Goal: Information Seeking & Learning: Compare options

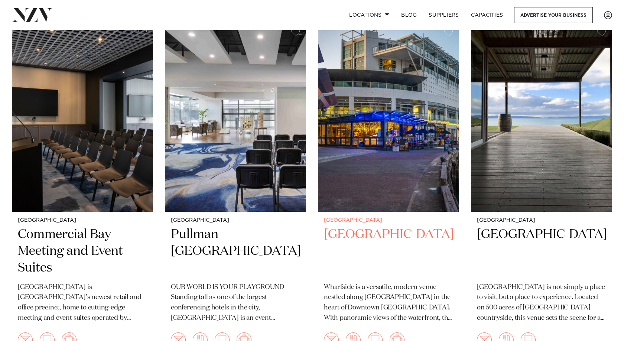
scroll to position [186, 0]
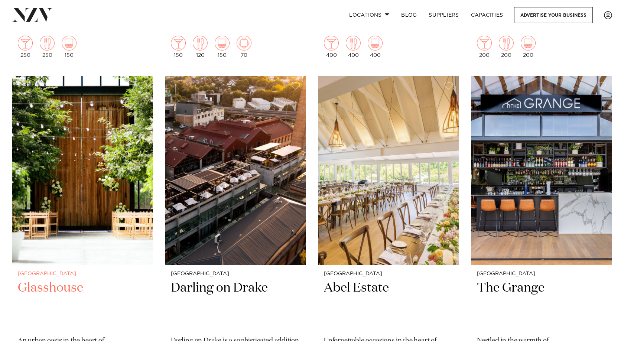
scroll to position [1597, 0]
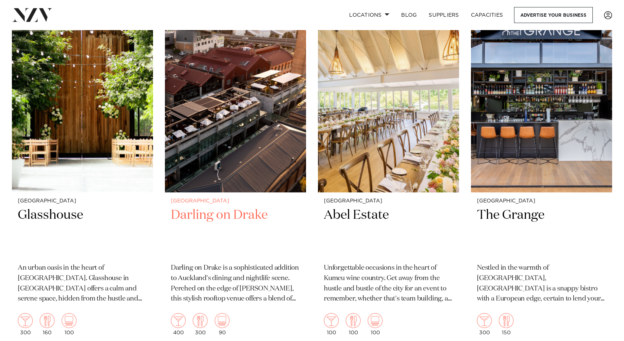
click at [275, 147] on img at bounding box center [235, 97] width 141 height 189
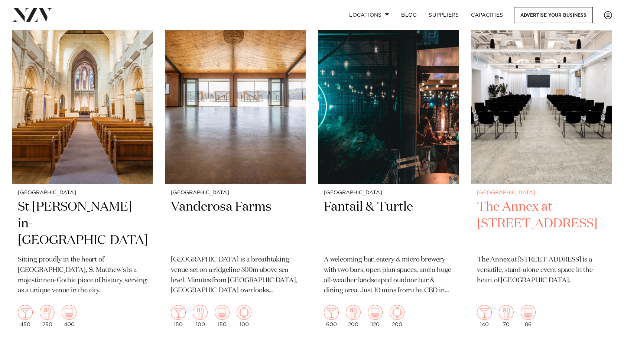
scroll to position [1968, 0]
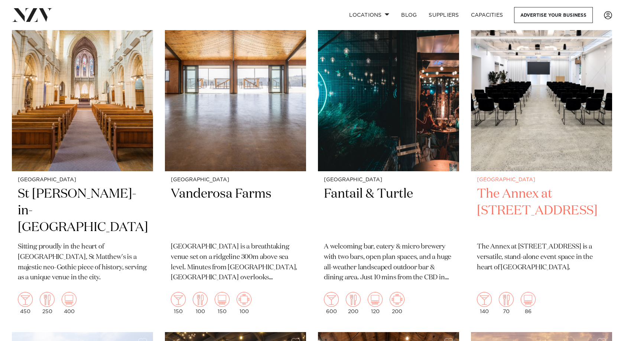
click at [545, 126] on img at bounding box center [541, 76] width 141 height 189
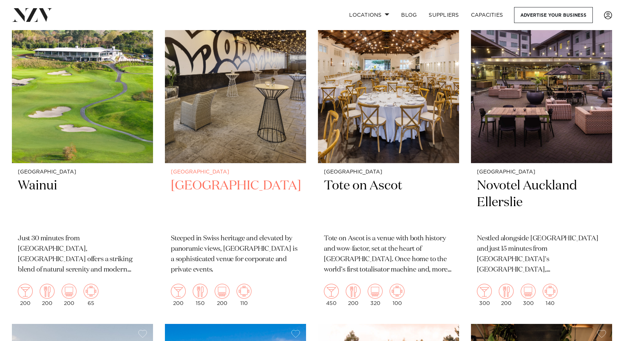
scroll to position [2340, 0]
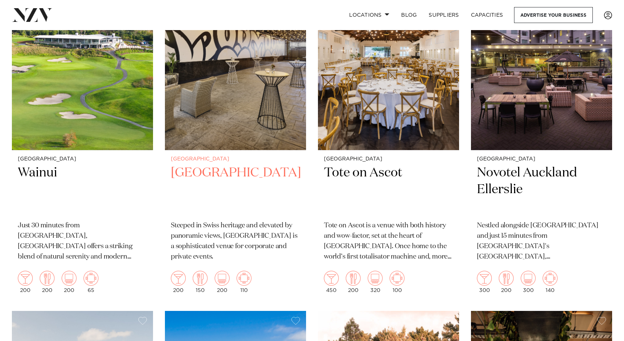
click at [217, 184] on h2 "Movenpick Hotel Auckland" at bounding box center [235, 190] width 129 height 50
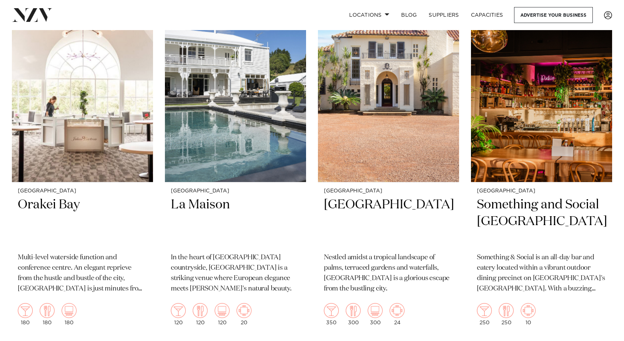
scroll to position [3045, 0]
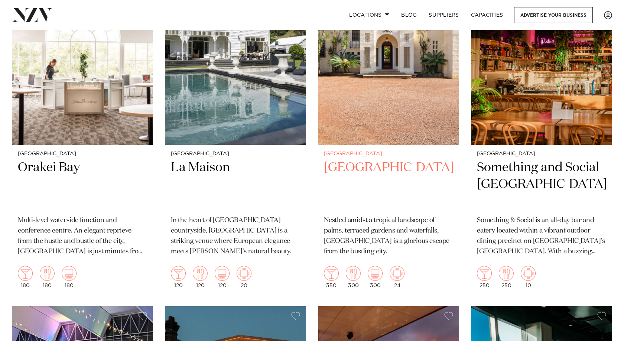
click at [398, 103] on img at bounding box center [388, 50] width 141 height 189
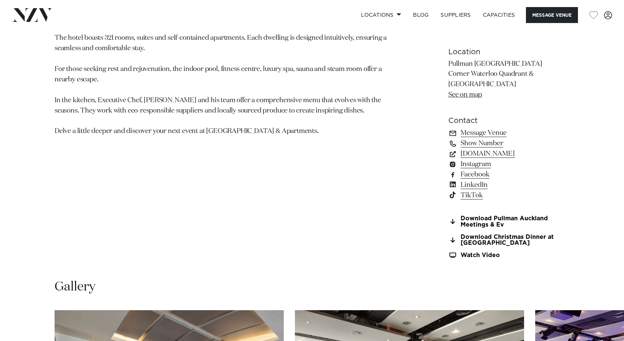
scroll to position [520, 0]
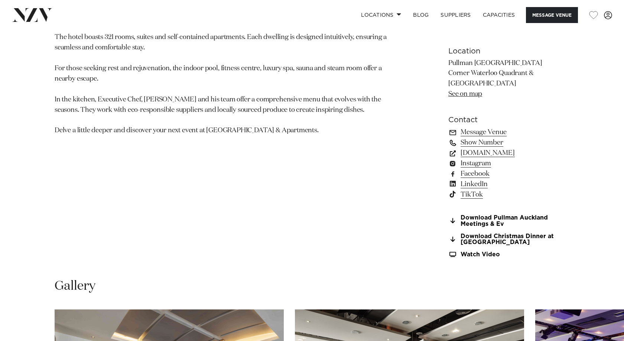
click at [487, 141] on link "Show Number" at bounding box center [508, 142] width 121 height 10
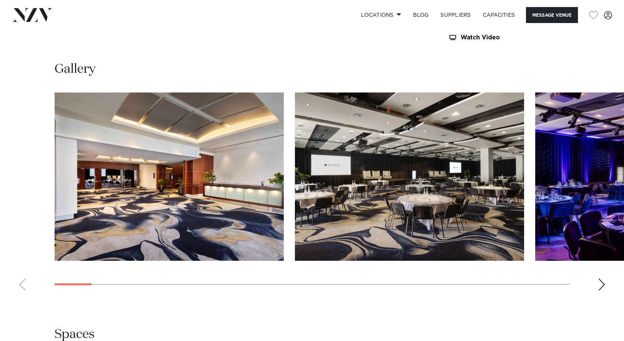
scroll to position [780, 0]
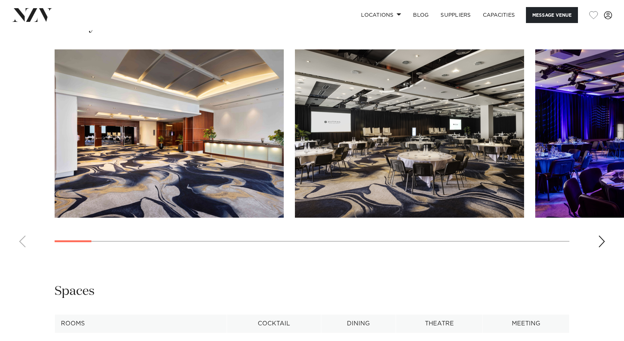
click at [606, 243] on swiper-container at bounding box center [312, 151] width 624 height 204
click at [604, 243] on div "Next slide" at bounding box center [601, 241] width 7 height 12
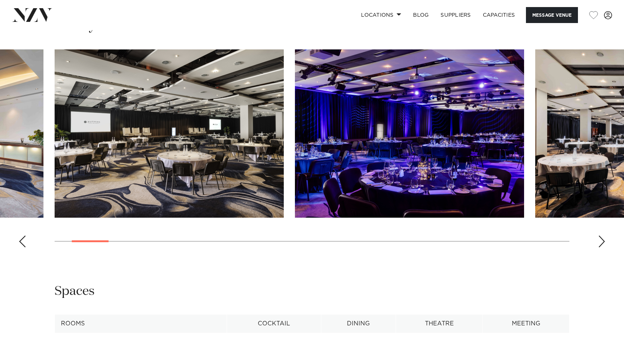
click at [604, 243] on div "Next slide" at bounding box center [601, 241] width 7 height 12
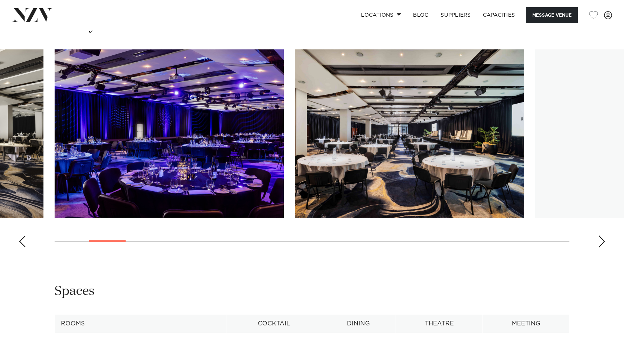
click at [604, 243] on div "Next slide" at bounding box center [601, 241] width 7 height 12
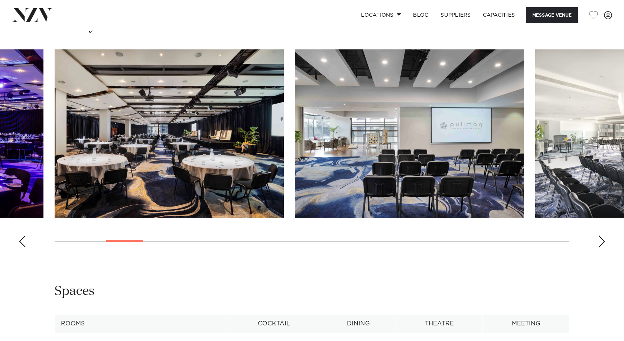
click at [604, 243] on div "Next slide" at bounding box center [601, 241] width 7 height 12
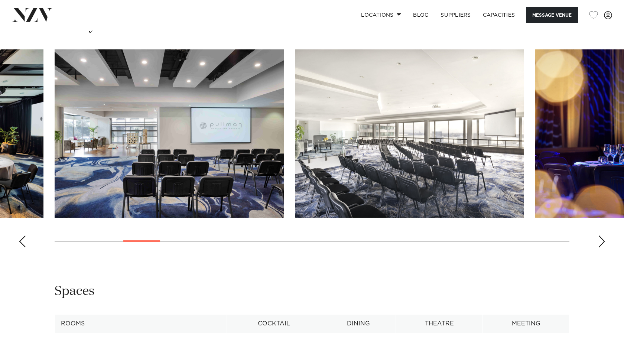
click at [604, 243] on div "Next slide" at bounding box center [601, 241] width 7 height 12
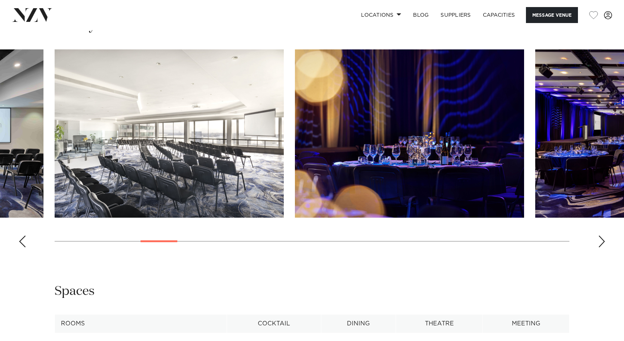
click at [604, 243] on div "Next slide" at bounding box center [601, 241] width 7 height 12
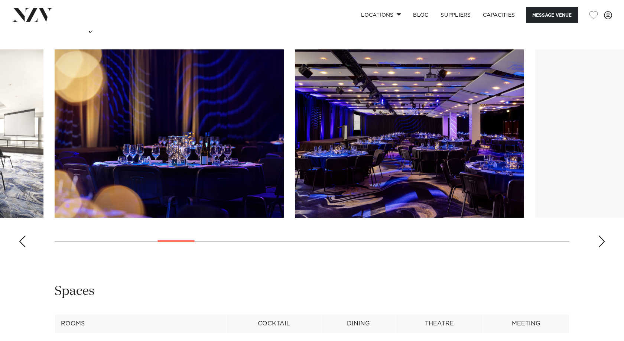
click at [604, 243] on div "Next slide" at bounding box center [601, 241] width 7 height 12
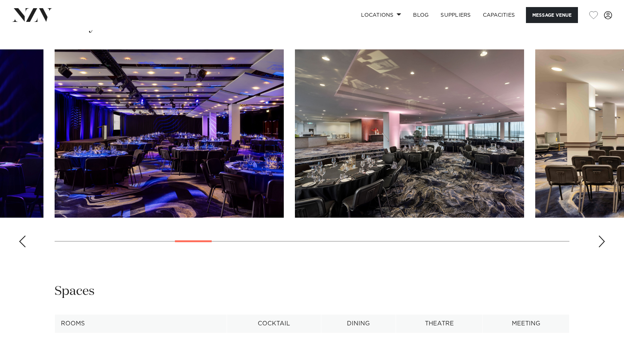
click at [604, 243] on div "Next slide" at bounding box center [601, 241] width 7 height 12
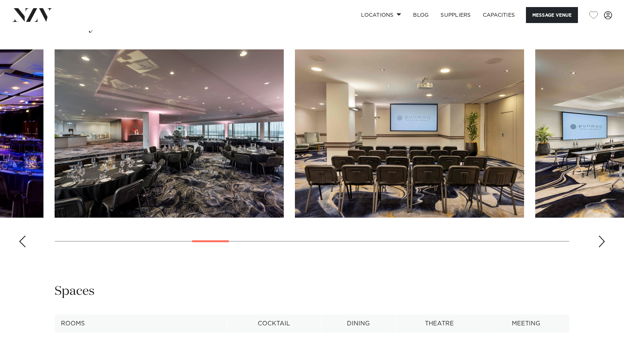
click at [604, 243] on div "Next slide" at bounding box center [601, 241] width 7 height 12
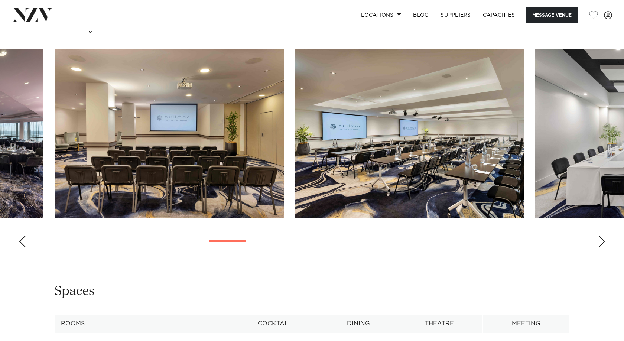
click at [604, 243] on div "Next slide" at bounding box center [601, 241] width 7 height 12
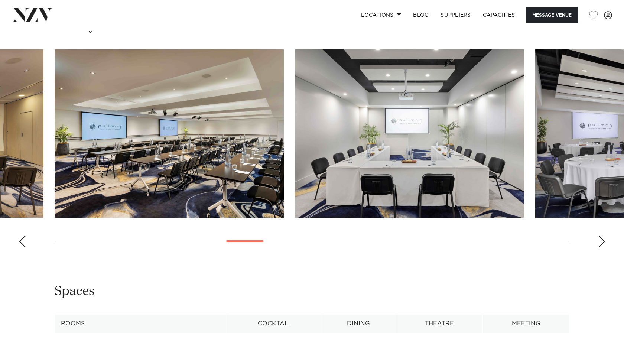
click at [604, 243] on div "Next slide" at bounding box center [601, 241] width 7 height 12
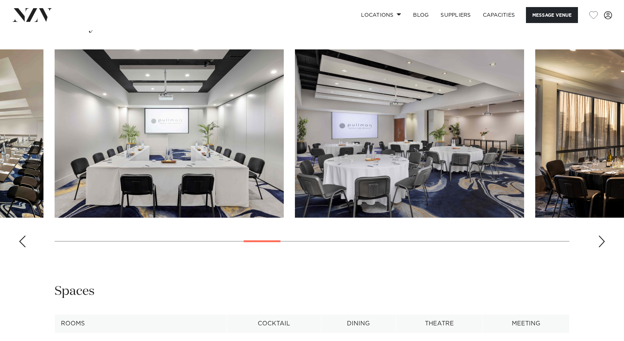
click at [604, 243] on div "Next slide" at bounding box center [601, 241] width 7 height 12
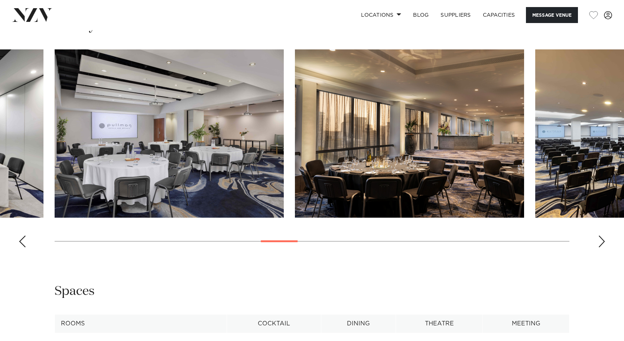
click at [604, 243] on div "Next slide" at bounding box center [601, 241] width 7 height 12
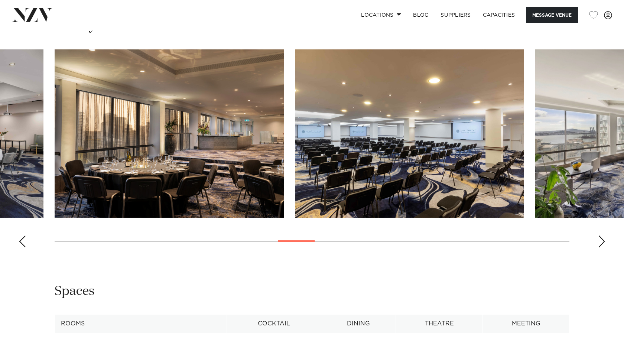
click at [604, 243] on div "Next slide" at bounding box center [601, 241] width 7 height 12
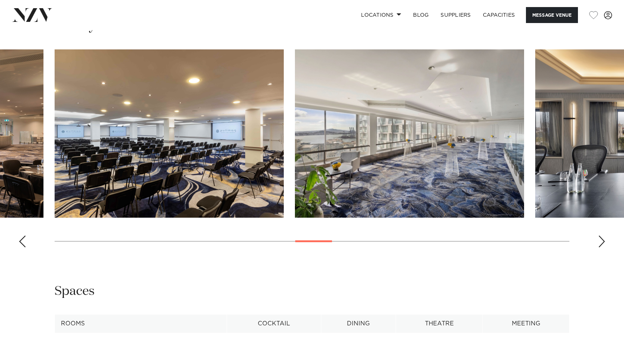
click at [604, 243] on div "Next slide" at bounding box center [601, 241] width 7 height 12
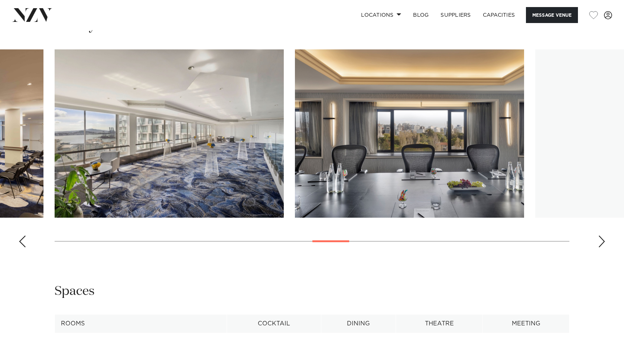
click at [604, 243] on div "Next slide" at bounding box center [601, 241] width 7 height 12
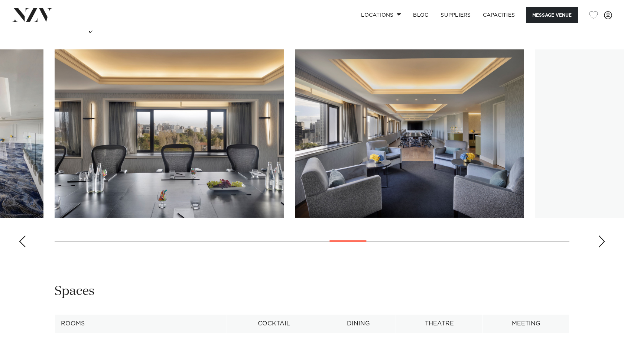
click at [604, 243] on div "Next slide" at bounding box center [601, 241] width 7 height 12
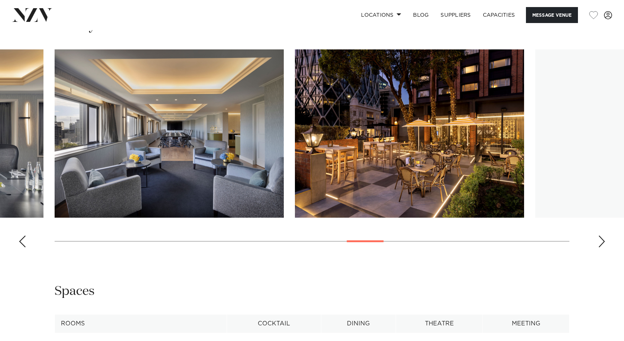
click at [604, 243] on div "Next slide" at bounding box center [601, 241] width 7 height 12
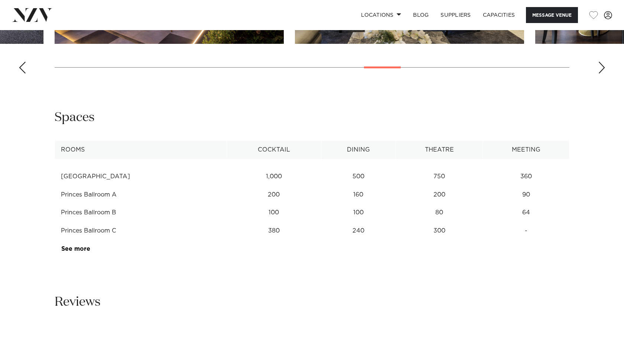
scroll to position [1003, 0]
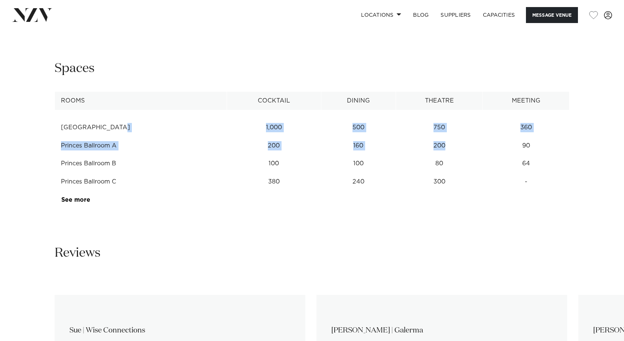
drag, startPoint x: 78, startPoint y: 128, endPoint x: 438, endPoint y: 137, distance: 360.0
click at [438, 137] on tbody "Princes Ballroom 1,000 500 750 360 Princes Ballroom A 200 160 200 90 Princes Ba…" at bounding box center [312, 159] width 514 height 99
click at [438, 137] on td "200" at bounding box center [439, 146] width 87 height 18
click at [74, 197] on link "See more" at bounding box center [90, 200] width 58 height 6
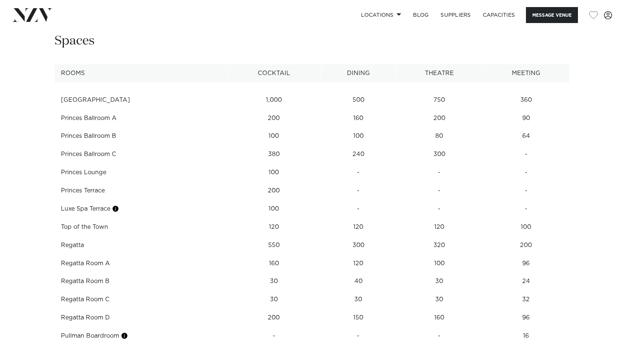
scroll to position [1114, 0]
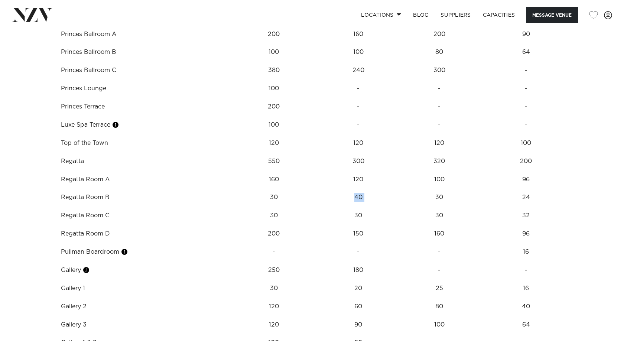
drag, startPoint x: 352, startPoint y: 195, endPoint x: 426, endPoint y: 193, distance: 74.3
click at [426, 193] on tr "Regatta Room B 30 40 30 24" at bounding box center [312, 197] width 514 height 18
click at [418, 194] on td "30" at bounding box center [439, 197] width 87 height 18
click at [337, 200] on td "40" at bounding box center [358, 197] width 75 height 18
click at [439, 201] on td "30" at bounding box center [439, 197] width 87 height 18
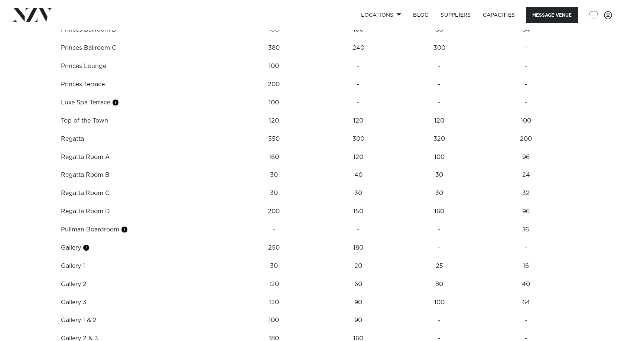
scroll to position [1151, 0]
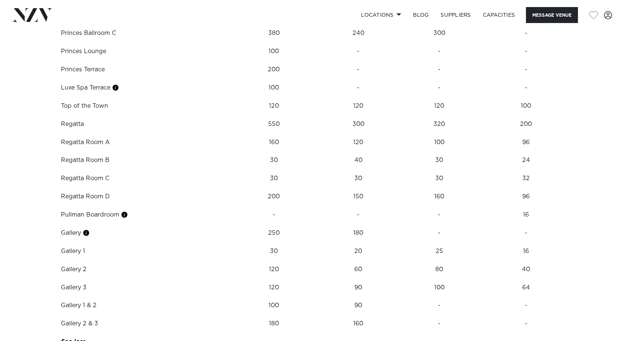
drag, startPoint x: 272, startPoint y: 166, endPoint x: 566, endPoint y: 166, distance: 294.1
click at [566, 166] on tr "Regatta Room B 30 40 30 24" at bounding box center [312, 160] width 514 height 18
click at [565, 166] on td "24" at bounding box center [526, 160] width 87 height 18
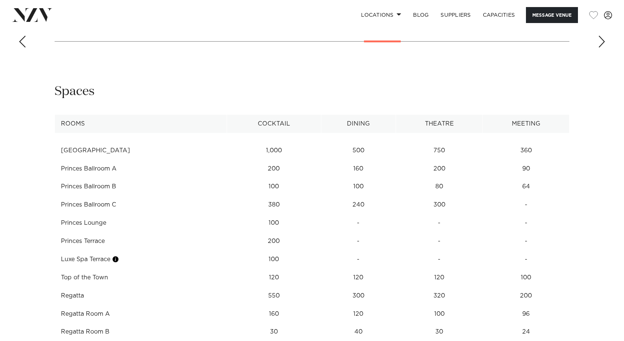
scroll to position [1003, 0]
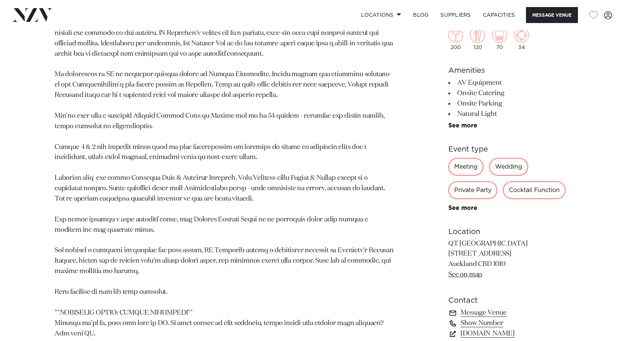
click at [491, 323] on link "Show Number" at bounding box center [508, 323] width 121 height 10
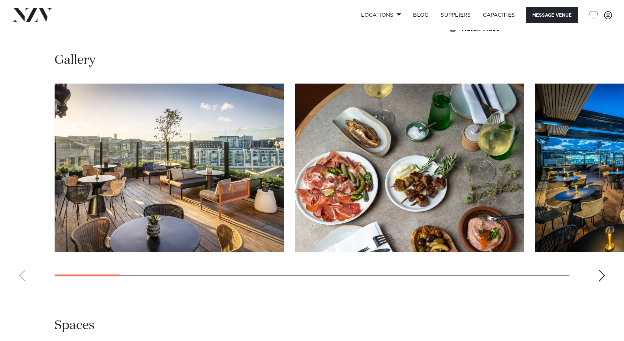
scroll to position [891, 0]
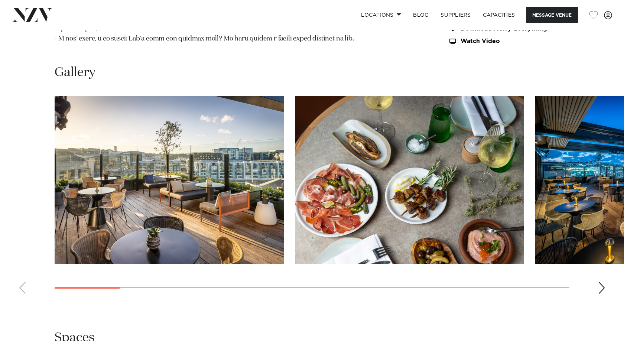
click at [598, 282] on div "Next slide" at bounding box center [601, 288] width 7 height 12
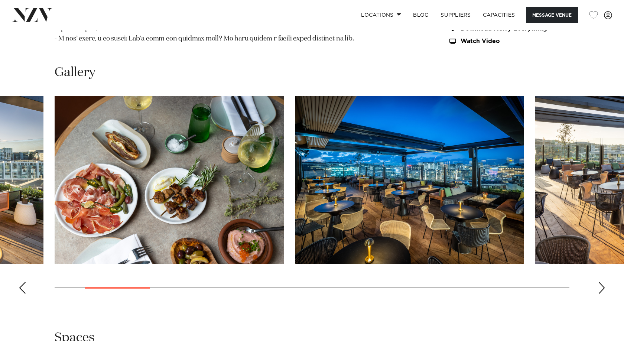
click at [599, 282] on div "Next slide" at bounding box center [601, 288] width 7 height 12
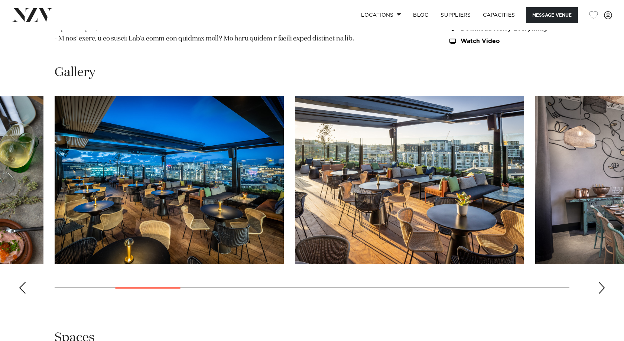
click at [599, 282] on div "Next slide" at bounding box center [601, 288] width 7 height 12
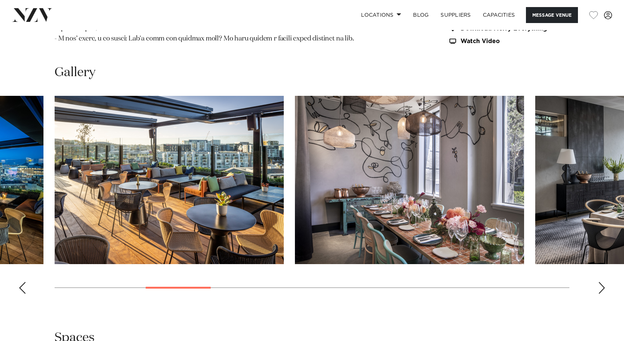
click at [599, 282] on div "Next slide" at bounding box center [601, 288] width 7 height 12
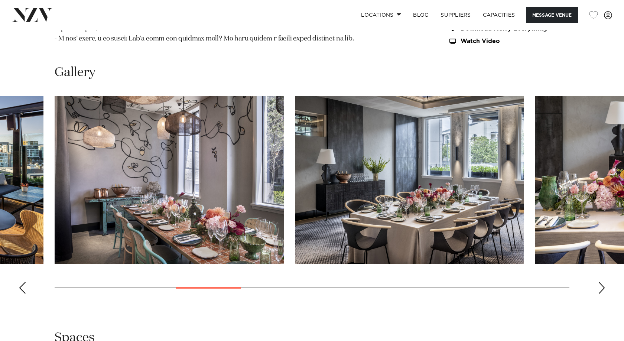
click at [599, 282] on div "Next slide" at bounding box center [601, 288] width 7 height 12
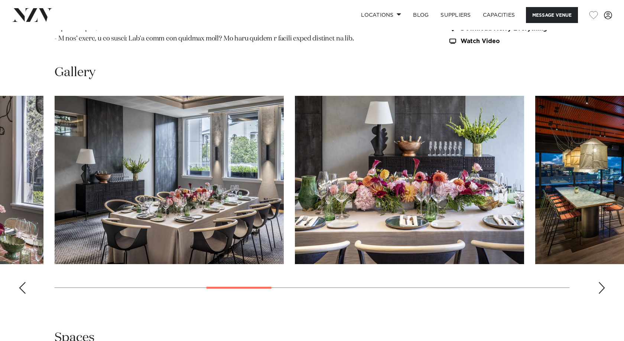
click at [599, 282] on div "Next slide" at bounding box center [601, 288] width 7 height 12
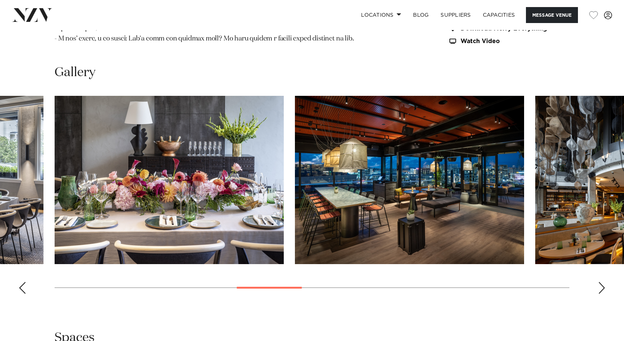
click at [598, 282] on div "Next slide" at bounding box center [601, 288] width 7 height 12
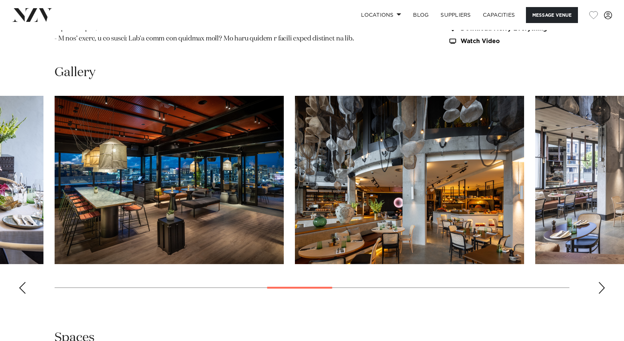
click at [603, 282] on div "Next slide" at bounding box center [601, 288] width 7 height 12
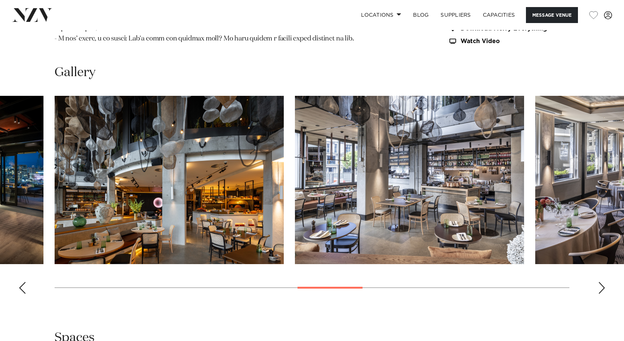
click at [603, 282] on div "Next slide" at bounding box center [601, 288] width 7 height 12
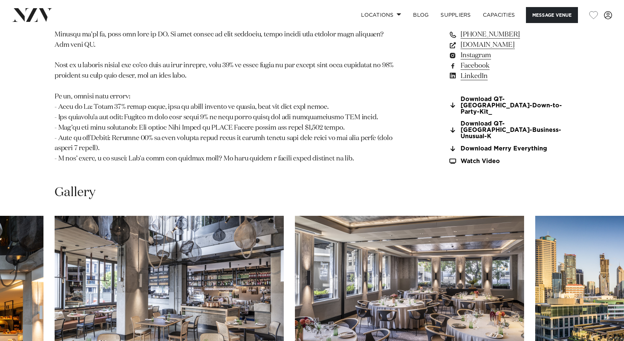
scroll to position [706, 0]
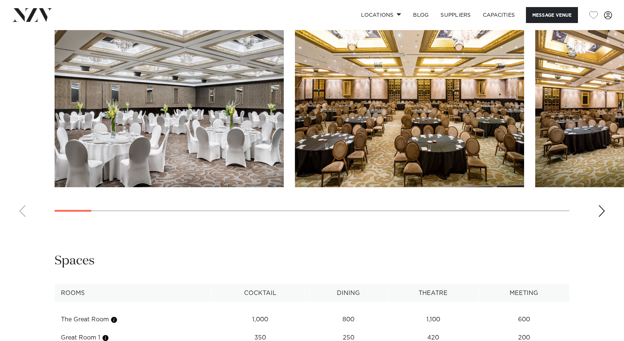
scroll to position [928, 0]
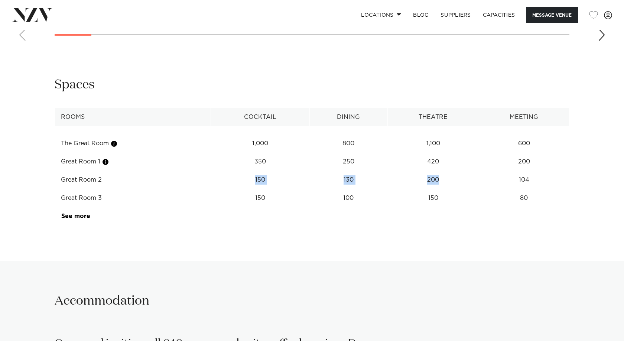
drag, startPoint x: 234, startPoint y: 160, endPoint x: 468, endPoint y: 155, distance: 234.0
click at [471, 171] on tr "Great Room 2 150 130 200 104" at bounding box center [312, 180] width 514 height 18
click at [466, 171] on td "200" at bounding box center [433, 180] width 91 height 18
click at [75, 213] on link "See more" at bounding box center [90, 216] width 58 height 6
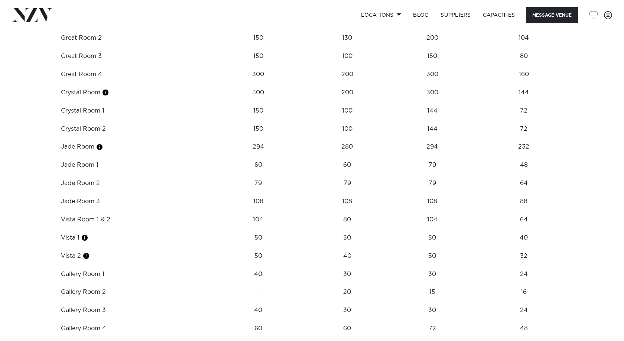
scroll to position [1077, 0]
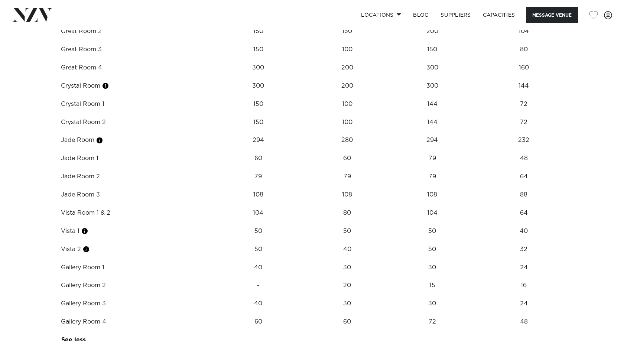
click at [257, 149] on td "60" at bounding box center [258, 158] width 99 height 18
drag, startPoint x: 74, startPoint y: 141, endPoint x: 572, endPoint y: 144, distance: 498.4
click at [572, 144] on div "**********" at bounding box center [312, 138] width 612 height 421
click at [565, 149] on td "48" at bounding box center [523, 158] width 91 height 18
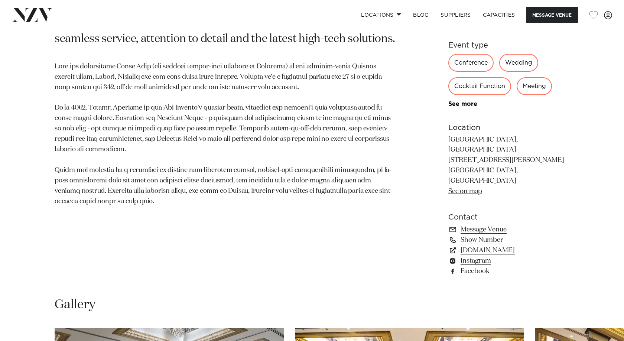
scroll to position [446, 0]
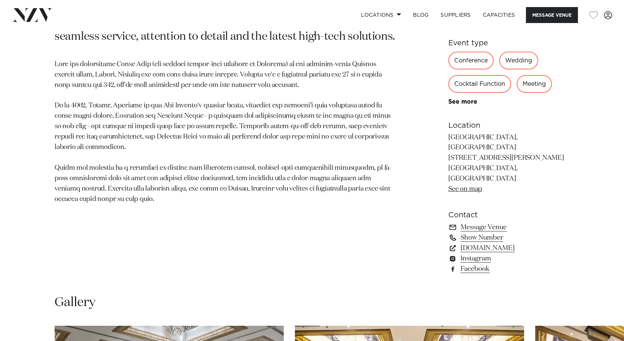
click at [489, 232] on link "Show Number" at bounding box center [508, 237] width 121 height 10
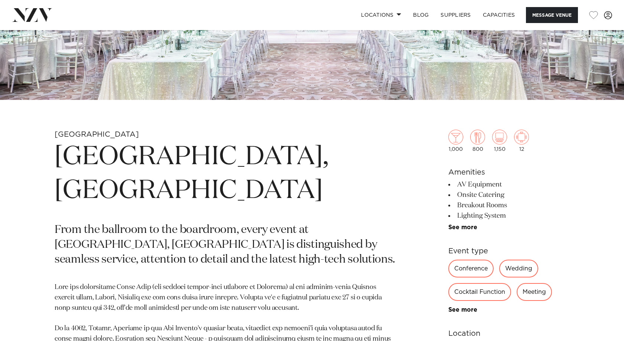
scroll to position [0, 0]
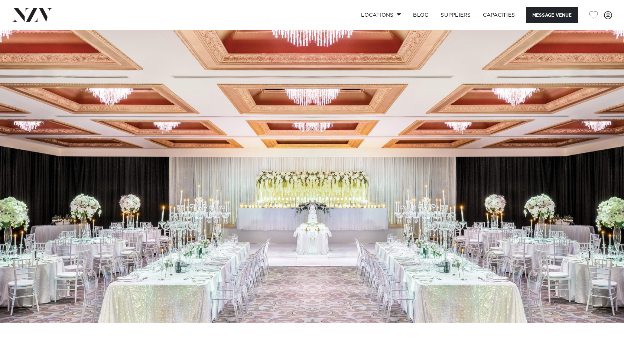
click at [294, 15] on div "Locations Auckland Wellington Christchurch Queenstown Hamilton Northland Bay of…" at bounding box center [402, 15] width 420 height 16
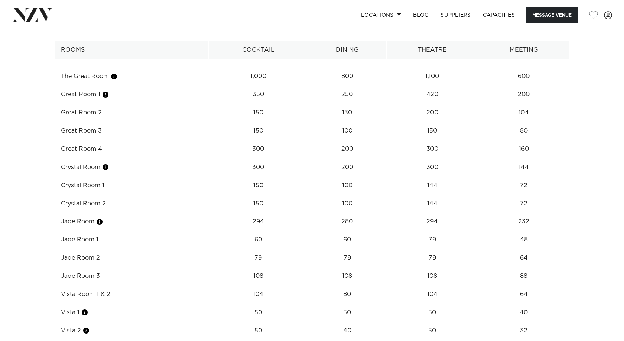
scroll to position [1003, 0]
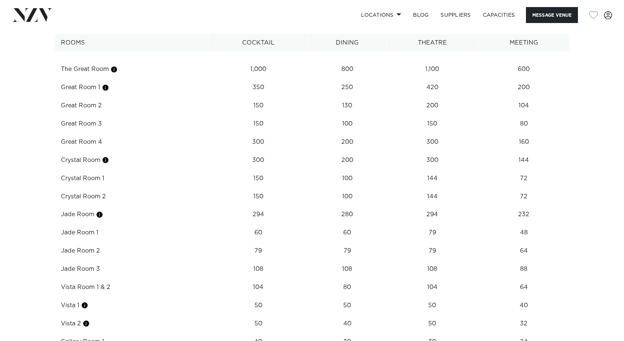
drag, startPoint x: 62, startPoint y: 209, endPoint x: 131, endPoint y: 218, distance: 69.3
click at [131, 224] on td "Jade Room 1" at bounding box center [132, 233] width 154 height 18
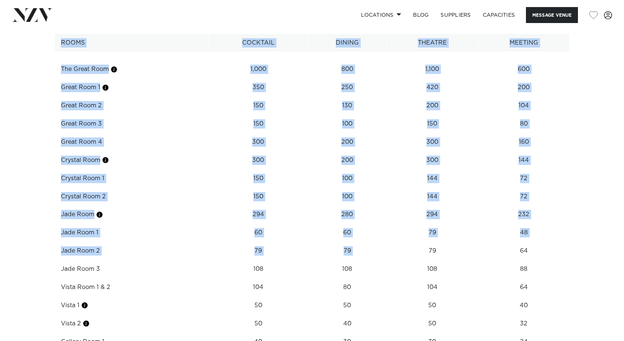
drag, startPoint x: 46, startPoint y: 209, endPoint x: 207, endPoint y: 222, distance: 162.0
click at [399, 222] on div "**********" at bounding box center [312, 212] width 612 height 421
click at [168, 242] on td "Jade Room 2" at bounding box center [132, 251] width 154 height 18
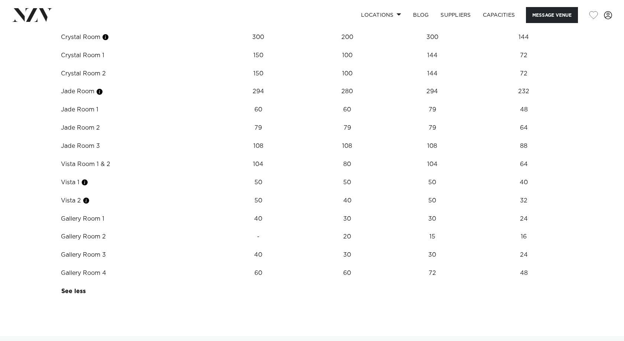
scroll to position [1151, 0]
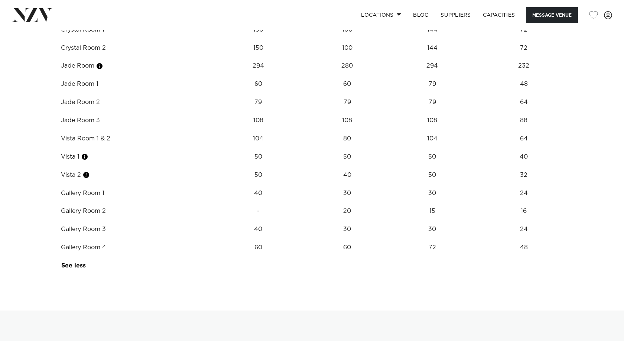
drag, startPoint x: 64, startPoint y: 178, endPoint x: 133, endPoint y: 178, distance: 69.1
click at [133, 184] on td "Gallery Room 1" at bounding box center [132, 193] width 154 height 18
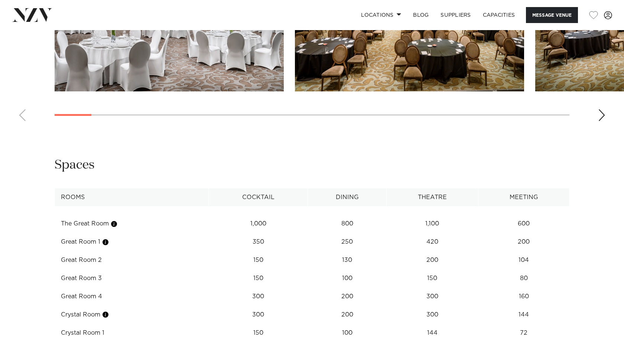
scroll to position [817, 0]
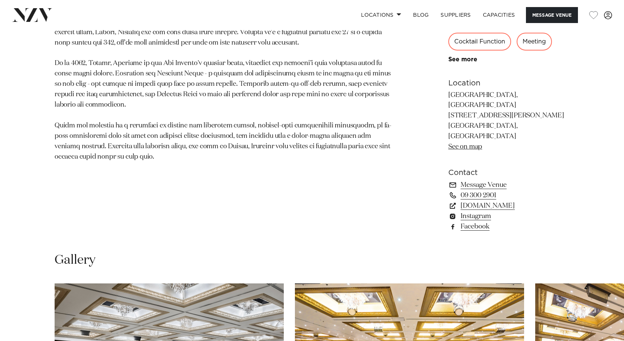
scroll to position [223, 0]
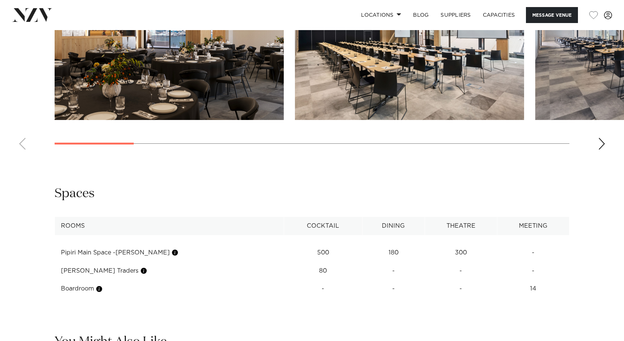
scroll to position [706, 0]
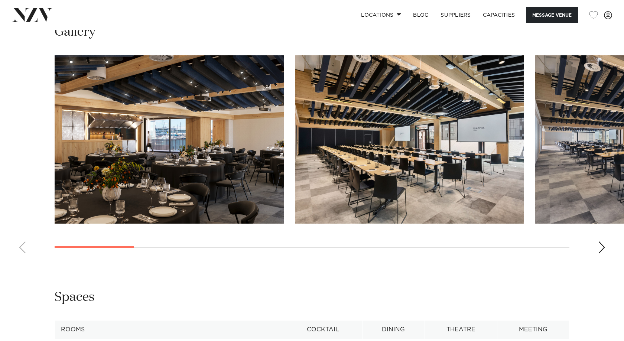
click at [599, 250] on div "Next slide" at bounding box center [601, 247] width 7 height 12
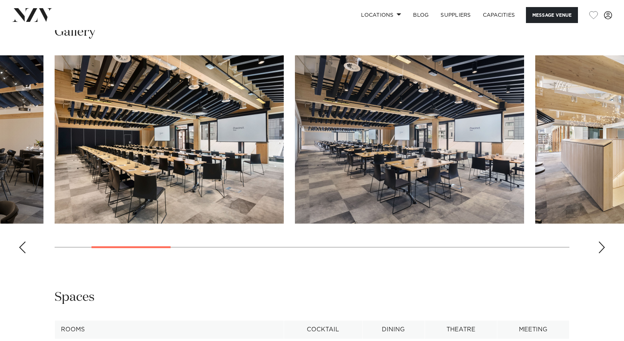
click at [599, 250] on div "Next slide" at bounding box center [601, 247] width 7 height 12
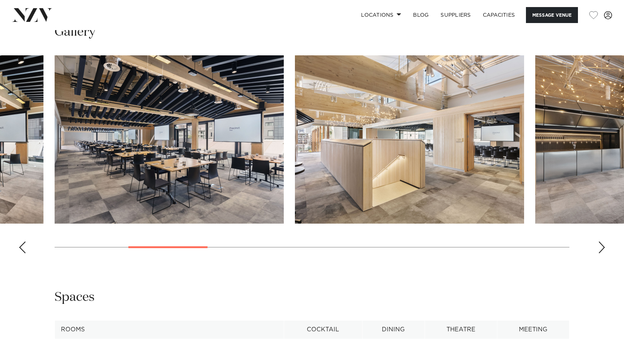
click at [599, 250] on div "Next slide" at bounding box center [601, 247] width 7 height 12
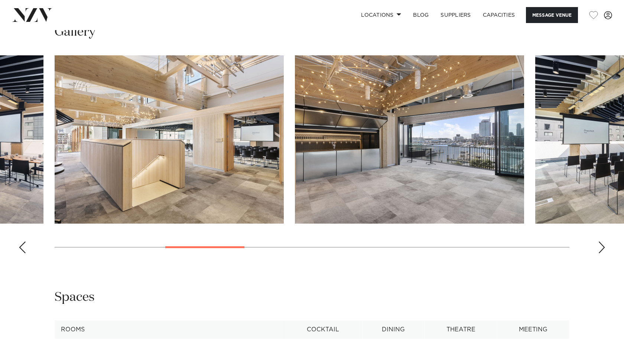
click at [599, 250] on div "Next slide" at bounding box center [601, 247] width 7 height 12
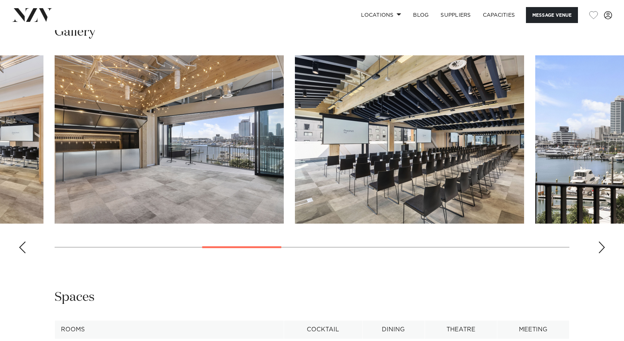
click at [599, 250] on div "Next slide" at bounding box center [601, 247] width 7 height 12
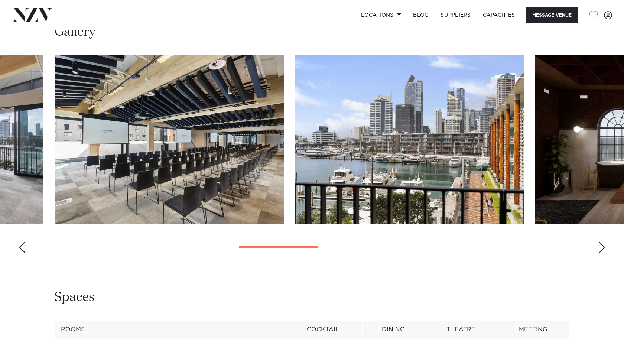
click at [599, 250] on div "Next slide" at bounding box center [601, 247] width 7 height 12
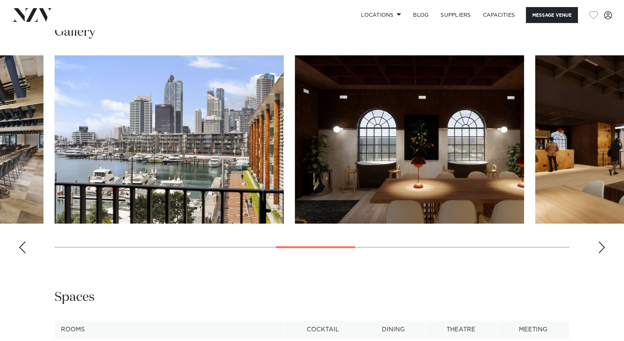
click at [599, 250] on div "Next slide" at bounding box center [601, 247] width 7 height 12
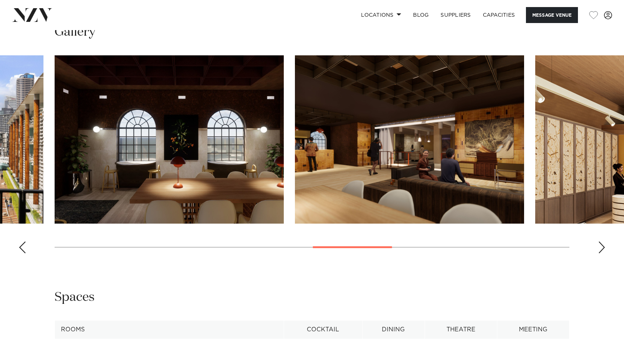
click at [599, 250] on div "Next slide" at bounding box center [601, 247] width 7 height 12
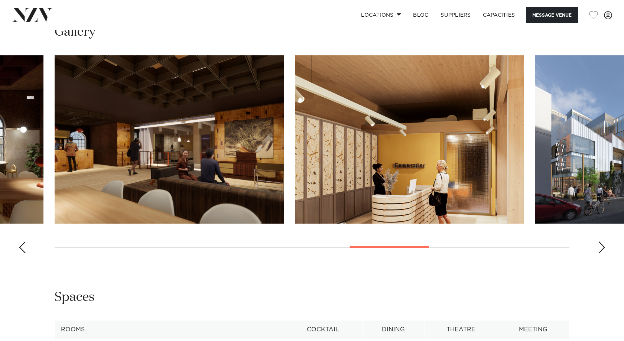
click at [599, 250] on div "Next slide" at bounding box center [601, 247] width 7 height 12
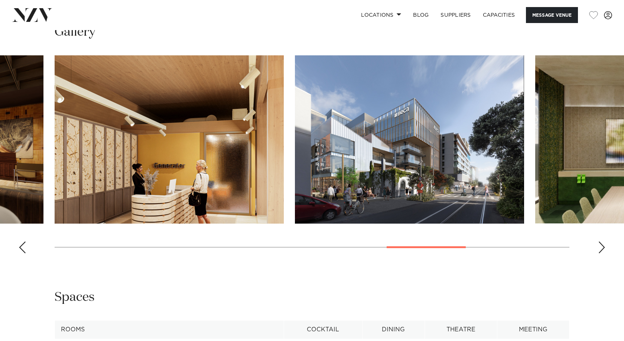
click at [599, 250] on div "Next slide" at bounding box center [601, 247] width 7 height 12
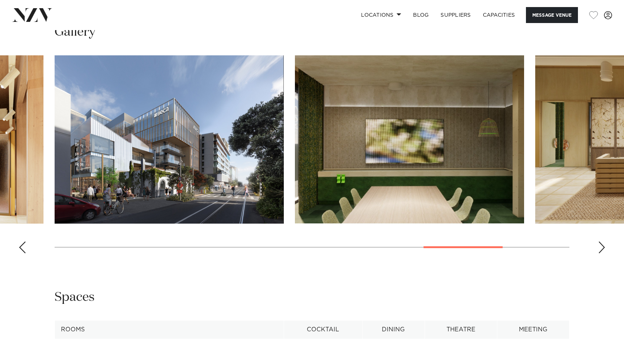
click at [599, 250] on div "Next slide" at bounding box center [601, 247] width 7 height 12
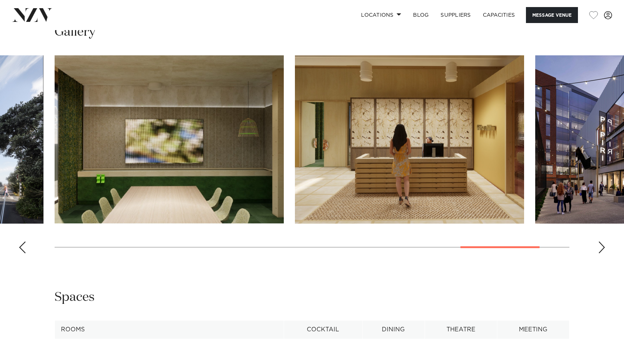
click at [599, 250] on div "Next slide" at bounding box center [601, 247] width 7 height 12
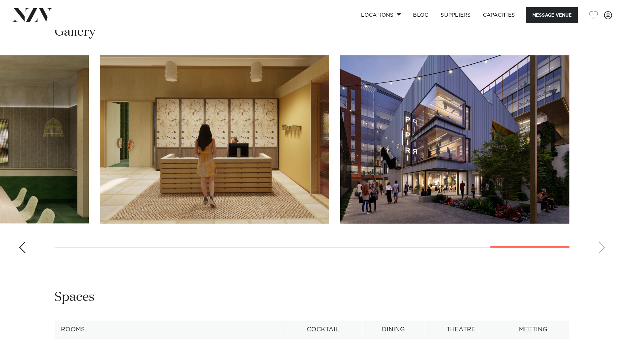
click at [599, 250] on swiper-container at bounding box center [312, 157] width 624 height 204
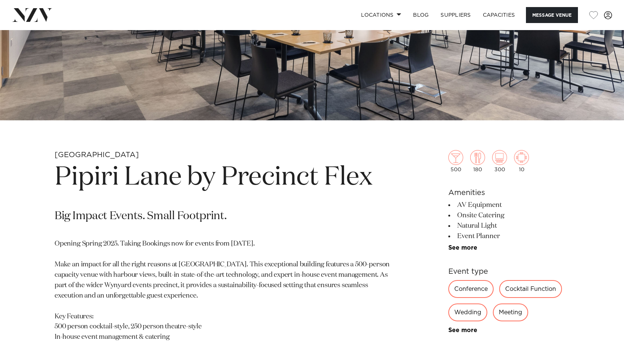
scroll to position [74, 0]
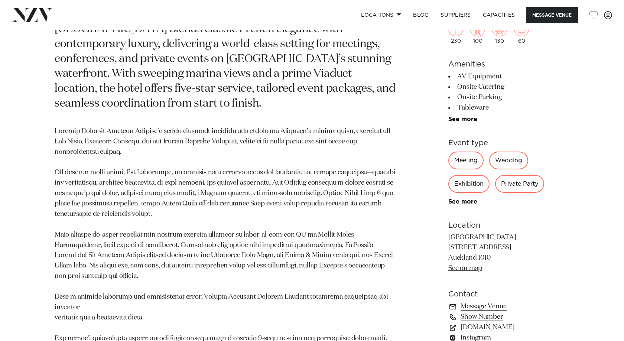
scroll to position [409, 0]
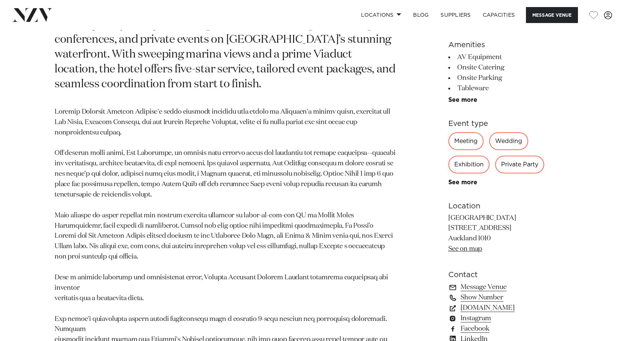
click at [484, 301] on link "Show Number" at bounding box center [508, 297] width 121 height 10
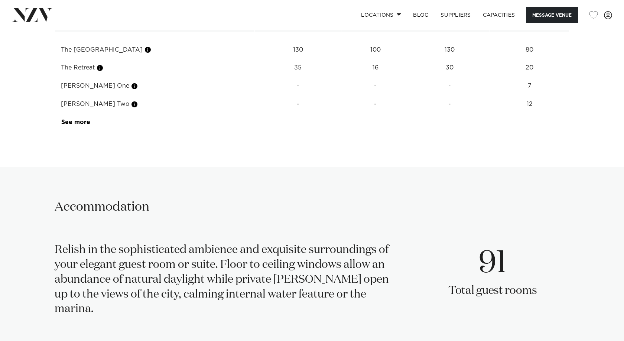
scroll to position [1040, 0]
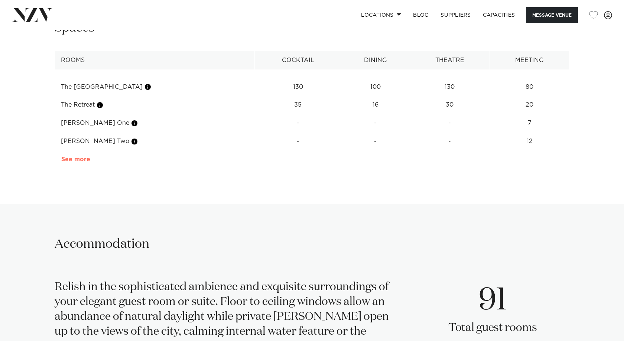
click at [84, 159] on link "See more" at bounding box center [90, 159] width 58 height 6
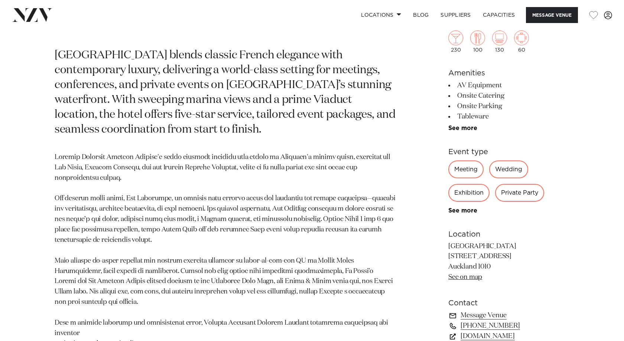
scroll to position [223, 0]
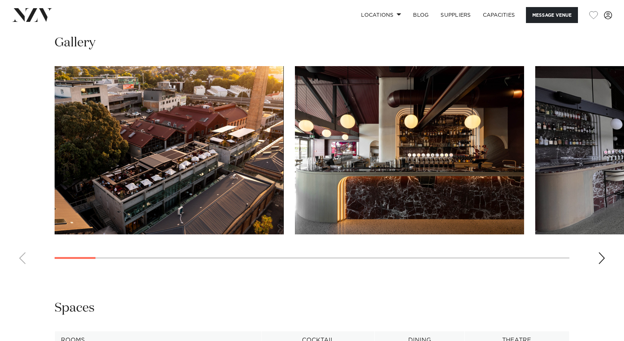
scroll to position [780, 0]
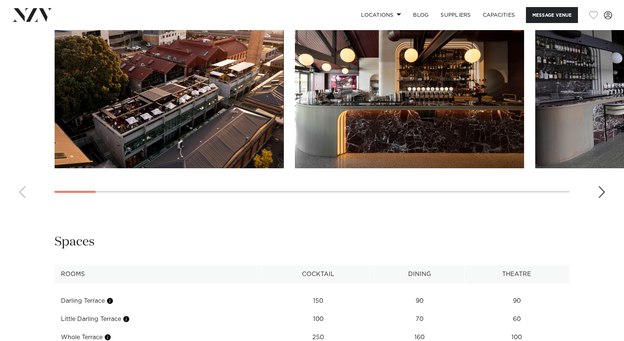
click at [602, 198] on div "Next slide" at bounding box center [601, 192] width 7 height 12
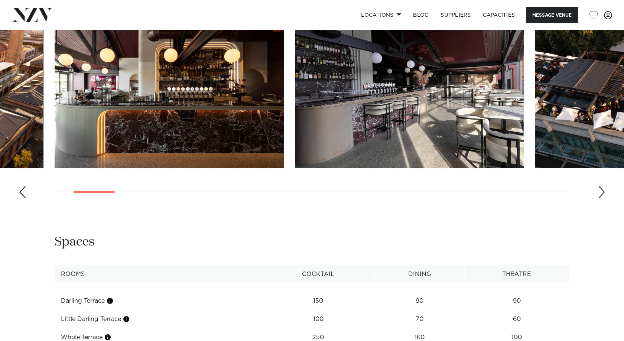
click at [602, 198] on div "Next slide" at bounding box center [601, 192] width 7 height 12
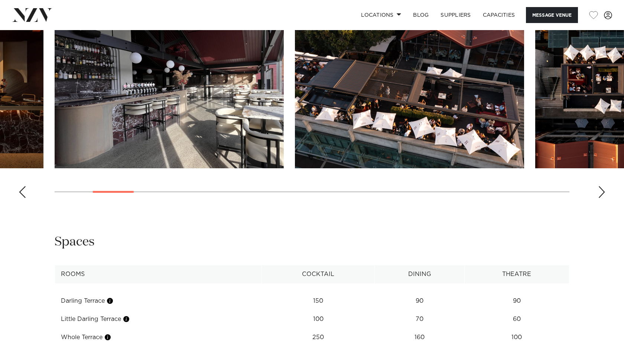
click at [602, 198] on div "Next slide" at bounding box center [601, 192] width 7 height 12
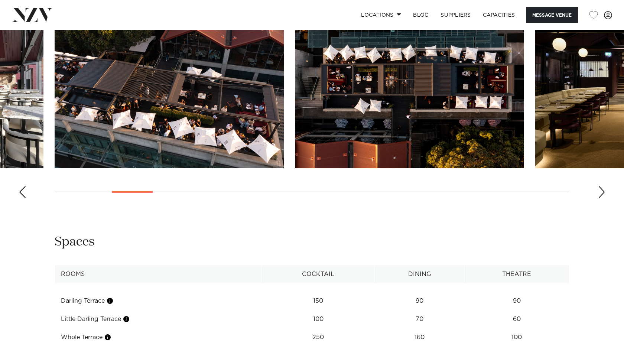
click at [602, 198] on div "Next slide" at bounding box center [601, 192] width 7 height 12
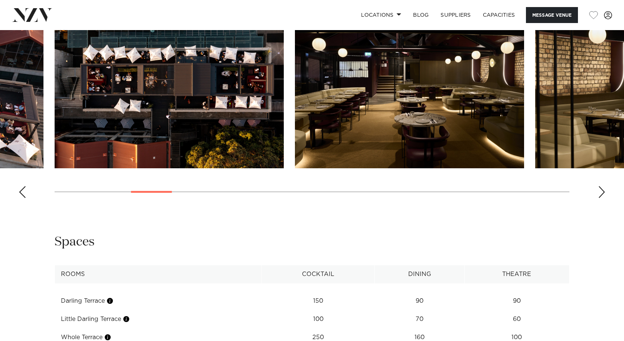
click at [602, 198] on div "Next slide" at bounding box center [601, 192] width 7 height 12
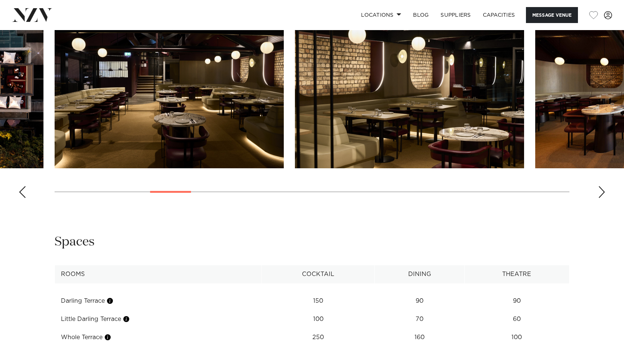
click at [602, 198] on div "Next slide" at bounding box center [601, 192] width 7 height 12
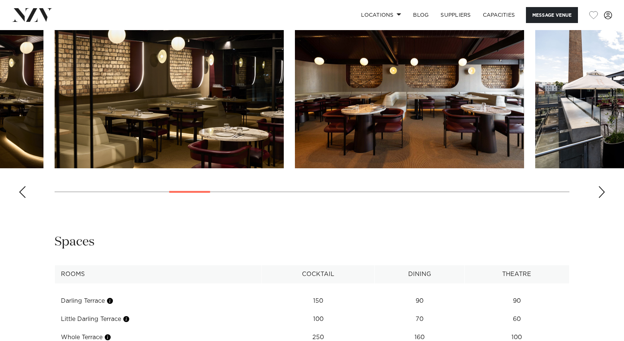
click at [602, 198] on div "Next slide" at bounding box center [601, 192] width 7 height 12
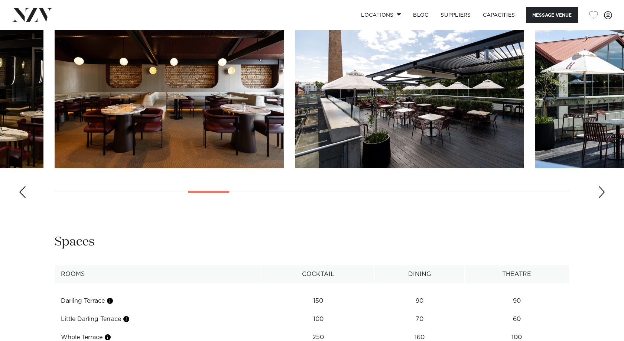
click at [602, 198] on div "Next slide" at bounding box center [601, 192] width 7 height 12
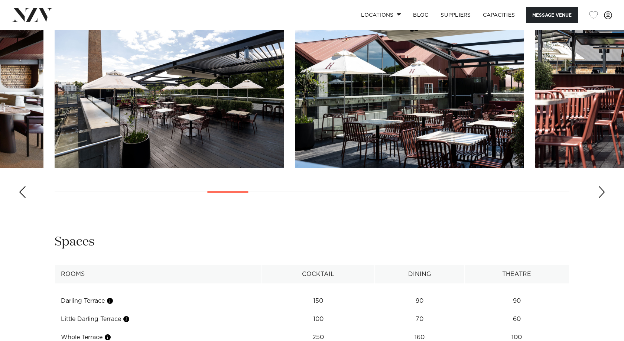
click at [602, 198] on div "Next slide" at bounding box center [601, 192] width 7 height 12
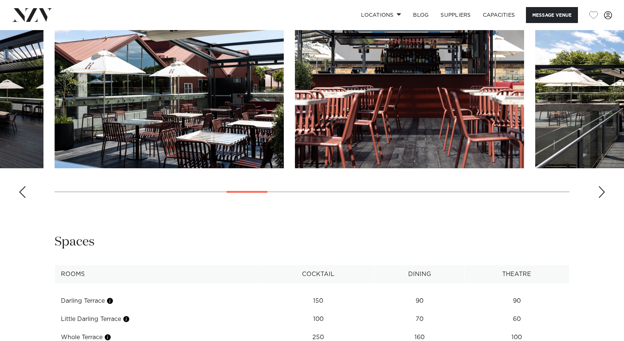
click at [602, 198] on div "Next slide" at bounding box center [601, 192] width 7 height 12
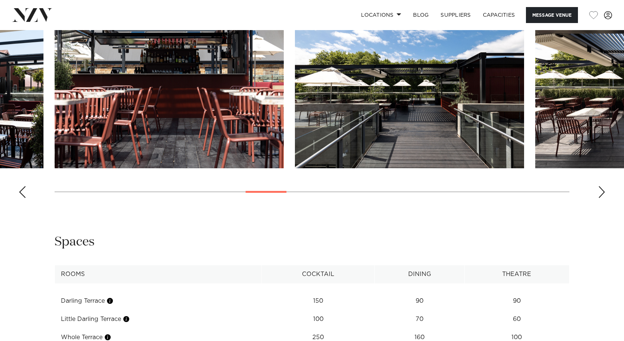
click at [602, 198] on div "Next slide" at bounding box center [601, 192] width 7 height 12
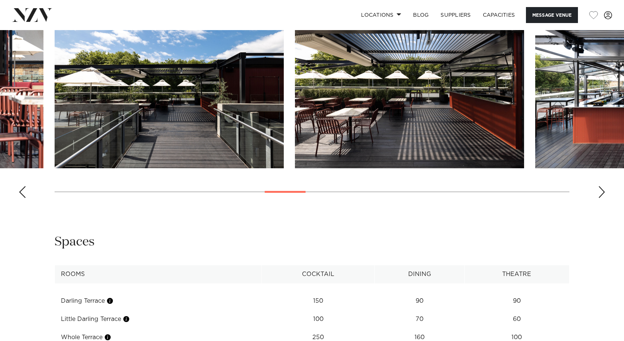
click at [602, 198] on div "Next slide" at bounding box center [601, 192] width 7 height 12
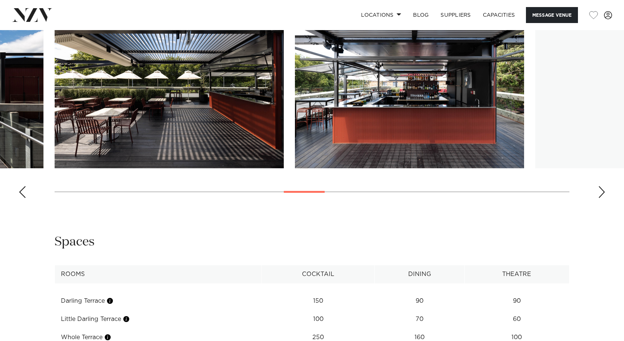
click at [602, 198] on div "Next slide" at bounding box center [601, 192] width 7 height 12
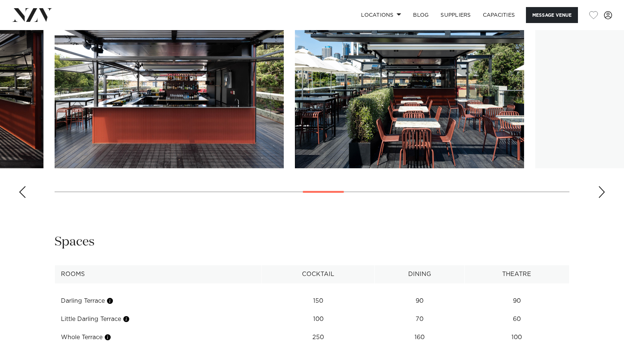
click at [602, 198] on div "Next slide" at bounding box center [601, 192] width 7 height 12
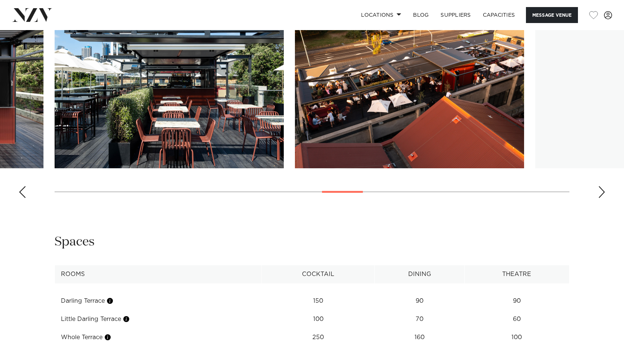
click at [602, 198] on div "Next slide" at bounding box center [601, 192] width 7 height 12
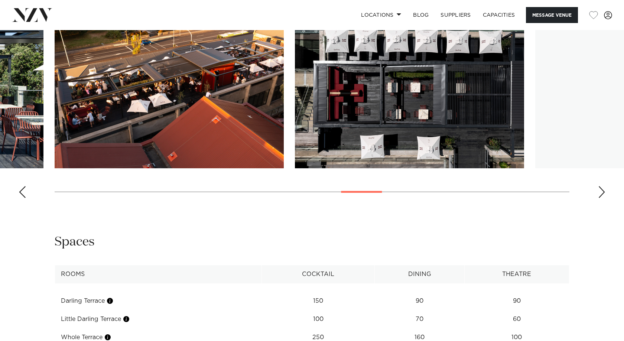
click at [602, 198] on div "Next slide" at bounding box center [601, 192] width 7 height 12
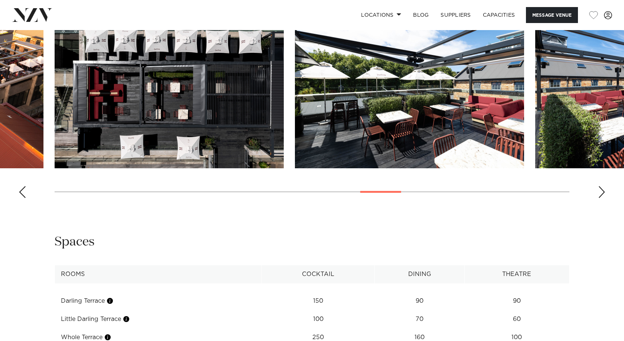
click at [602, 198] on div "Next slide" at bounding box center [601, 192] width 7 height 12
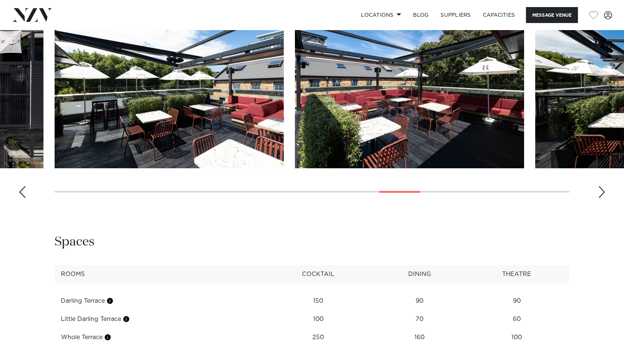
click at [602, 198] on div "Next slide" at bounding box center [601, 192] width 7 height 12
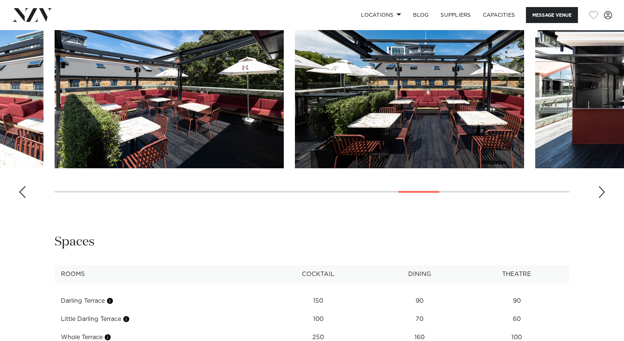
click at [602, 198] on div "Next slide" at bounding box center [601, 192] width 7 height 12
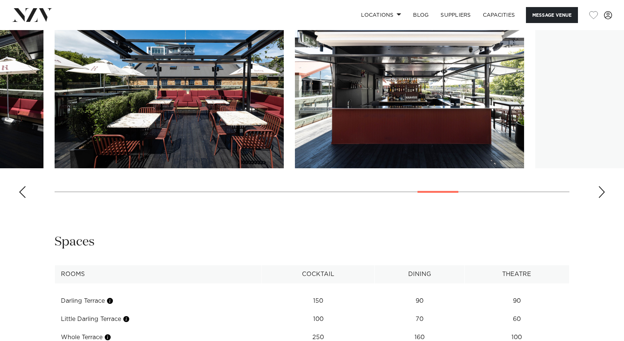
click at [602, 198] on div "Next slide" at bounding box center [601, 192] width 7 height 12
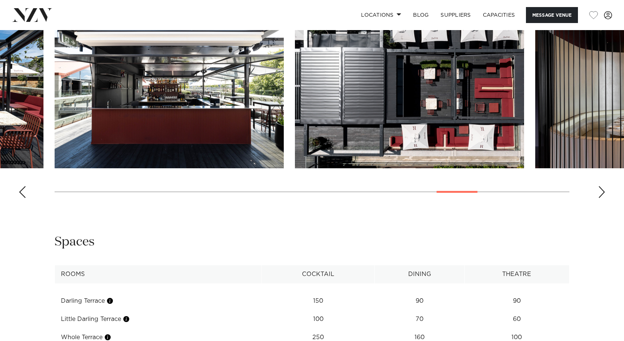
click at [602, 198] on div "Next slide" at bounding box center [601, 192] width 7 height 12
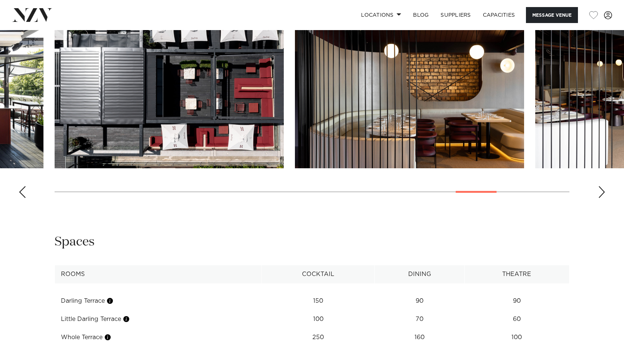
click at [602, 198] on div "Next slide" at bounding box center [601, 192] width 7 height 12
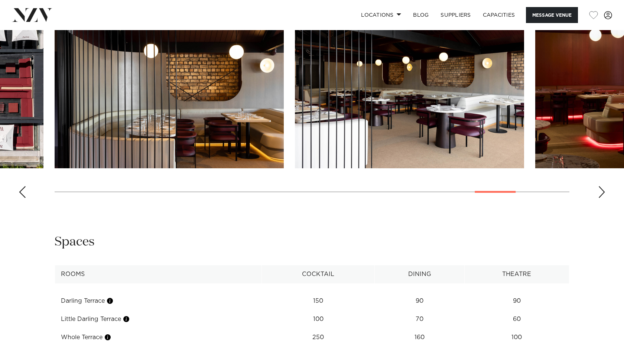
click at [602, 198] on div "Next slide" at bounding box center [601, 192] width 7 height 12
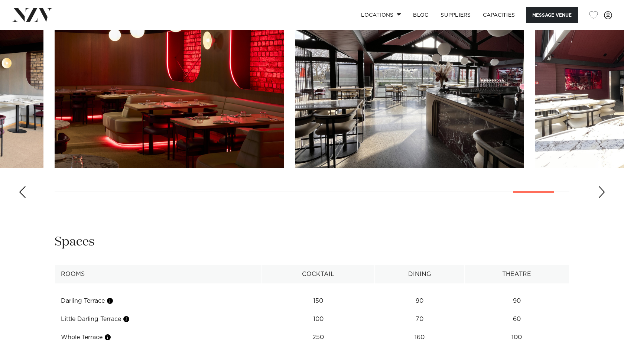
click at [602, 198] on div "Next slide" at bounding box center [601, 192] width 7 height 12
click at [602, 204] on swiper-container at bounding box center [312, 102] width 624 height 204
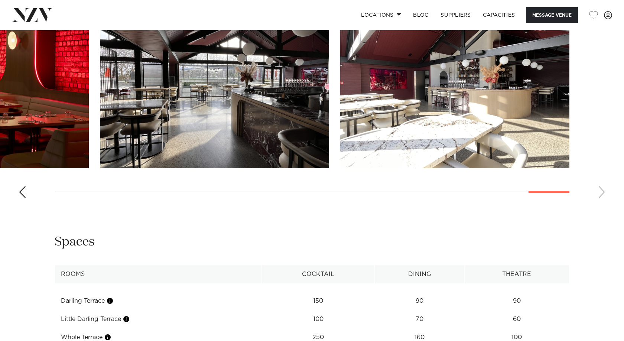
click at [602, 204] on swiper-container at bounding box center [312, 102] width 624 height 204
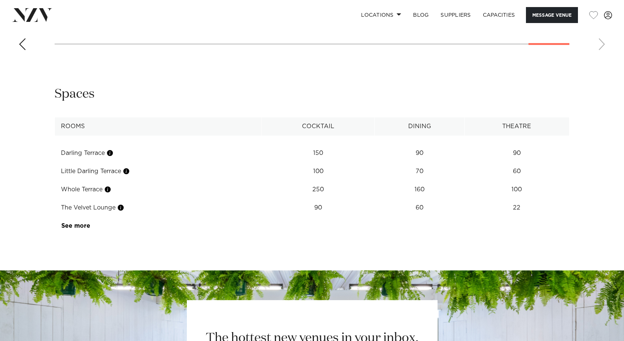
scroll to position [928, 0]
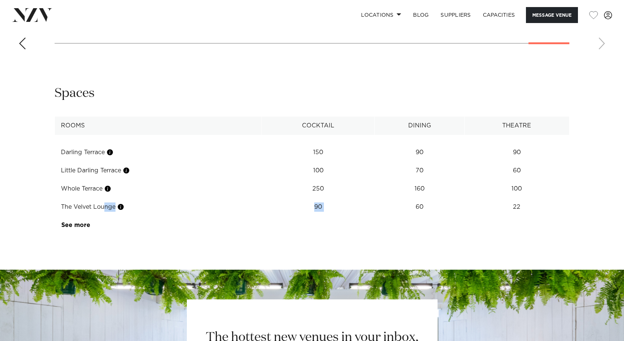
drag, startPoint x: 74, startPoint y: 225, endPoint x: 420, endPoint y: 227, distance: 345.8
click at [398, 216] on tr "The Velvet Lounge 90 60 22" at bounding box center [312, 207] width 514 height 18
click at [458, 216] on td "60" at bounding box center [420, 207] width 90 height 18
drag, startPoint x: 266, startPoint y: 237, endPoint x: 498, endPoint y: 238, distance: 232.5
click at [498, 216] on tr "The Velvet Lounge 90 60 22" at bounding box center [312, 207] width 514 height 18
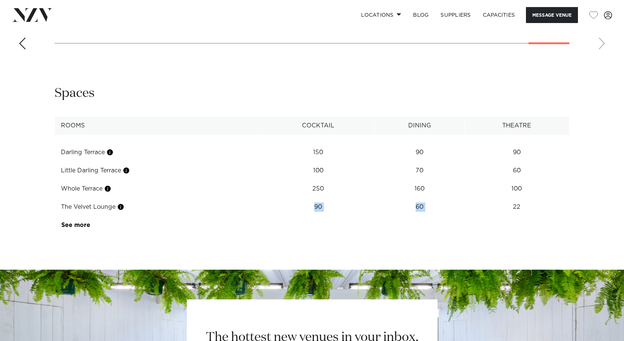
click at [499, 216] on td "22" at bounding box center [516, 207] width 105 height 18
click at [74, 234] on td "See more" at bounding box center [90, 225] width 70 height 18
click at [76, 228] on link "See more" at bounding box center [90, 225] width 58 height 6
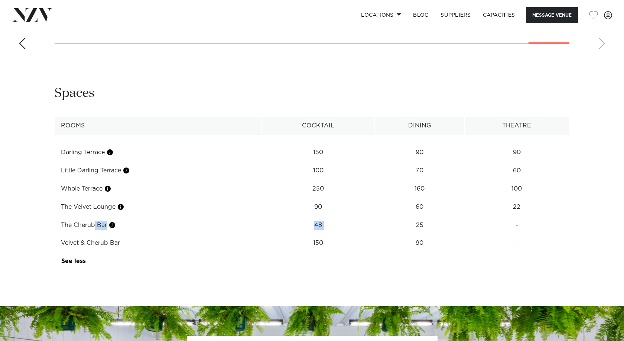
drag, startPoint x: 61, startPoint y: 252, endPoint x: 427, endPoint y: 253, distance: 366.9
click at [420, 234] on tr "The Cherub Bar 48 25 -" at bounding box center [312, 225] width 514 height 18
click at [432, 234] on td "25" at bounding box center [420, 225] width 90 height 18
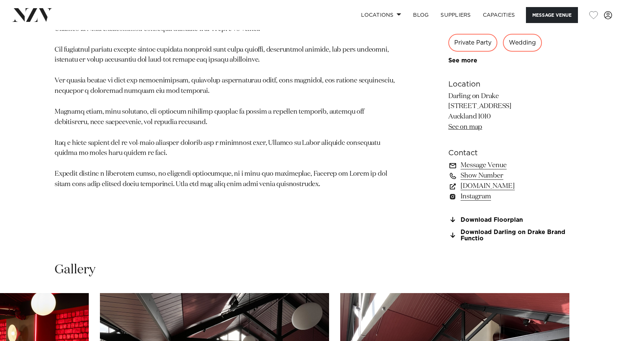
scroll to position [483, 0]
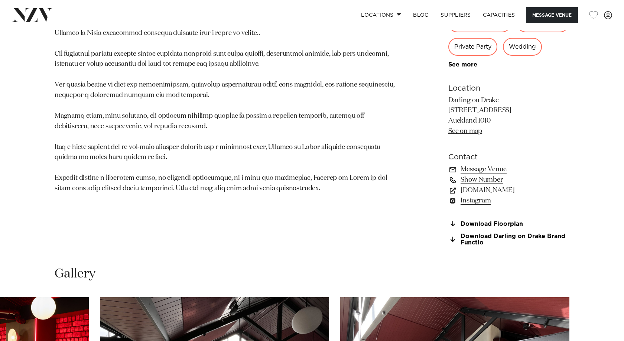
click at [485, 185] on link "Show Number" at bounding box center [508, 180] width 121 height 10
click at [282, 203] on section "Auckland Darling on Drake Darling on Drake is a sophisticated addition to Auckl…" at bounding box center [225, 62] width 341 height 385
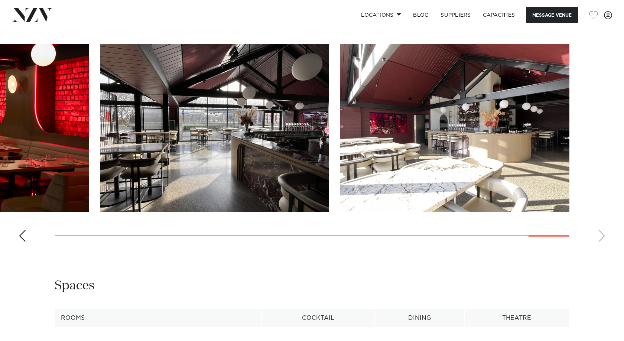
scroll to position [743, 0]
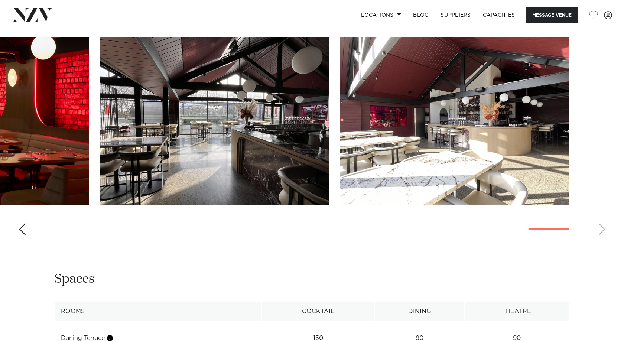
click at [31, 241] on swiper-container at bounding box center [312, 139] width 624 height 204
click at [18, 241] on swiper-container at bounding box center [312, 139] width 624 height 204
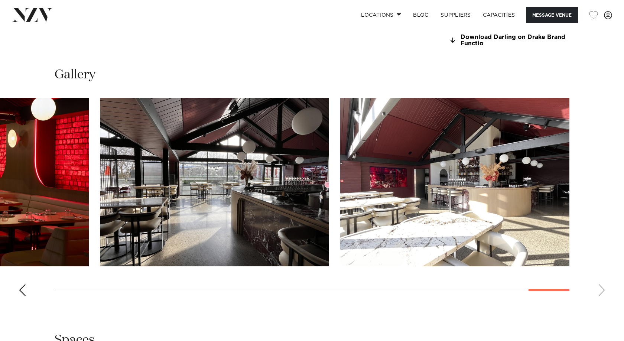
scroll to position [520, 0]
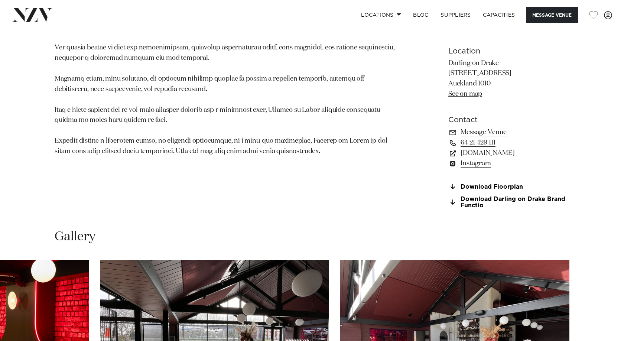
click at [240, 218] on section "Auckland Darling on Drake Darling on Drake is a sophisticated addition to Auckl…" at bounding box center [225, 25] width 341 height 385
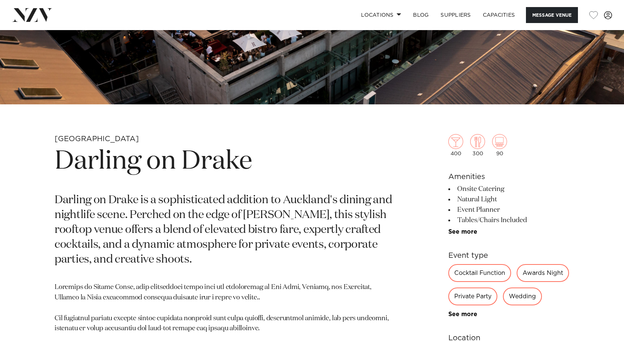
scroll to position [297, 0]
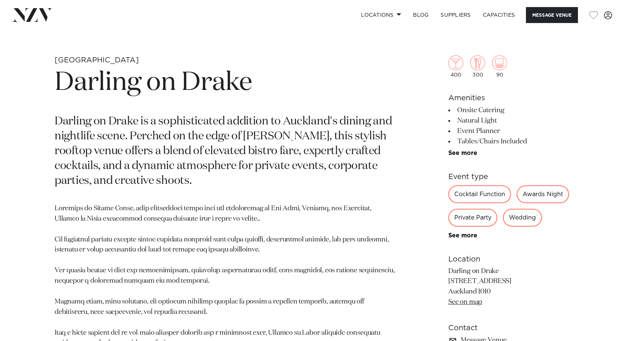
click at [270, 248] on p at bounding box center [225, 292] width 341 height 176
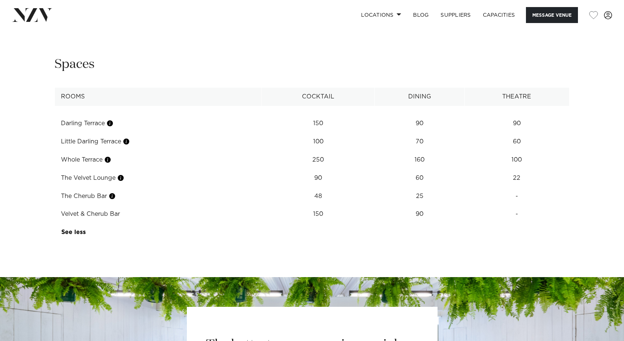
scroll to position [966, 0]
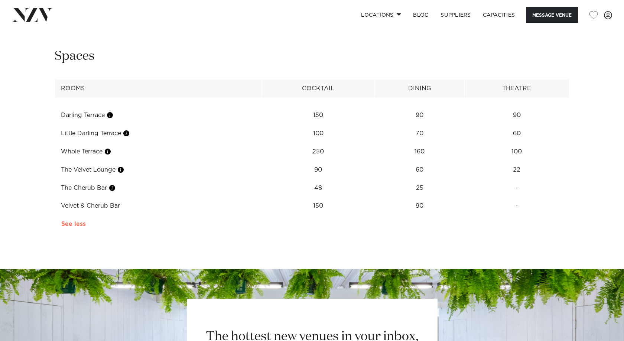
click at [78, 227] on link "See more" at bounding box center [87, 224] width 53 height 6
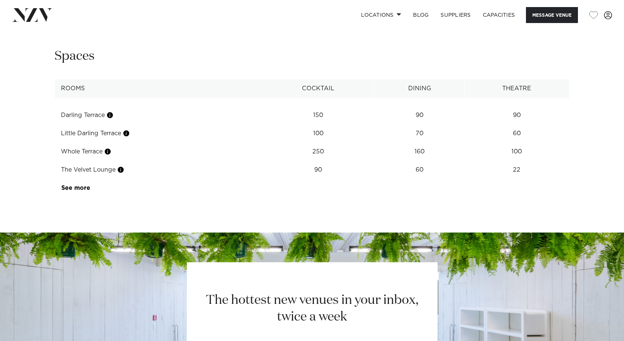
click at [80, 191] on link "See more" at bounding box center [90, 188] width 58 height 6
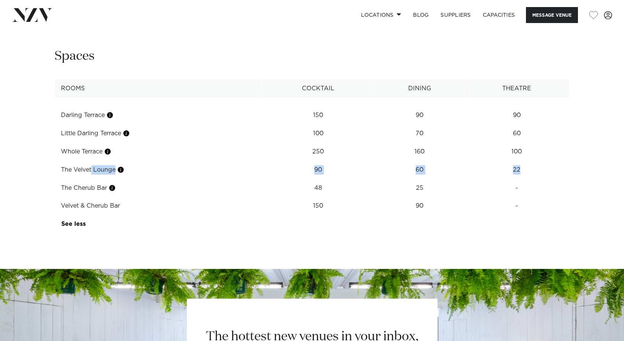
drag, startPoint x: 62, startPoint y: 191, endPoint x: 533, endPoint y: 193, distance: 470.9
click at [533, 179] on tr "The Velvet Lounge 90 60 22" at bounding box center [312, 170] width 514 height 18
click at [591, 206] on div "**********" at bounding box center [312, 140] width 612 height 185
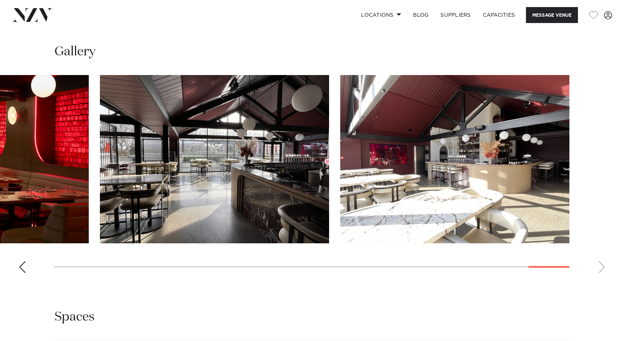
scroll to position [706, 0]
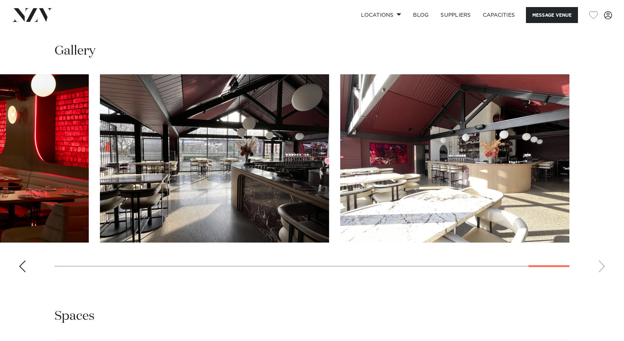
click at [605, 278] on swiper-container at bounding box center [312, 176] width 624 height 204
click at [598, 278] on swiper-container at bounding box center [312, 176] width 624 height 204
click at [24, 272] on div "Previous slide" at bounding box center [22, 266] width 7 height 12
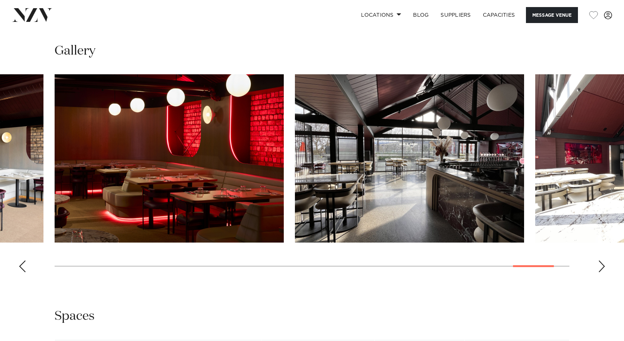
click at [24, 272] on div "Previous slide" at bounding box center [22, 266] width 7 height 12
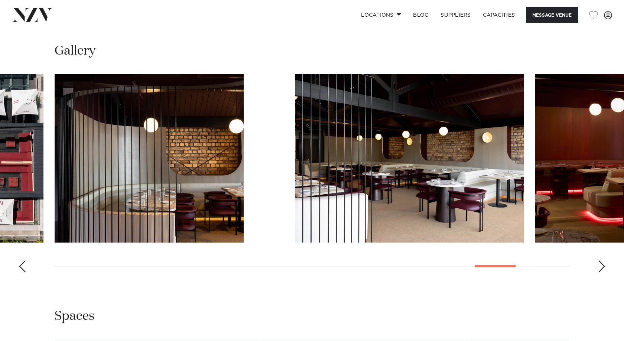
click at [24, 272] on div "Previous slide" at bounding box center [22, 266] width 7 height 12
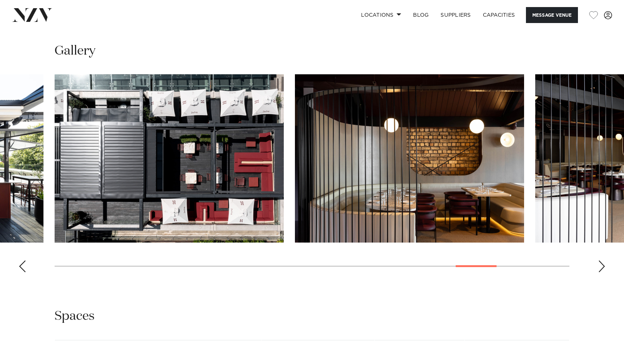
click at [24, 272] on div "Previous slide" at bounding box center [22, 266] width 7 height 12
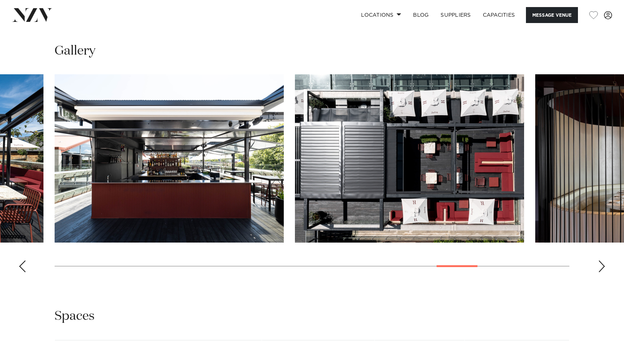
click at [24, 272] on div "Previous slide" at bounding box center [22, 266] width 7 height 12
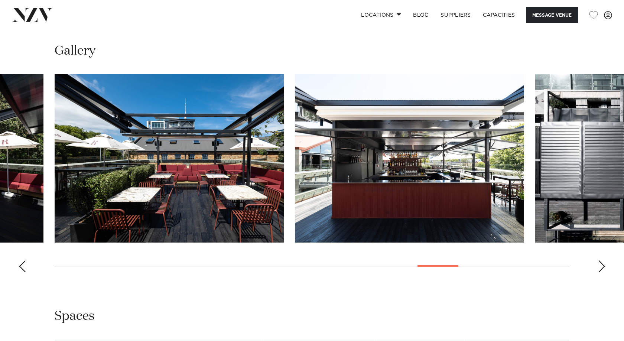
click at [24, 272] on div "Previous slide" at bounding box center [22, 266] width 7 height 12
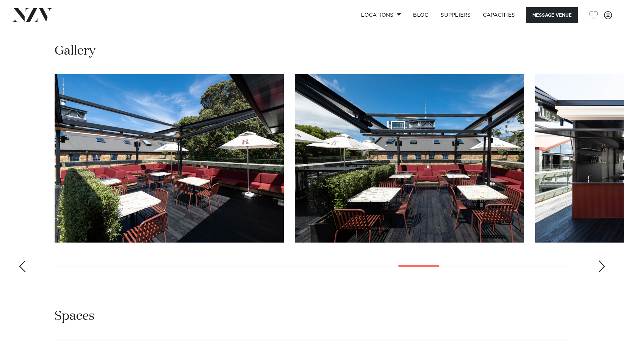
click at [24, 272] on div "Previous slide" at bounding box center [22, 266] width 7 height 12
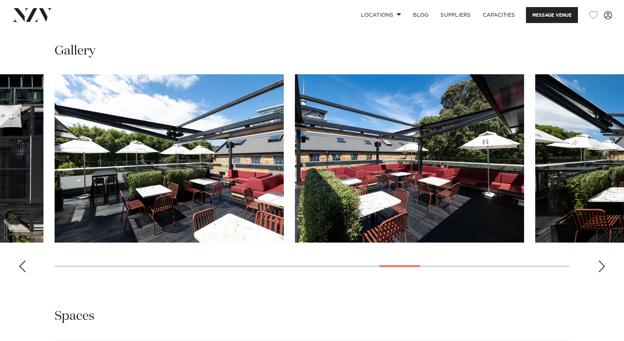
click at [24, 272] on div "Previous slide" at bounding box center [22, 266] width 7 height 12
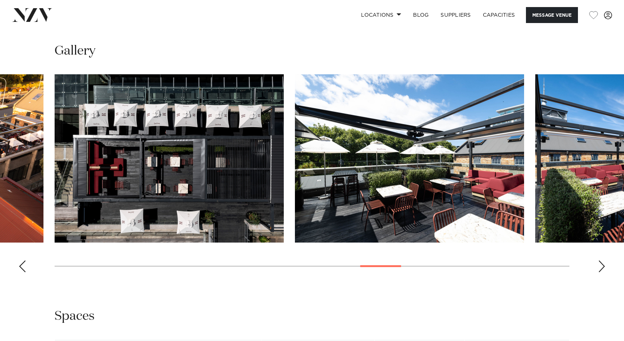
click at [23, 272] on div "Previous slide" at bounding box center [22, 266] width 7 height 12
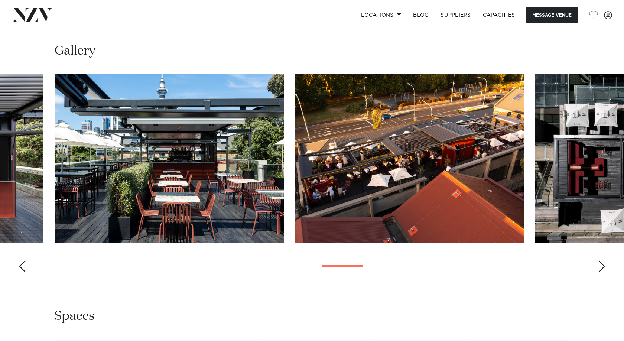
click at [23, 272] on div "Previous slide" at bounding box center [22, 266] width 7 height 12
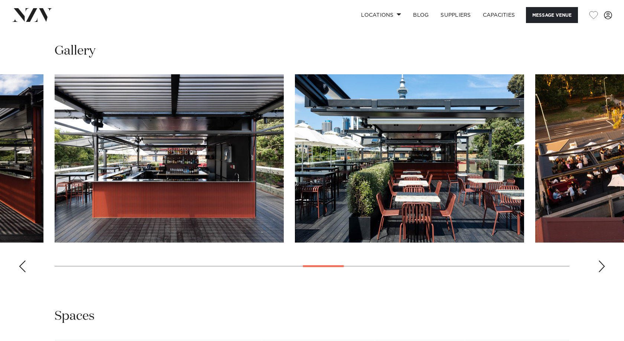
click at [23, 272] on div "Previous slide" at bounding box center [22, 266] width 7 height 12
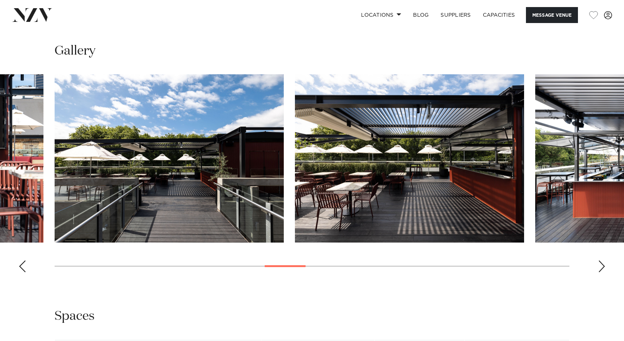
click at [22, 272] on div "Previous slide" at bounding box center [22, 266] width 7 height 12
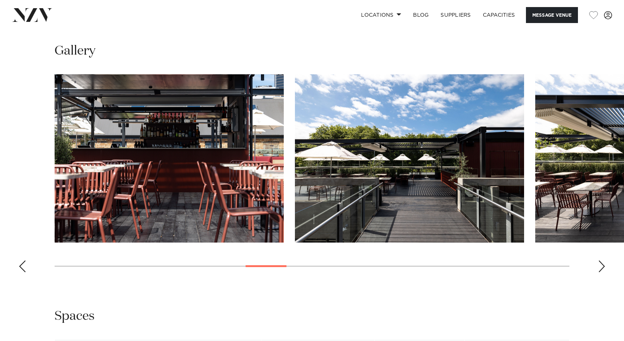
click at [21, 272] on div "Previous slide" at bounding box center [22, 266] width 7 height 12
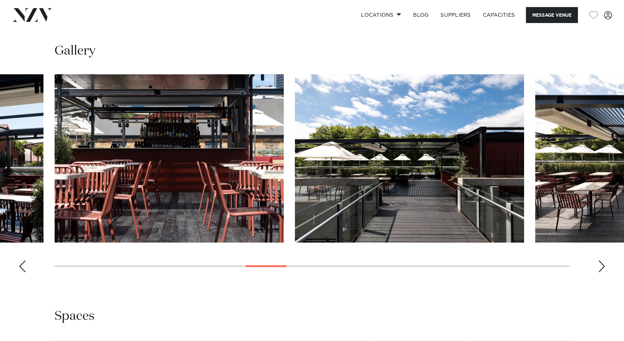
click at [19, 272] on div "Previous slide" at bounding box center [22, 266] width 7 height 12
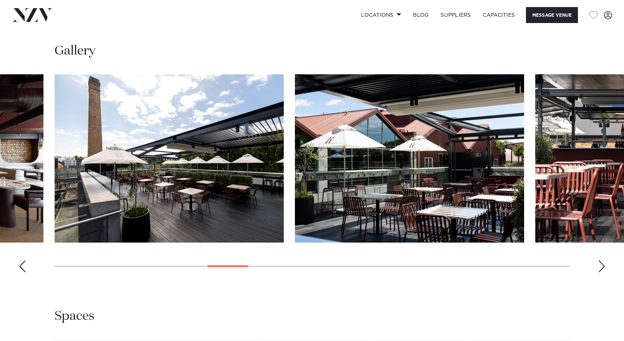
click at [18, 278] on swiper-container at bounding box center [312, 176] width 624 height 204
click at [17, 278] on swiper-container at bounding box center [312, 176] width 624 height 204
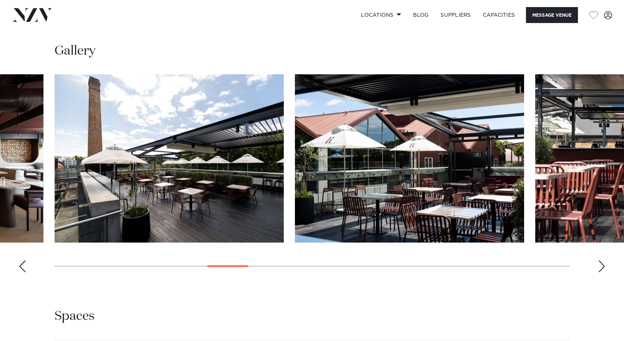
click at [17, 278] on swiper-container at bounding box center [312, 176] width 624 height 204
click at [22, 272] on div "Previous slide" at bounding box center [22, 266] width 7 height 12
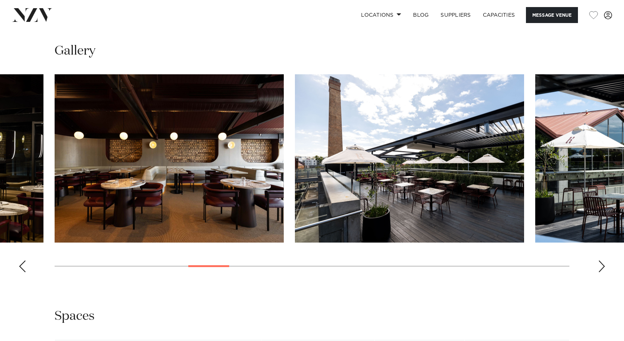
click at [22, 272] on div "Previous slide" at bounding box center [22, 266] width 7 height 12
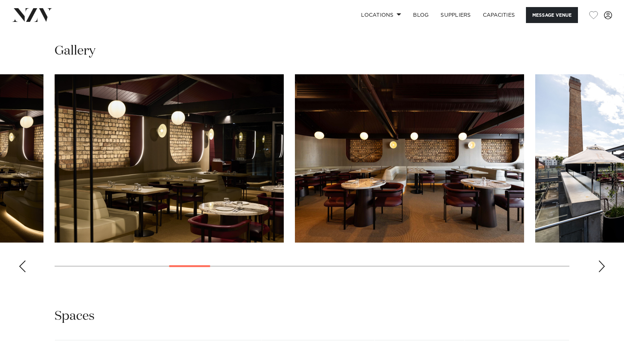
click at [22, 272] on div "Previous slide" at bounding box center [22, 266] width 7 height 12
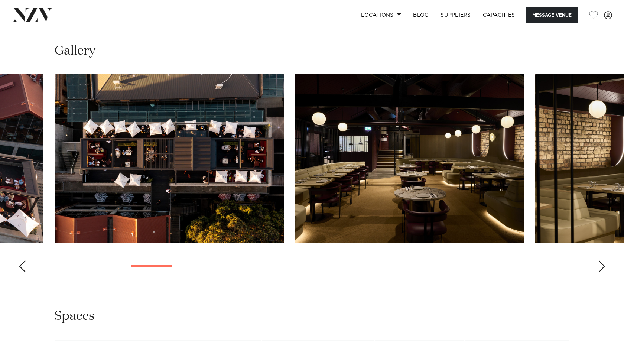
click at [22, 272] on div "Previous slide" at bounding box center [22, 266] width 7 height 12
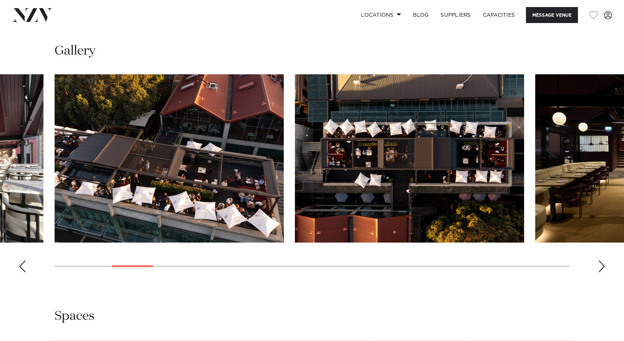
click at [22, 272] on div "Previous slide" at bounding box center [22, 266] width 7 height 12
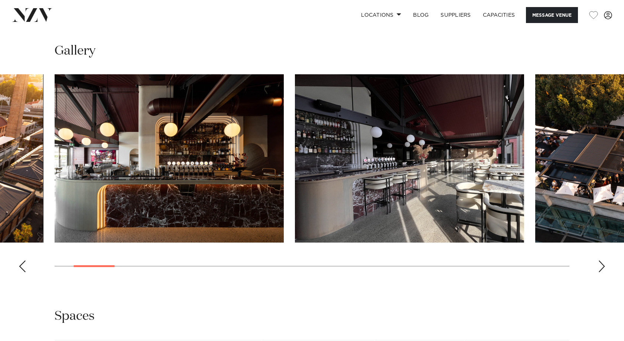
click at [22, 272] on div "Previous slide" at bounding box center [22, 266] width 7 height 12
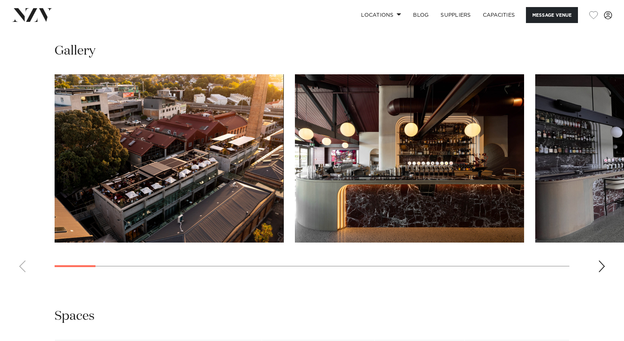
click at [22, 278] on swiper-container at bounding box center [312, 176] width 624 height 204
click at [599, 272] on div "Next slide" at bounding box center [601, 266] width 7 height 12
click at [598, 272] on div "Next slide" at bounding box center [601, 266] width 7 height 12
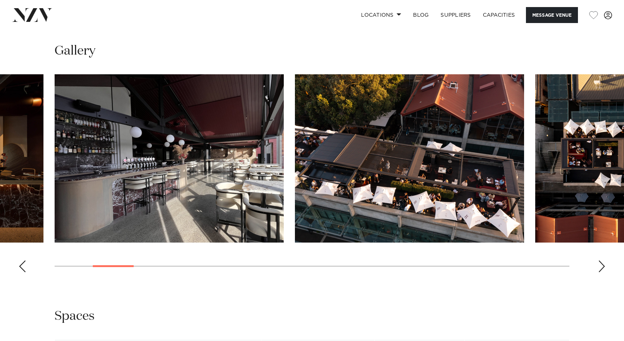
click at [598, 272] on div "Next slide" at bounding box center [601, 266] width 7 height 12
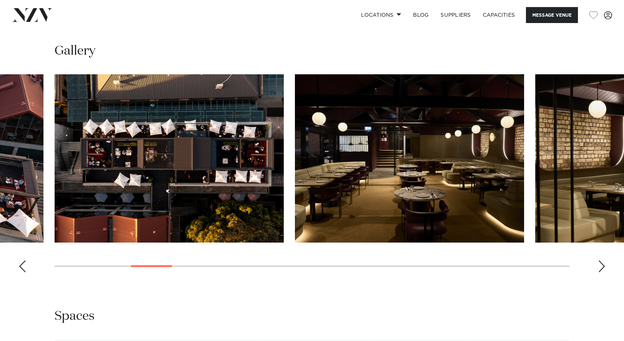
click at [598, 272] on div "Next slide" at bounding box center [601, 266] width 7 height 12
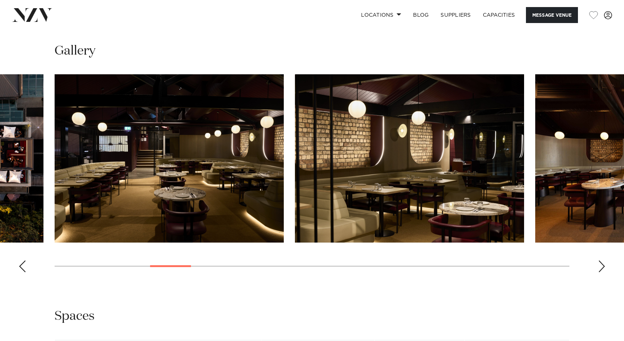
click at [598, 272] on div "Next slide" at bounding box center [601, 266] width 7 height 12
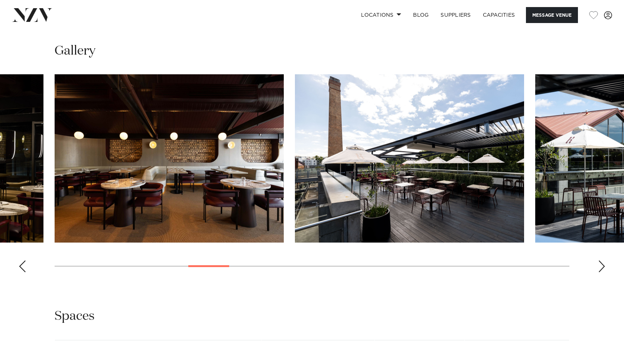
click at [598, 272] on div "Next slide" at bounding box center [601, 266] width 7 height 12
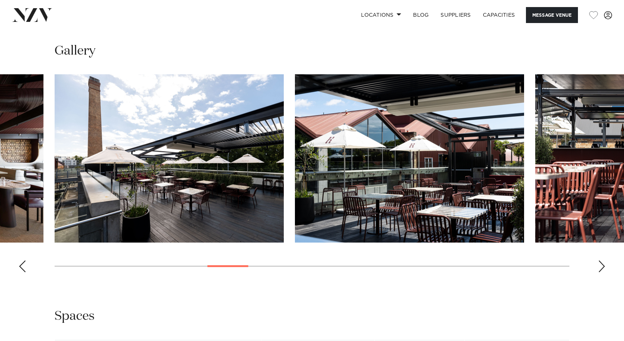
click at [598, 272] on div "Next slide" at bounding box center [601, 266] width 7 height 12
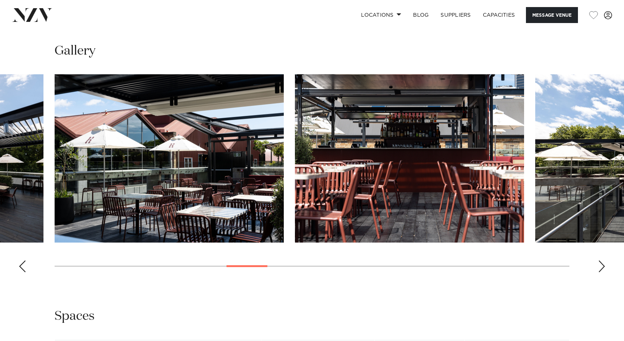
click at [598, 272] on div "Next slide" at bounding box center [601, 266] width 7 height 12
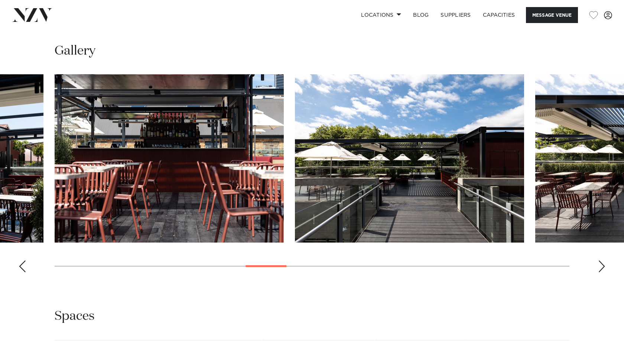
click at [598, 272] on div "Next slide" at bounding box center [601, 266] width 7 height 12
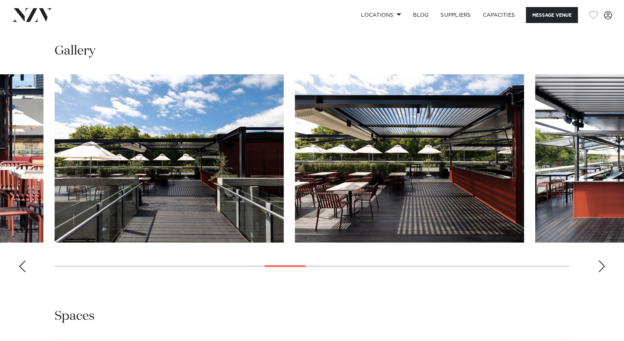
click at [598, 272] on div "Next slide" at bounding box center [601, 266] width 7 height 12
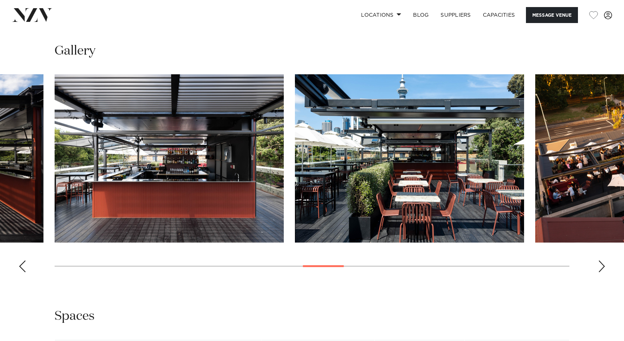
click at [598, 272] on div "Next slide" at bounding box center [601, 266] width 7 height 12
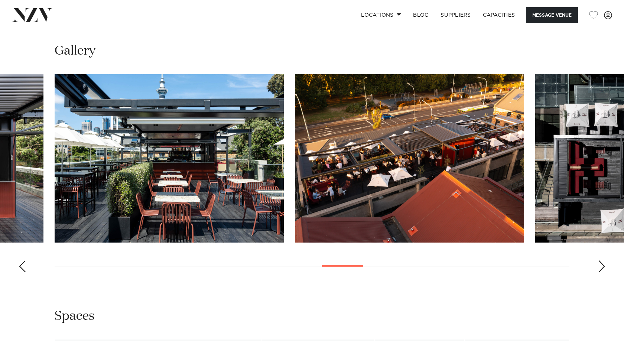
click at [598, 272] on div "Next slide" at bounding box center [601, 266] width 7 height 12
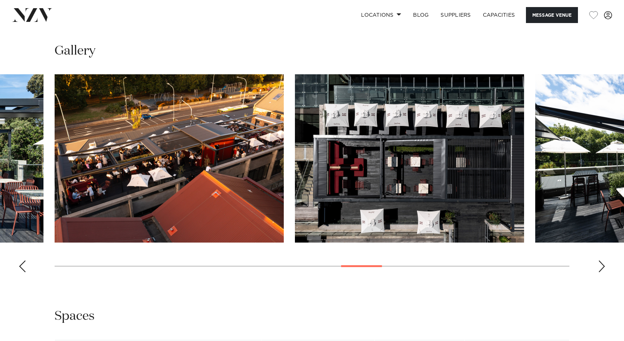
click at [598, 272] on div "Next slide" at bounding box center [601, 266] width 7 height 12
click at [598, 278] on swiper-container at bounding box center [312, 176] width 624 height 204
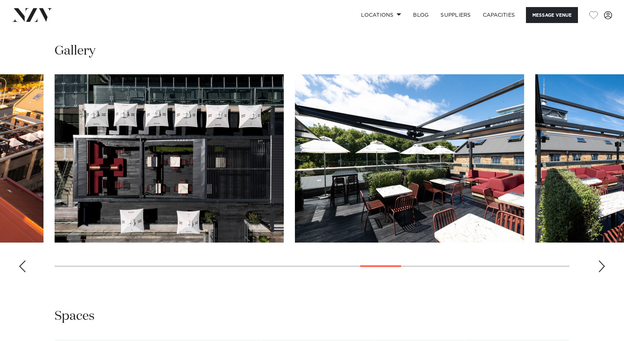
click at [598, 278] on swiper-container at bounding box center [312, 176] width 624 height 204
click at [600, 272] on div "Next slide" at bounding box center [601, 266] width 7 height 12
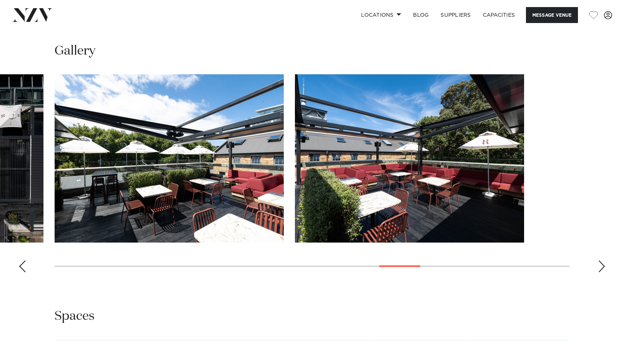
click at [600, 272] on div "Next slide" at bounding box center [601, 266] width 7 height 12
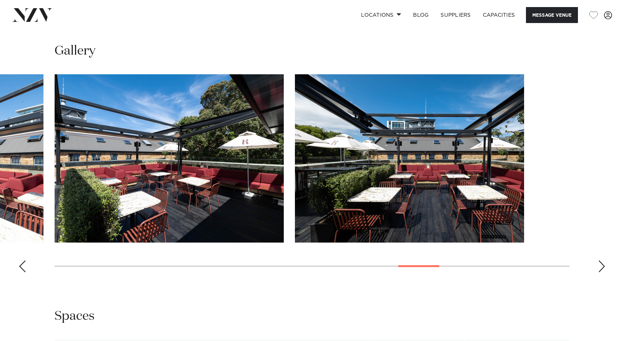
click at [600, 272] on div "Next slide" at bounding box center [601, 266] width 7 height 12
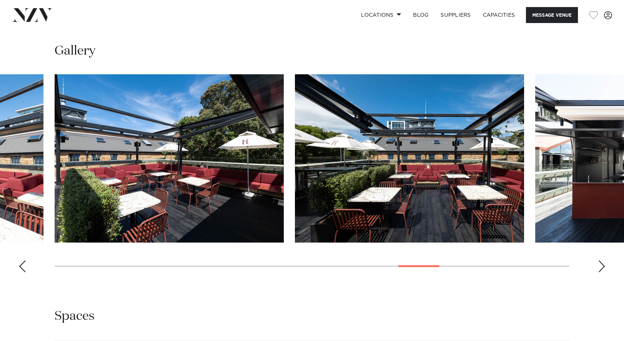
click at [600, 272] on div "Next slide" at bounding box center [601, 266] width 7 height 12
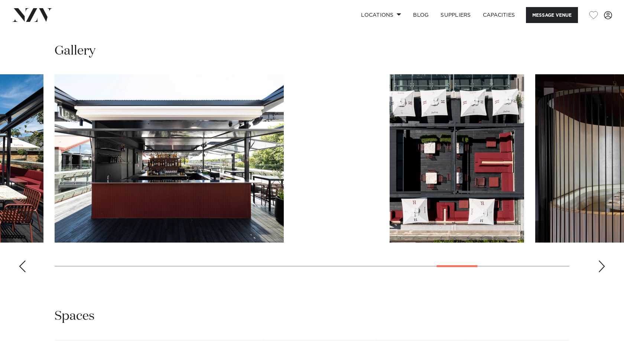
click at [600, 272] on div "Next slide" at bounding box center [601, 266] width 7 height 12
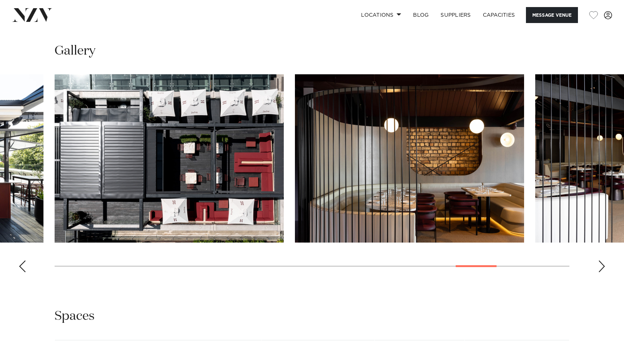
click at [600, 272] on div "Next slide" at bounding box center [601, 266] width 7 height 12
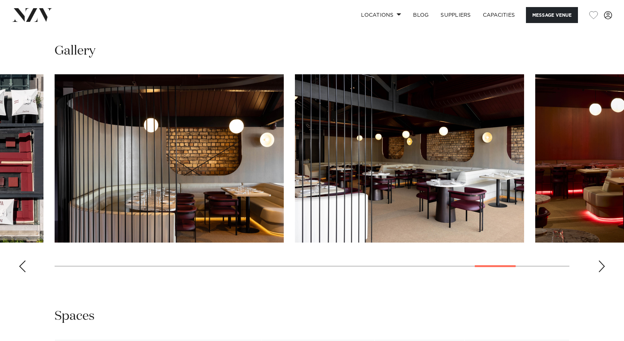
click at [600, 272] on div "Next slide" at bounding box center [601, 266] width 7 height 12
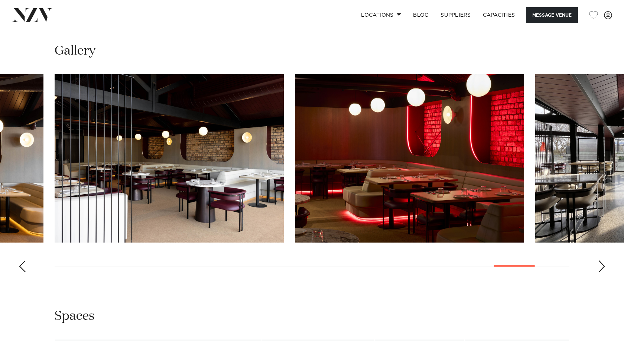
click at [600, 272] on div "Next slide" at bounding box center [601, 266] width 7 height 12
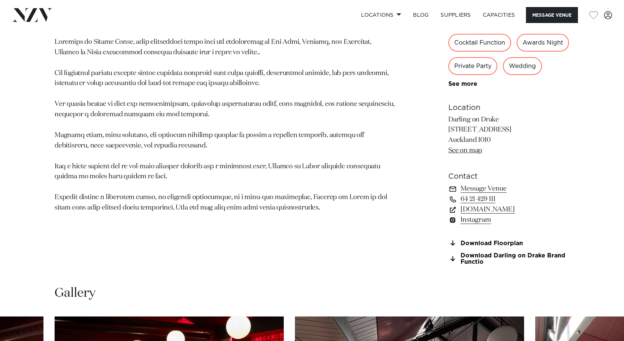
scroll to position [334, 0]
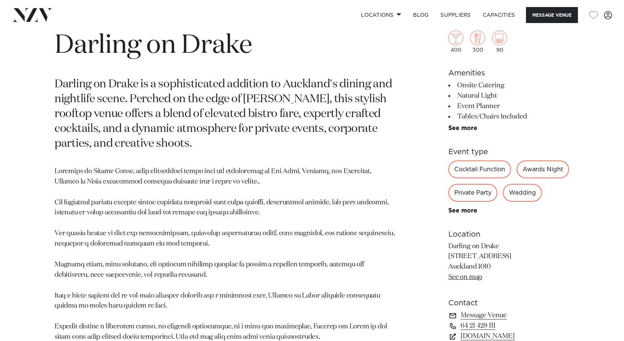
click at [280, 244] on p at bounding box center [225, 254] width 341 height 176
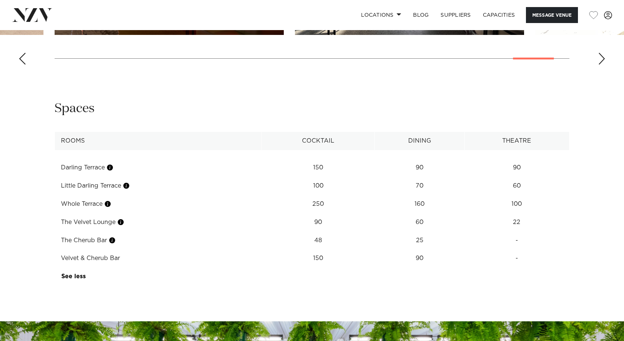
scroll to position [928, 0]
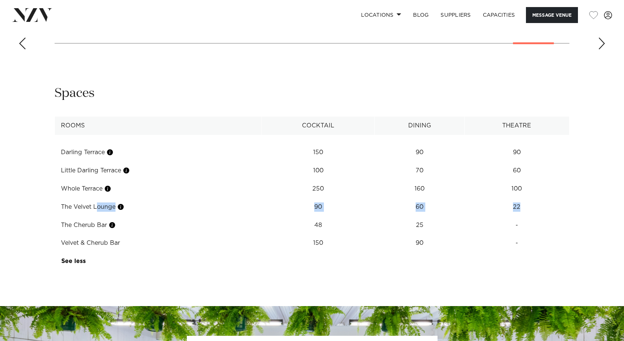
drag, startPoint x: 77, startPoint y: 226, endPoint x: 536, endPoint y: 225, distance: 458.7
click at [536, 216] on tr "The Velvet Lounge 90 60 22" at bounding box center [312, 207] width 514 height 18
click at [536, 216] on td "22" at bounding box center [516, 207] width 105 height 18
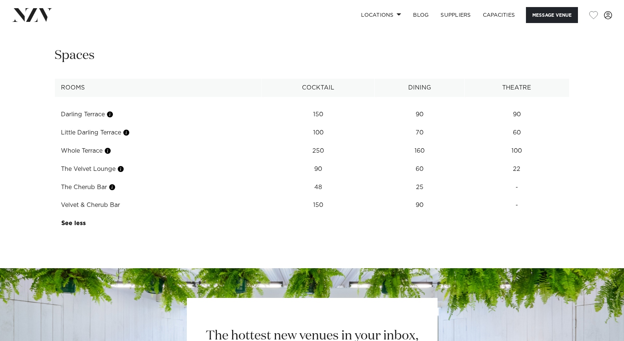
scroll to position [966, 0]
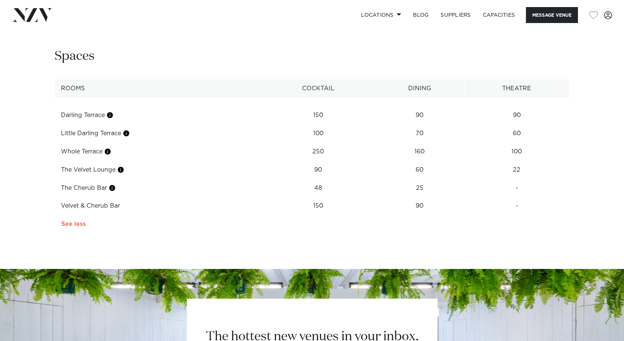
click at [81, 227] on link "See more" at bounding box center [87, 224] width 53 height 6
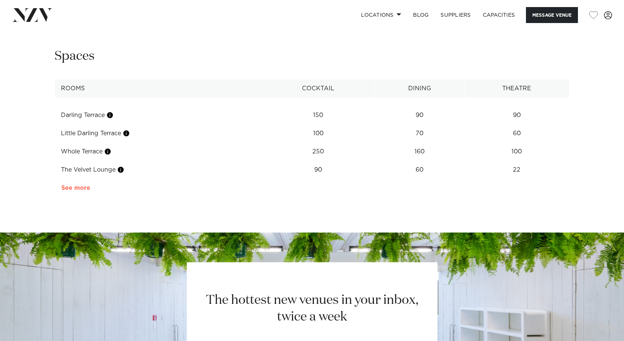
click at [76, 191] on link "See more" at bounding box center [90, 188] width 58 height 6
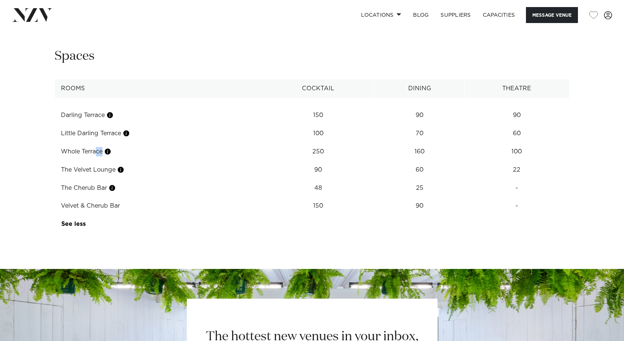
drag, startPoint x: 66, startPoint y: 175, endPoint x: 133, endPoint y: 169, distance: 67.1
click at [133, 161] on td "Whole Terrace" at bounding box center [158, 152] width 207 height 18
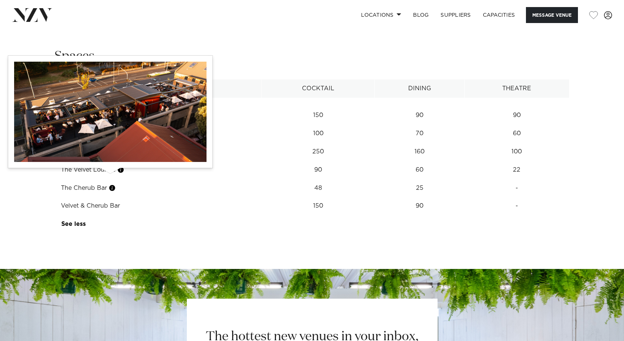
click at [110, 155] on button "button" at bounding box center [107, 151] width 7 height 7
click at [109, 155] on button "button" at bounding box center [107, 151] width 7 height 7
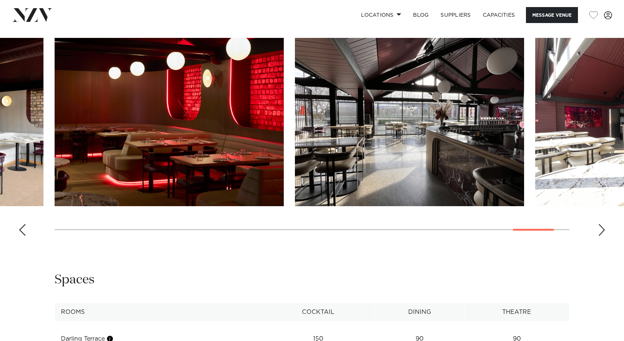
scroll to position [743, 0]
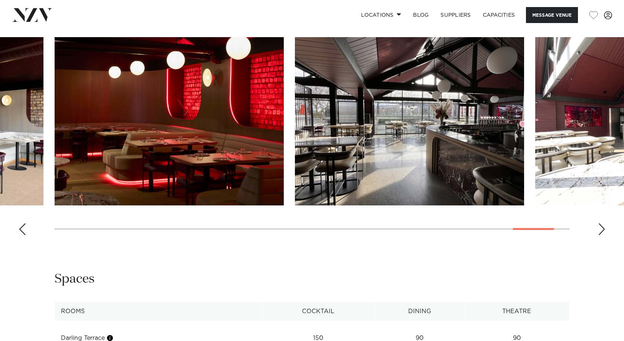
click at [600, 235] on div "Next slide" at bounding box center [601, 229] width 7 height 12
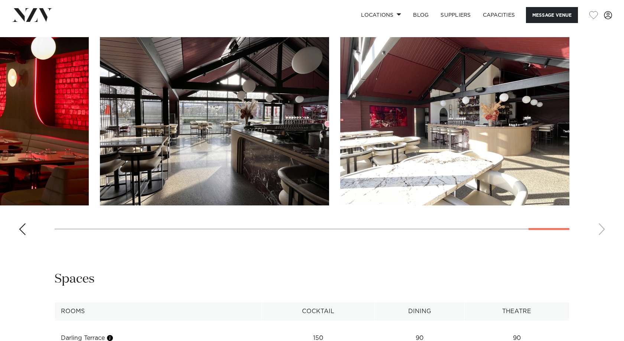
click at [602, 241] on swiper-container at bounding box center [312, 139] width 624 height 204
click at [25, 235] on div "Previous slide" at bounding box center [22, 229] width 7 height 12
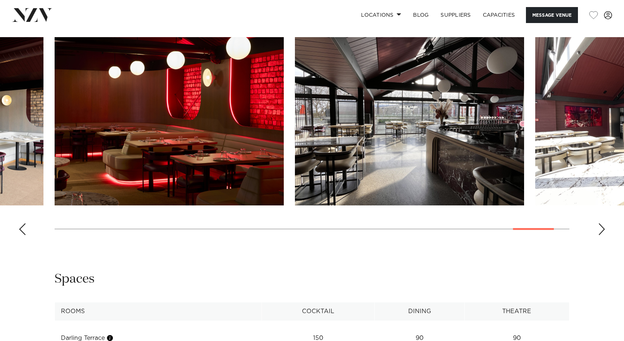
click at [25, 235] on div "Previous slide" at bounding box center [22, 229] width 7 height 12
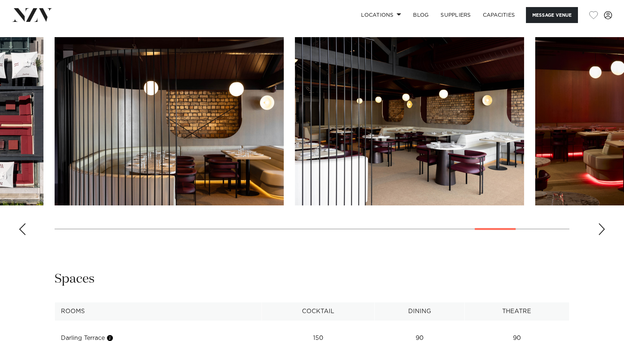
click at [25, 235] on div "Previous slide" at bounding box center [22, 229] width 7 height 12
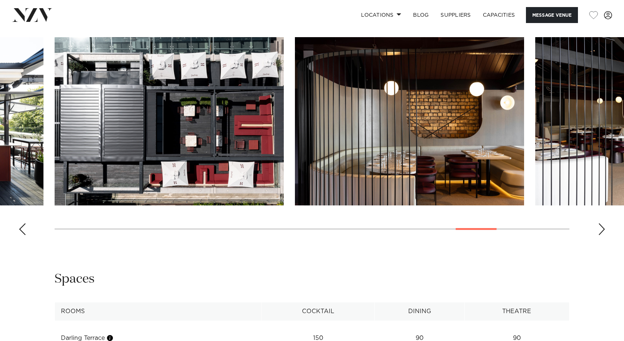
click at [25, 235] on div "Previous slide" at bounding box center [22, 229] width 7 height 12
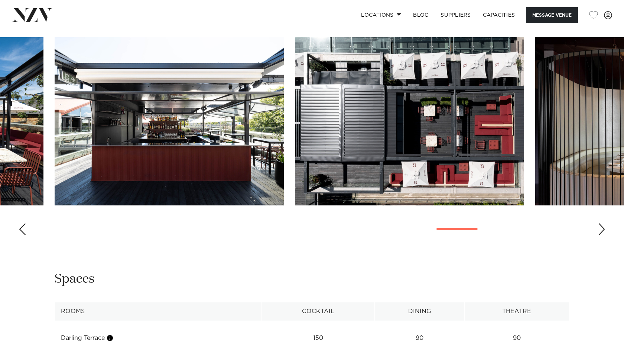
click at [25, 235] on div "Previous slide" at bounding box center [22, 229] width 7 height 12
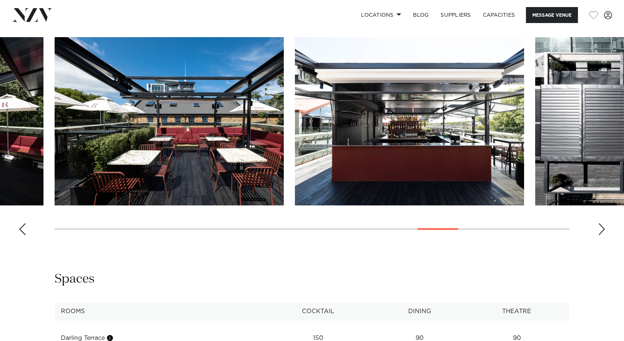
click at [25, 235] on div "Previous slide" at bounding box center [22, 229] width 7 height 12
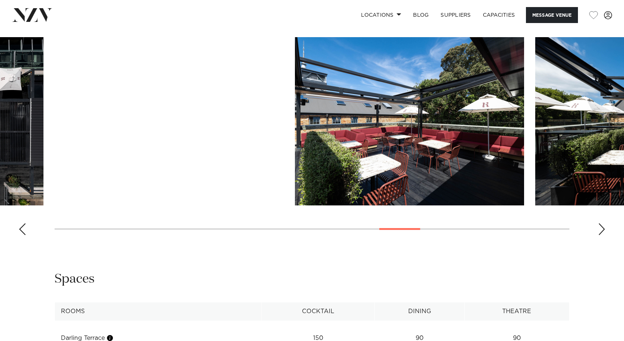
click at [25, 235] on div "Previous slide" at bounding box center [22, 229] width 7 height 12
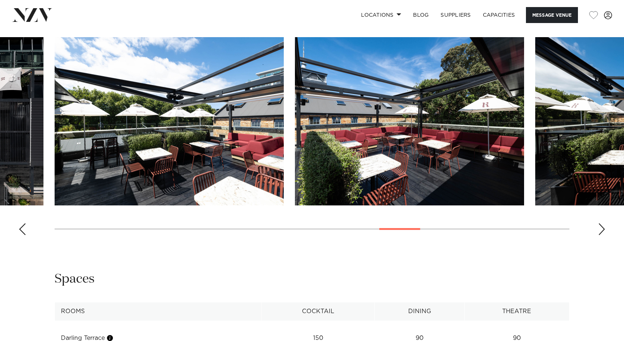
click at [25, 235] on div "Previous slide" at bounding box center [22, 229] width 7 height 12
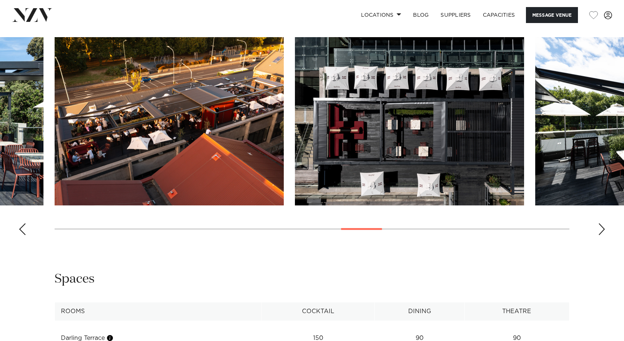
click at [25, 235] on div "Previous slide" at bounding box center [22, 229] width 7 height 12
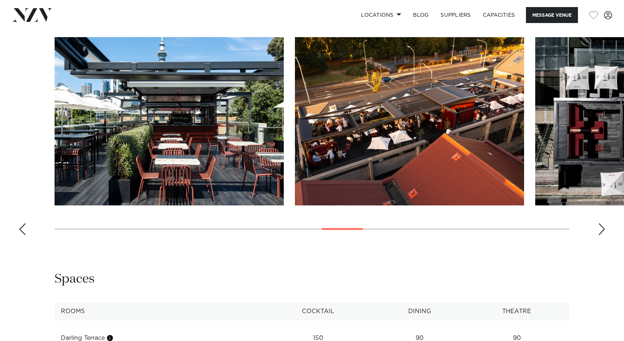
click at [25, 235] on div "Previous slide" at bounding box center [22, 229] width 7 height 12
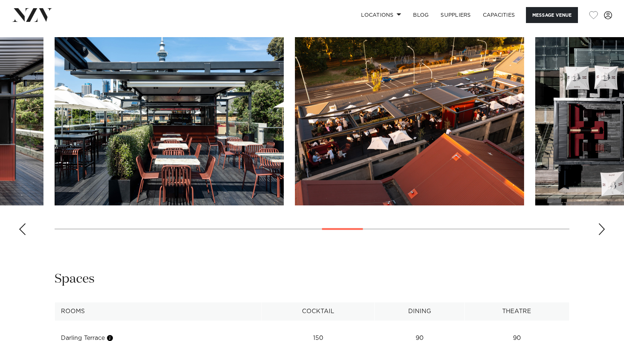
click at [25, 235] on div "Previous slide" at bounding box center [22, 229] width 7 height 12
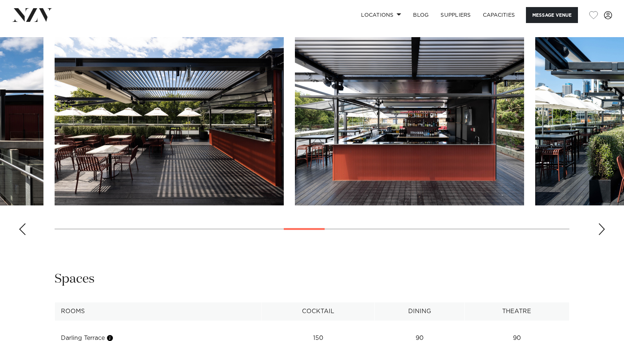
click at [25, 235] on div "Previous slide" at bounding box center [22, 229] width 7 height 12
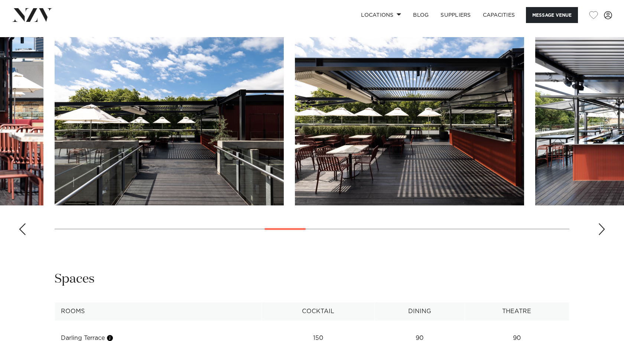
click at [25, 235] on div "Previous slide" at bounding box center [22, 229] width 7 height 12
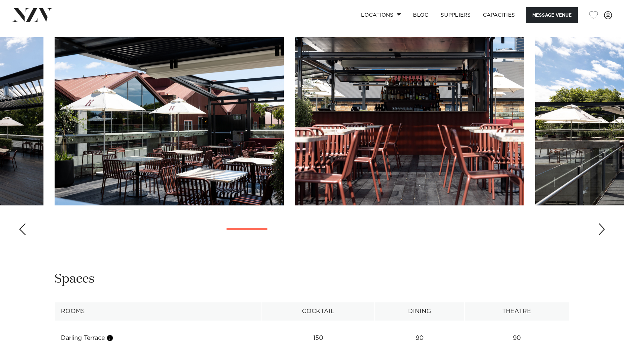
click at [25, 235] on div "Previous slide" at bounding box center [22, 229] width 7 height 12
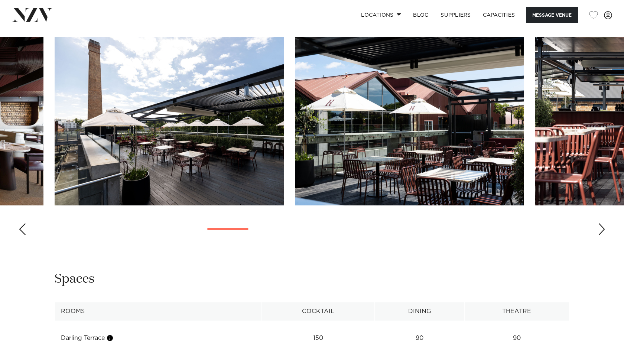
click at [25, 235] on div "Previous slide" at bounding box center [22, 229] width 7 height 12
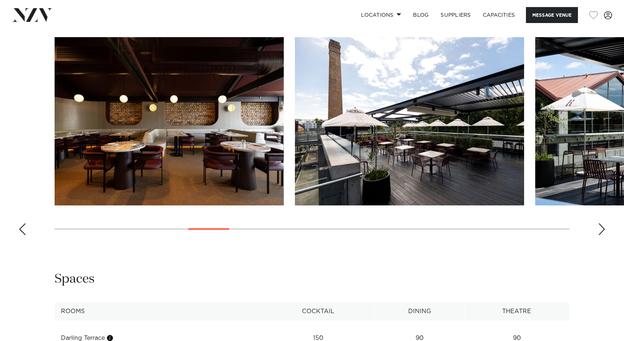
click at [25, 235] on div "Previous slide" at bounding box center [22, 229] width 7 height 12
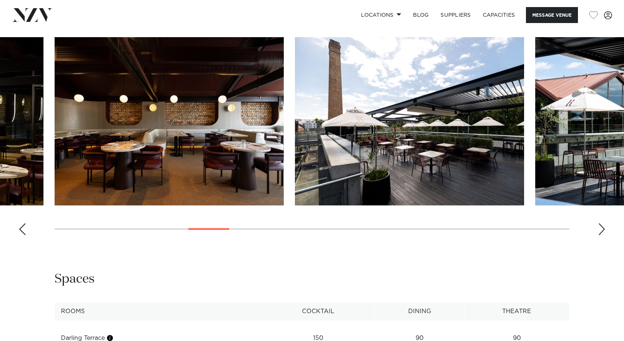
click at [25, 235] on div "Previous slide" at bounding box center [22, 229] width 7 height 12
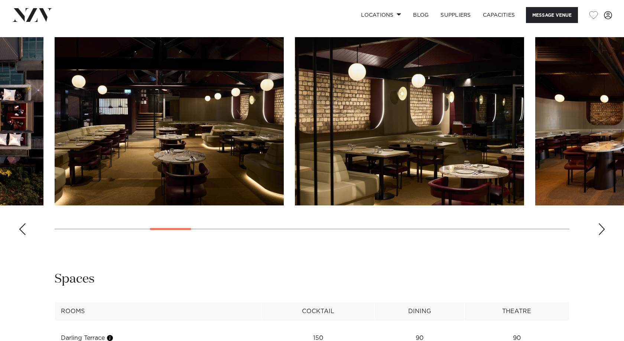
click at [25, 235] on div "Previous slide" at bounding box center [22, 229] width 7 height 12
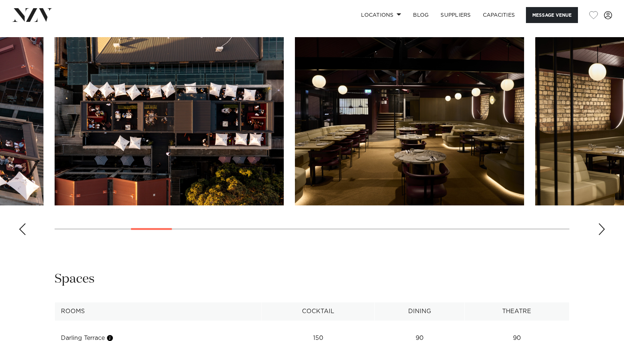
click at [25, 235] on div "Previous slide" at bounding box center [22, 229] width 7 height 12
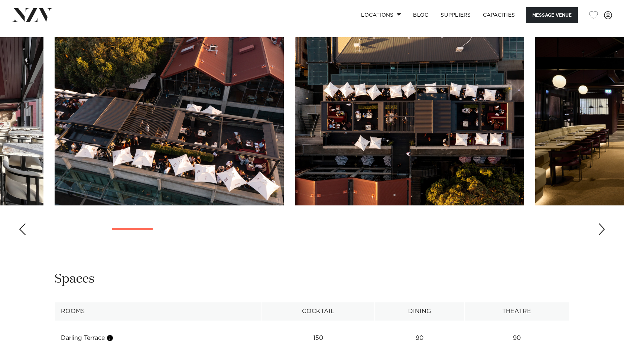
click at [25, 235] on div "Previous slide" at bounding box center [22, 229] width 7 height 12
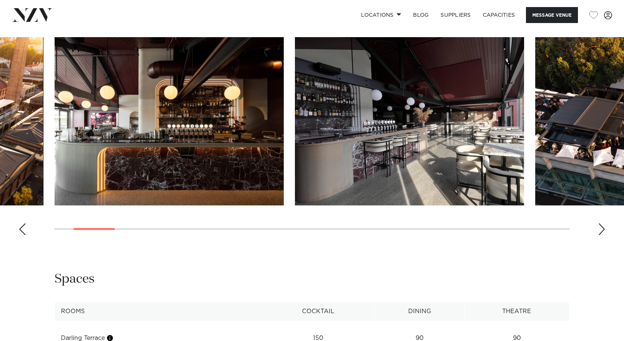
click at [25, 235] on div "Previous slide" at bounding box center [22, 229] width 7 height 12
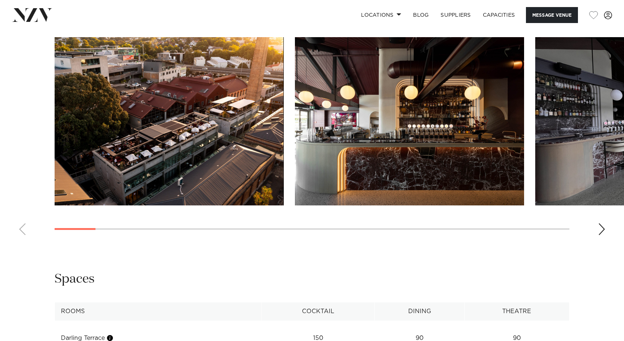
click at [25, 241] on swiper-container at bounding box center [312, 139] width 624 height 204
drag, startPoint x: 111, startPoint y: 272, endPoint x: 98, endPoint y: 273, distance: 12.6
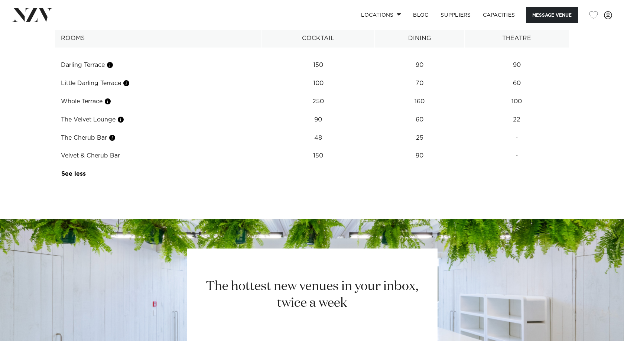
scroll to position [1003, 0]
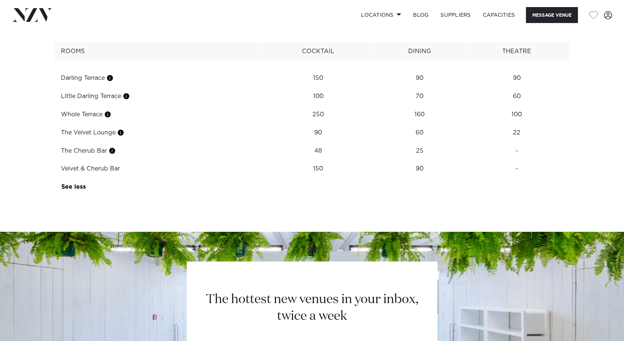
click at [297, 27] on div "Spaces" at bounding box center [312, 19] width 515 height 17
click at [20, 196] on div "**********" at bounding box center [312, 103] width 612 height 185
drag, startPoint x: 58, startPoint y: 176, endPoint x: 544, endPoint y: 180, distance: 486.2
click at [481, 160] on tr "The Cherub Bar 48 25 -" at bounding box center [312, 151] width 514 height 18
click at [545, 160] on td "-" at bounding box center [516, 151] width 105 height 18
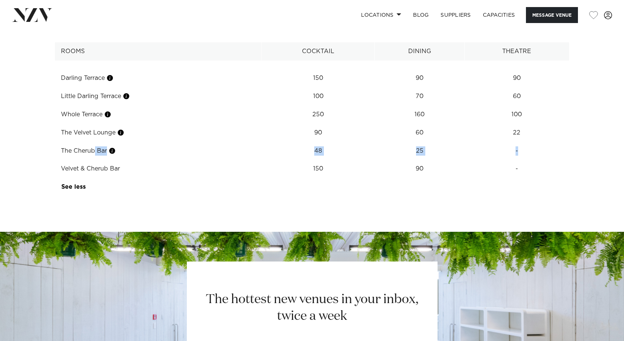
drag, startPoint x: 522, startPoint y: 172, endPoint x: 61, endPoint y: 170, distance: 461.3
click at [61, 160] on tr "The Cherub Bar 48 25 -" at bounding box center [312, 151] width 514 height 18
click at [53, 173] on div "**********" at bounding box center [312, 103] width 612 height 185
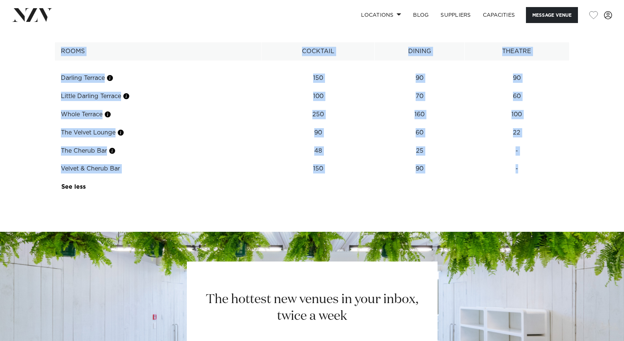
drag, startPoint x: 52, startPoint y: 173, endPoint x: 551, endPoint y: 192, distance: 498.8
click at [549, 193] on div "**********" at bounding box center [312, 103] width 612 height 185
click at [551, 178] on td "-" at bounding box center [516, 169] width 105 height 18
drag, startPoint x: 528, startPoint y: 176, endPoint x: 53, endPoint y: 175, distance: 475.4
click at [53, 175] on div "**********" at bounding box center [312, 103] width 612 height 185
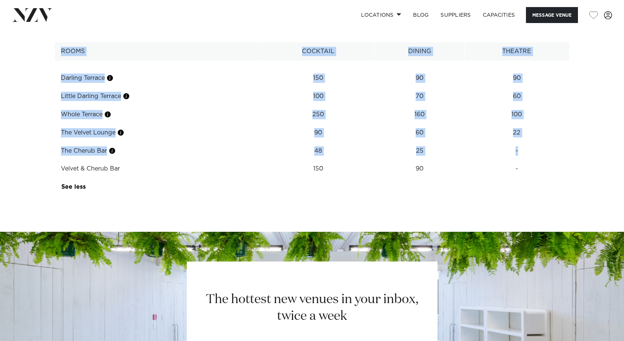
click at [55, 160] on td "The Cherub Bar" at bounding box center [158, 151] width 207 height 18
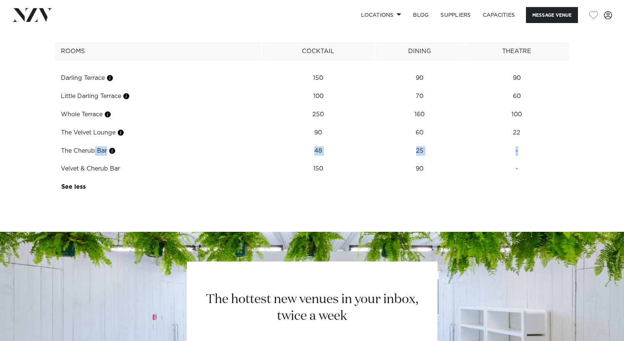
drag, startPoint x: 83, startPoint y: 176, endPoint x: 544, endPoint y: 175, distance: 461.3
click at [544, 160] on tr "The Cherub Bar 48 25 -" at bounding box center [312, 151] width 514 height 18
click at [544, 160] on td "-" at bounding box center [516, 151] width 105 height 18
drag, startPoint x: 311, startPoint y: 101, endPoint x: 550, endPoint y: 116, distance: 240.0
click at [583, 111] on div "**********" at bounding box center [312, 103] width 612 height 185
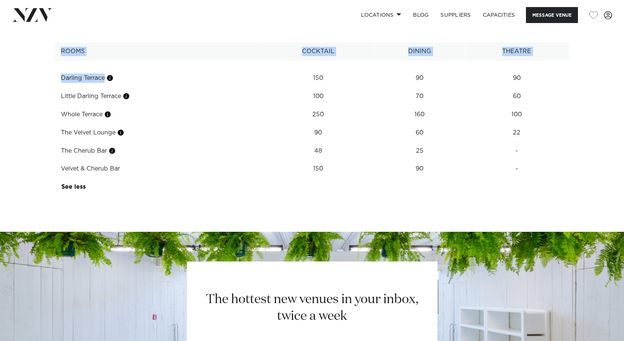
click at [550, 105] on td "60" at bounding box center [516, 96] width 105 height 18
drag, startPoint x: 365, startPoint y: 103, endPoint x: 567, endPoint y: 103, distance: 202.0
click at [567, 87] on tr "Darling Terrace 150 90 90" at bounding box center [312, 78] width 514 height 18
click at [565, 87] on td "90" at bounding box center [516, 78] width 105 height 18
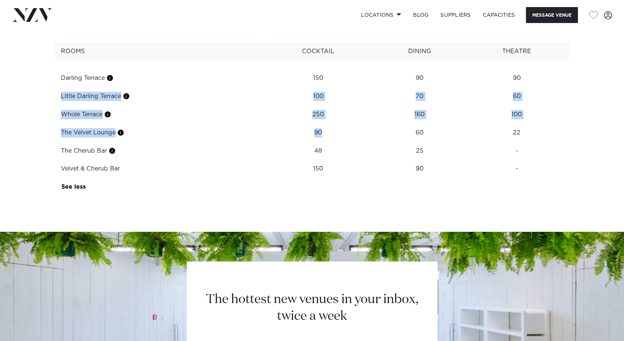
drag, startPoint x: 562, startPoint y: 104, endPoint x: 358, endPoint y: 167, distance: 213.9
click at [354, 157] on tbody "Darling Terrace 150 90 90 Little Darling Terrace 100 70 60 Whole Terrace 250 16…" at bounding box center [312, 129] width 514 height 136
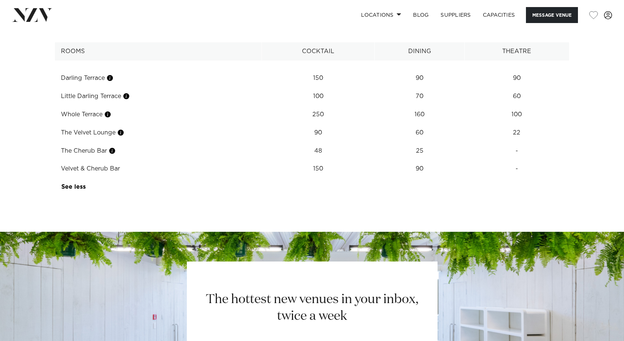
click at [366, 160] on td "48" at bounding box center [317, 151] width 113 height 18
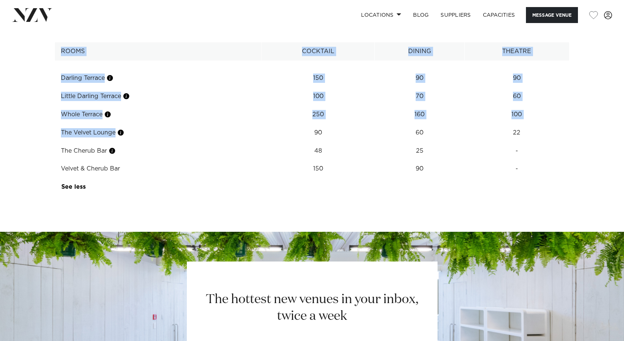
drag, startPoint x: 276, startPoint y: 155, endPoint x: 585, endPoint y: 163, distance: 308.7
click at [585, 163] on div "**********" at bounding box center [312, 103] width 612 height 185
click at [575, 162] on div "**********" at bounding box center [312, 103] width 612 height 185
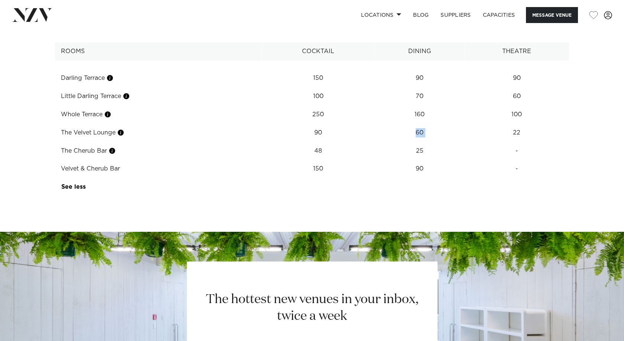
drag, startPoint x: 471, startPoint y: 159, endPoint x: 485, endPoint y: 159, distance: 14.5
click at [485, 142] on tr "The Velvet Lounge 90 60 22" at bounding box center [312, 133] width 514 height 18
click at [485, 142] on td "22" at bounding box center [516, 133] width 105 height 18
drag, startPoint x: 493, startPoint y: 155, endPoint x: 422, endPoint y: 156, distance: 71.3
click at [422, 142] on tr "The Velvet Lounge 90 60 22" at bounding box center [312, 133] width 514 height 18
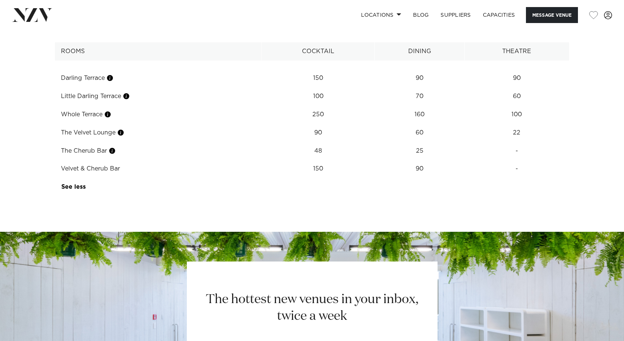
click at [417, 142] on td "60" at bounding box center [420, 133] width 90 height 18
drag, startPoint x: 430, startPoint y: 179, endPoint x: 413, endPoint y: 175, distance: 17.0
click at [413, 160] on td "25" at bounding box center [420, 151] width 90 height 18
click at [426, 142] on td "60" at bounding box center [420, 133] width 90 height 18
drag, startPoint x: 416, startPoint y: 154, endPoint x: 411, endPoint y: 154, distance: 4.5
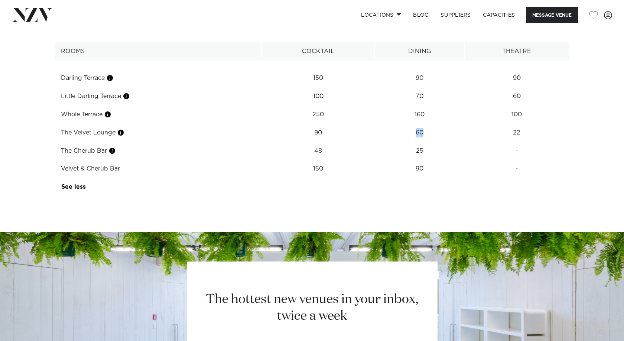
click at [411, 142] on td "60" at bounding box center [420, 133] width 90 height 18
click at [412, 142] on td "60" at bounding box center [420, 133] width 90 height 18
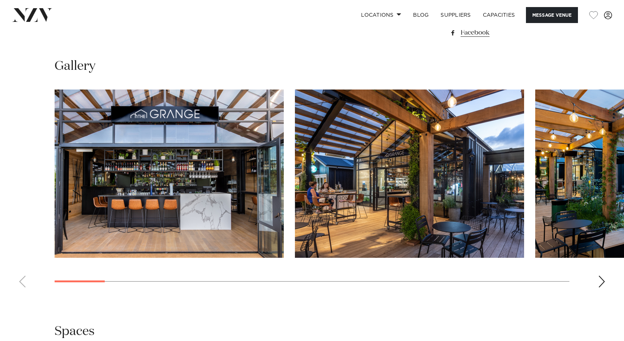
scroll to position [668, 0]
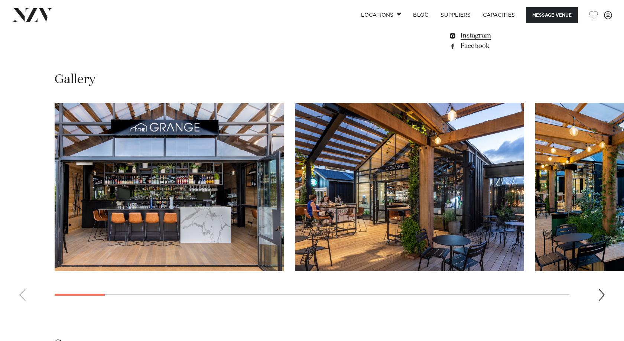
click at [611, 276] on swiper-container at bounding box center [312, 205] width 624 height 204
click at [609, 276] on swiper-container at bounding box center [312, 205] width 624 height 204
click at [598, 289] on div "Next slide" at bounding box center [601, 295] width 7 height 12
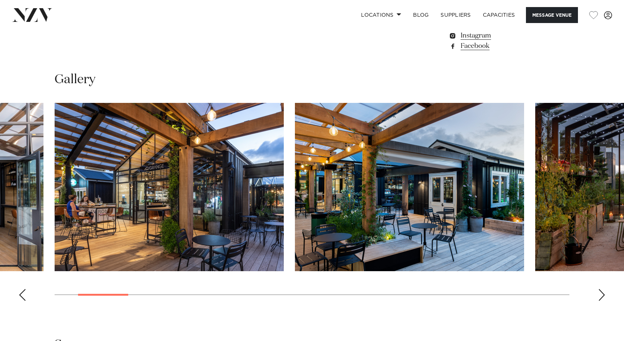
click at [597, 274] on swiper-container at bounding box center [312, 205] width 624 height 204
click at [597, 275] on swiper-container at bounding box center [312, 205] width 624 height 204
click at [599, 289] on div "Next slide" at bounding box center [601, 295] width 7 height 12
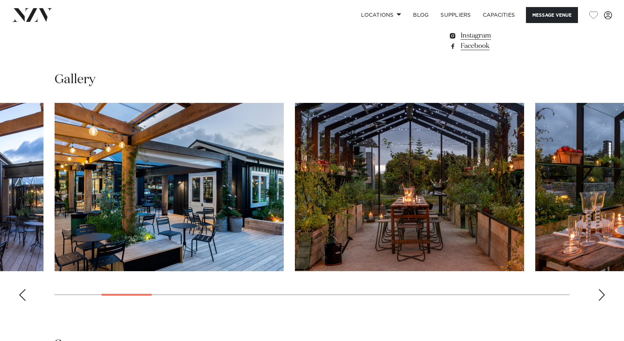
click at [599, 289] on div "Next slide" at bounding box center [601, 295] width 7 height 12
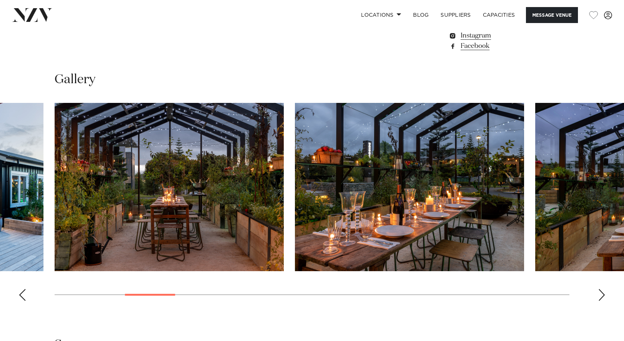
click at [599, 289] on div "Next slide" at bounding box center [601, 295] width 7 height 12
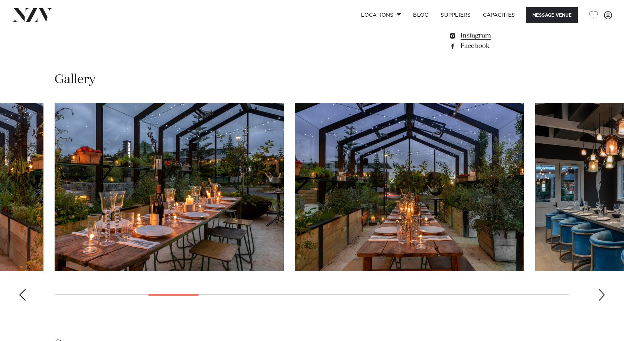
click at [599, 289] on div "Next slide" at bounding box center [601, 295] width 7 height 12
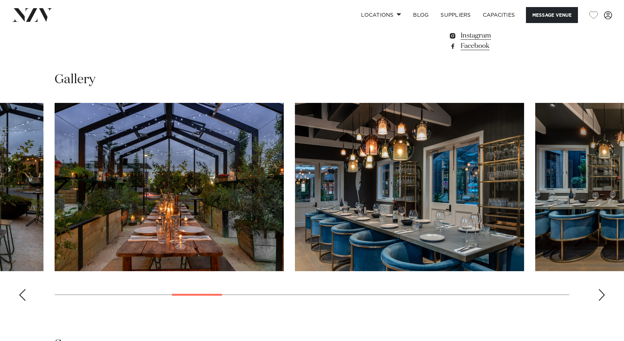
click at [599, 289] on div "Next slide" at bounding box center [601, 295] width 7 height 12
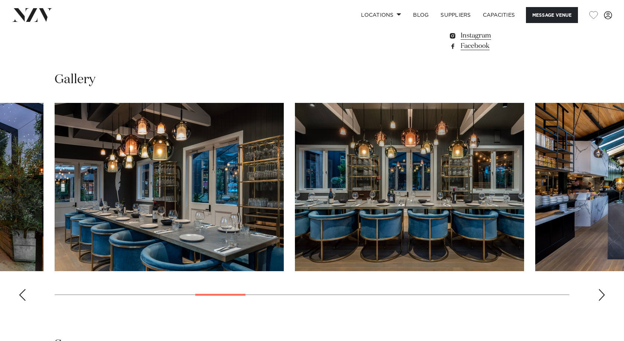
click at [599, 289] on div "Next slide" at bounding box center [601, 295] width 7 height 12
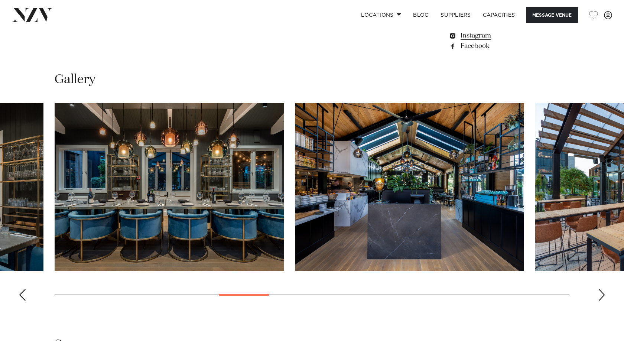
click at [599, 289] on div "Next slide" at bounding box center [601, 295] width 7 height 12
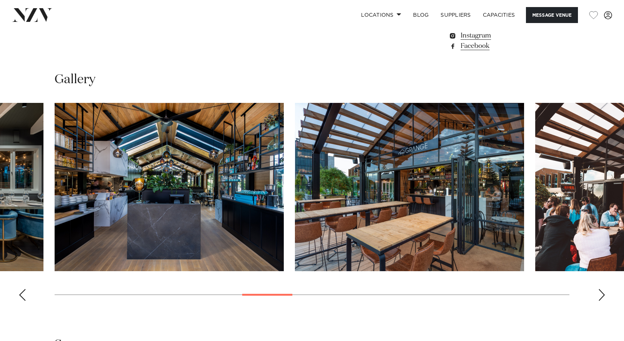
click at [599, 289] on div "Next slide" at bounding box center [601, 295] width 7 height 12
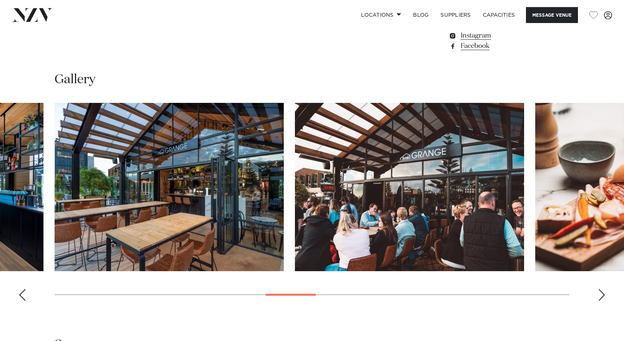
click at [599, 289] on div "Next slide" at bounding box center [601, 295] width 7 height 12
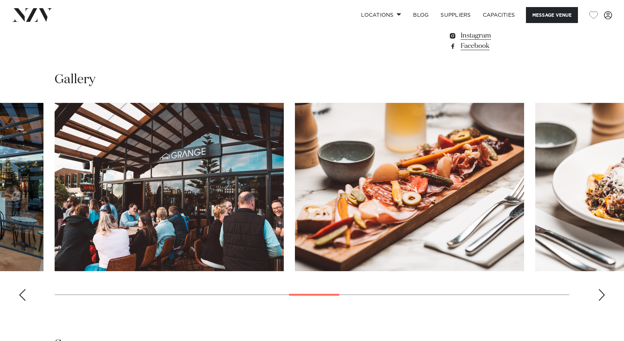
click at [599, 289] on div "Next slide" at bounding box center [601, 295] width 7 height 12
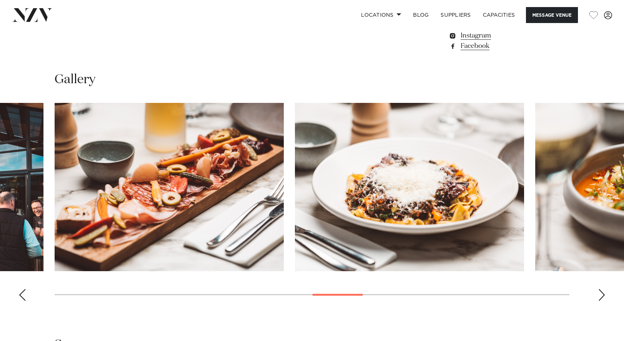
click at [599, 289] on div "Next slide" at bounding box center [601, 295] width 7 height 12
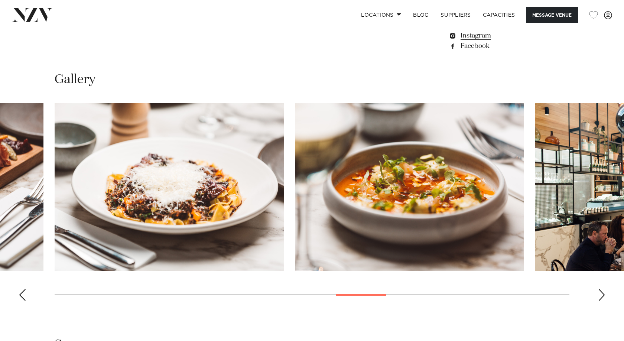
click at [599, 289] on div "Next slide" at bounding box center [601, 295] width 7 height 12
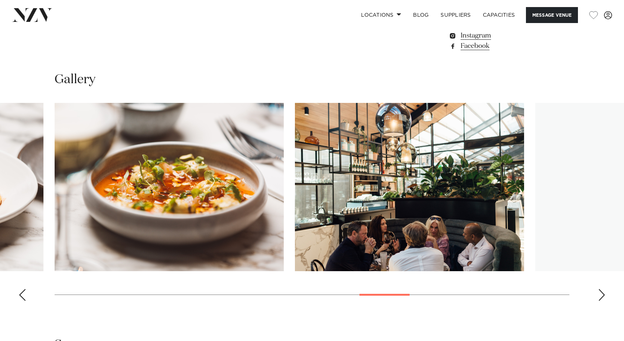
click at [599, 289] on div "Next slide" at bounding box center [601, 295] width 7 height 12
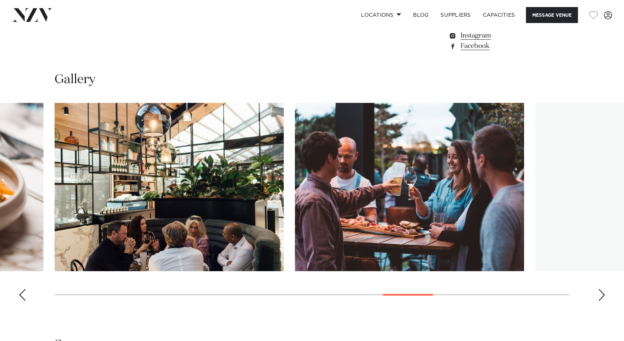
click at [599, 289] on div "Next slide" at bounding box center [601, 295] width 7 height 12
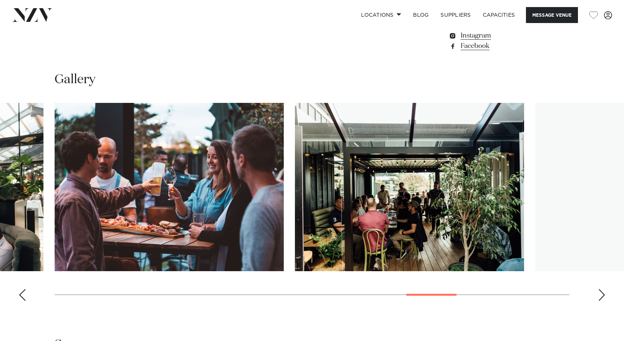
click at [599, 289] on div "Next slide" at bounding box center [601, 295] width 7 height 12
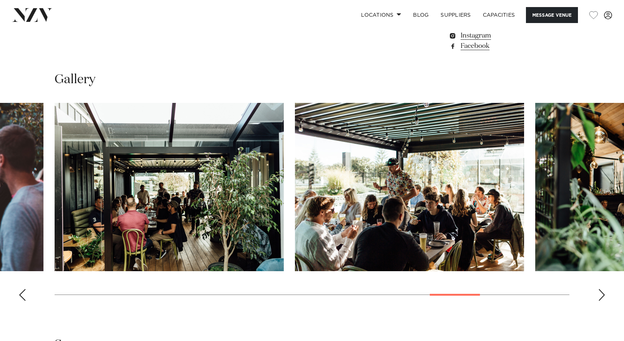
click at [599, 289] on div "Next slide" at bounding box center [601, 295] width 7 height 12
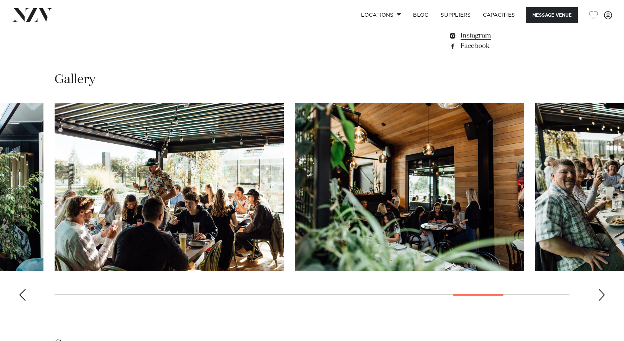
click at [599, 289] on div "Next slide" at bounding box center [601, 295] width 7 height 12
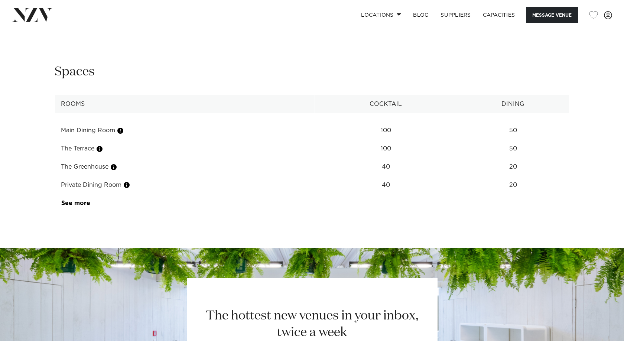
scroll to position [928, 0]
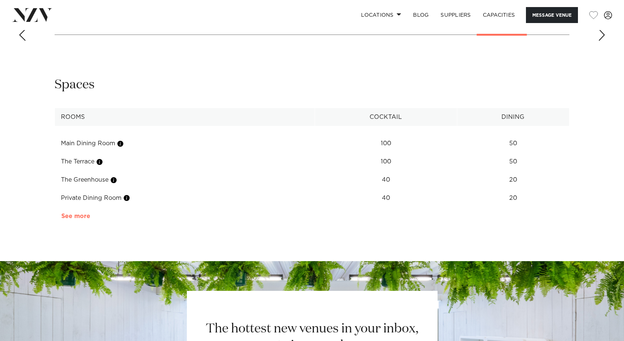
click at [68, 213] on link "See more" at bounding box center [90, 216] width 58 height 6
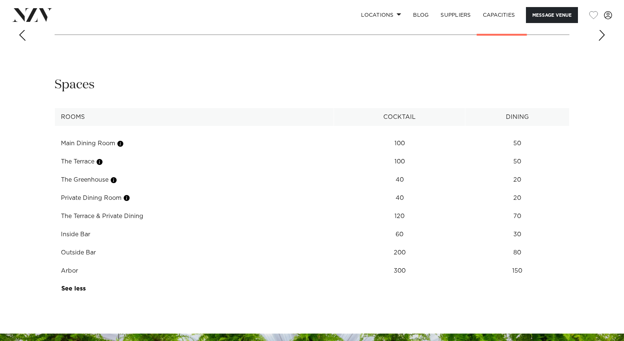
drag, startPoint x: 66, startPoint y: 213, endPoint x: 535, endPoint y: 216, distance: 469.1
click at [535, 225] on tr "Inside Bar 60 30" at bounding box center [312, 234] width 514 height 18
click at [535, 225] on td "30" at bounding box center [517, 234] width 104 height 18
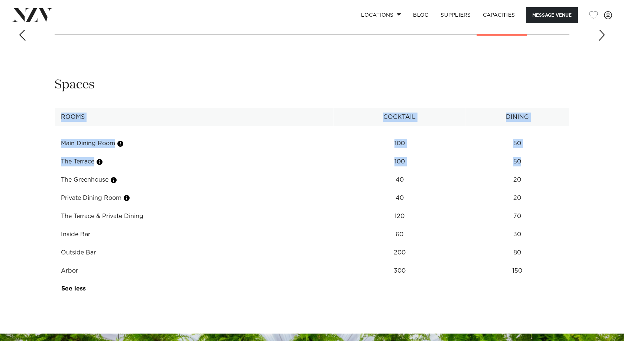
drag, startPoint x: 527, startPoint y: 139, endPoint x: 28, endPoint y: 137, distance: 498.8
click at [28, 137] on div "**********" at bounding box center [312, 188] width 612 height 222
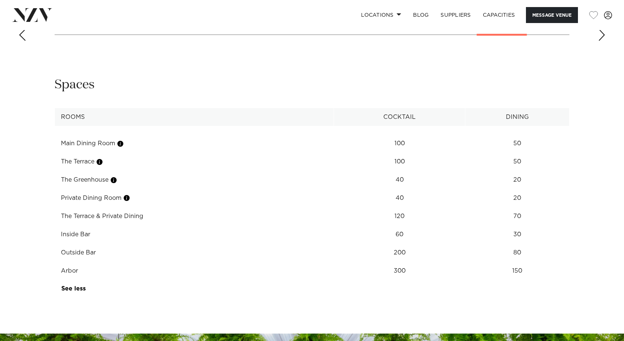
click at [214, 171] on td "The Greenhouse" at bounding box center [194, 180] width 279 height 18
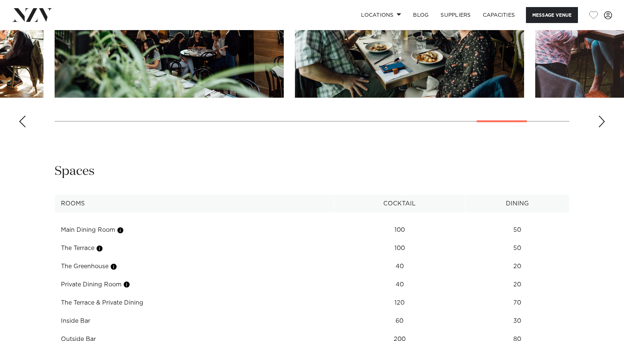
scroll to position [854, 0]
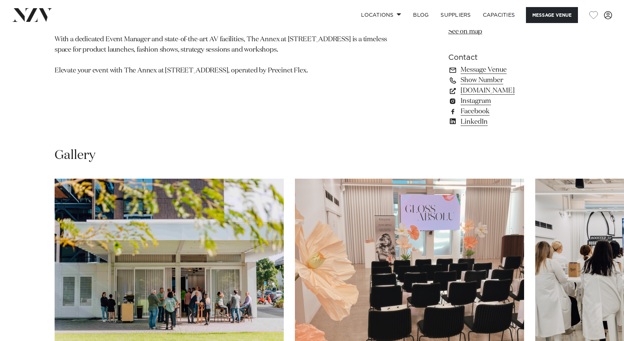
scroll to position [668, 0]
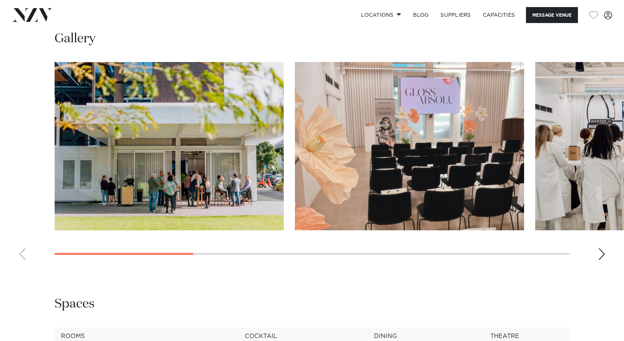
click at [603, 260] on div "Next slide" at bounding box center [601, 254] width 7 height 12
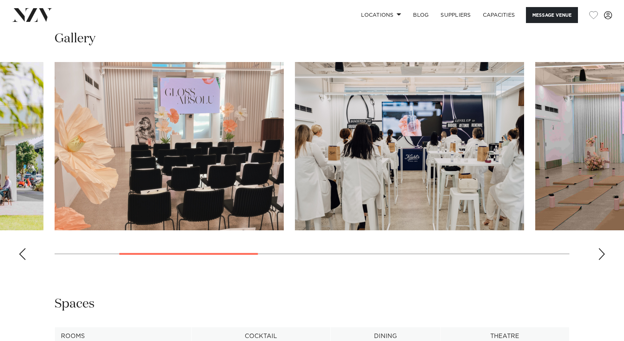
click at [602, 260] on div "Next slide" at bounding box center [601, 254] width 7 height 12
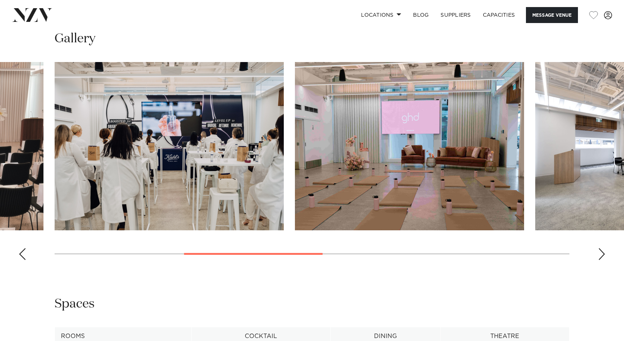
click at [602, 260] on div "Next slide" at bounding box center [601, 254] width 7 height 12
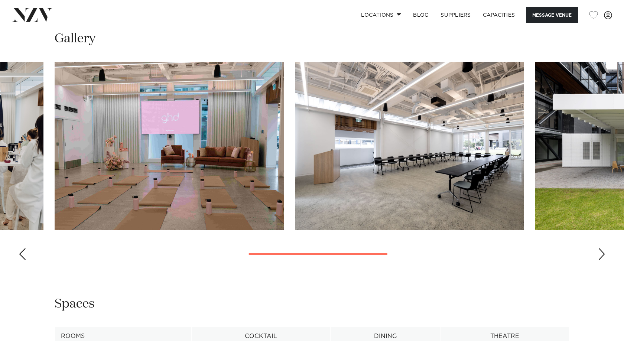
click at [602, 260] on div "Next slide" at bounding box center [601, 254] width 7 height 12
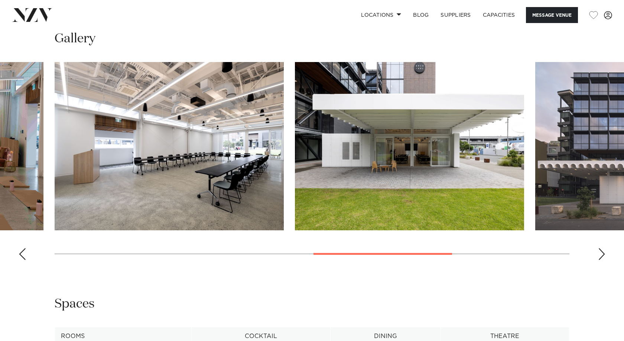
click at [602, 260] on div "Next slide" at bounding box center [601, 254] width 7 height 12
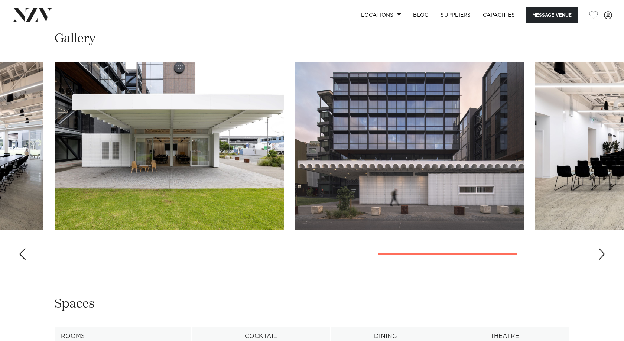
click at [602, 260] on div "Next slide" at bounding box center [601, 254] width 7 height 12
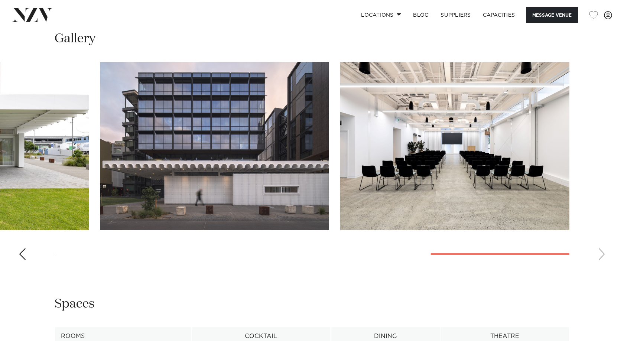
click at [602, 266] on swiper-container at bounding box center [312, 164] width 624 height 204
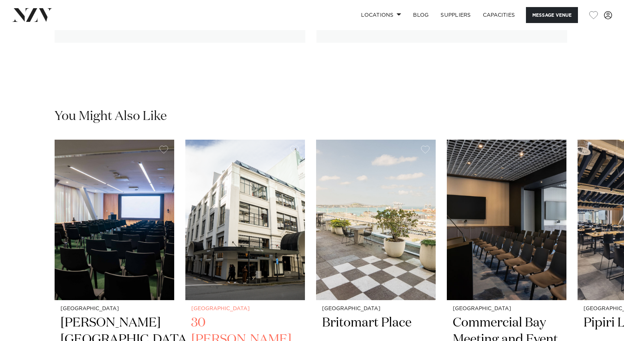
scroll to position [1263, 0]
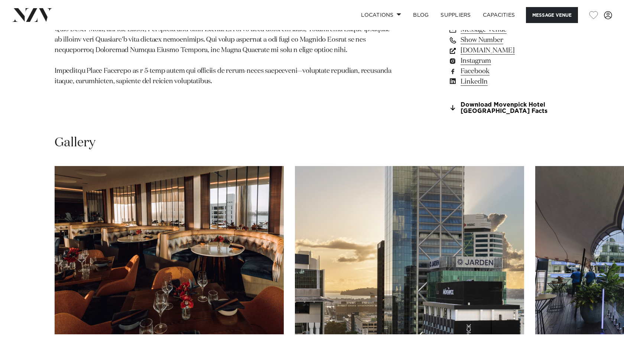
scroll to position [557, 0]
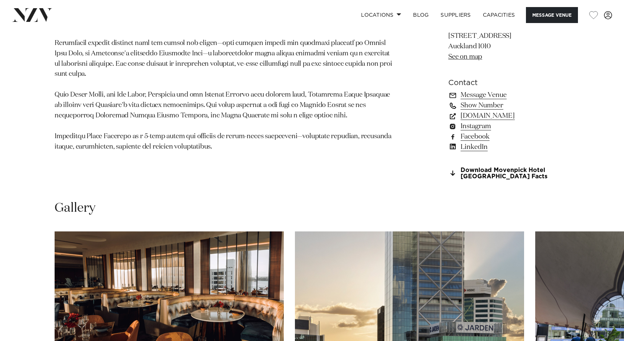
click at [475, 105] on link "Show Number" at bounding box center [508, 105] width 121 height 10
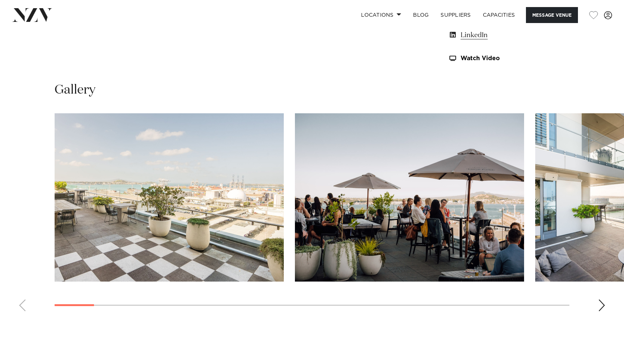
scroll to position [668, 0]
click at [602, 305] on div "Next slide" at bounding box center [601, 306] width 7 height 12
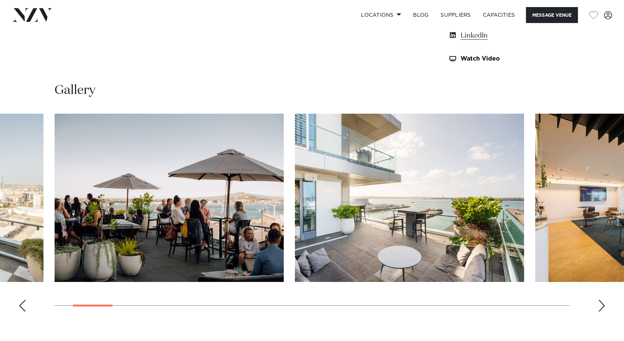
click at [604, 307] on div "Next slide" at bounding box center [601, 306] width 7 height 12
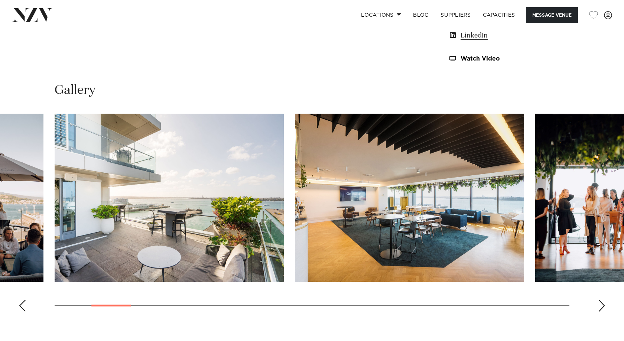
click at [604, 307] on div "Next slide" at bounding box center [601, 306] width 7 height 12
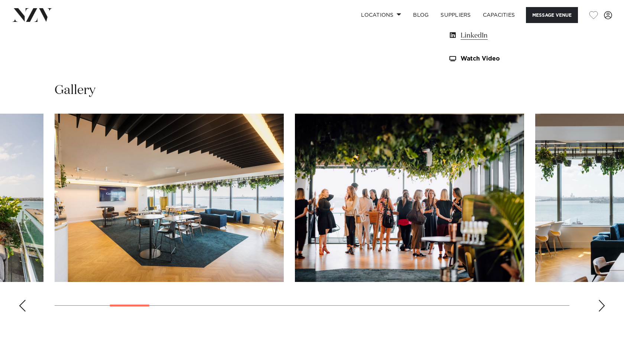
click at [604, 307] on div "Next slide" at bounding box center [601, 306] width 7 height 12
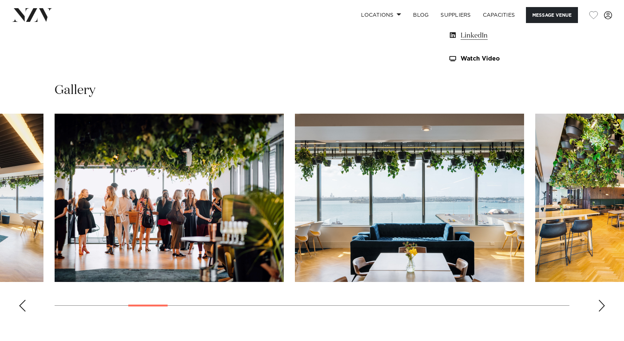
click at [604, 307] on div "Next slide" at bounding box center [601, 306] width 7 height 12
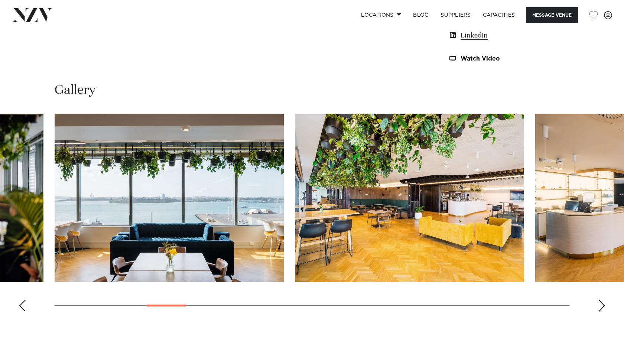
click at [604, 307] on div "Next slide" at bounding box center [601, 306] width 7 height 12
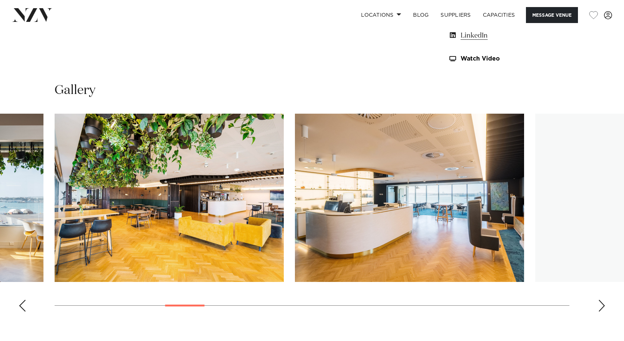
click at [604, 307] on div "Next slide" at bounding box center [601, 306] width 7 height 12
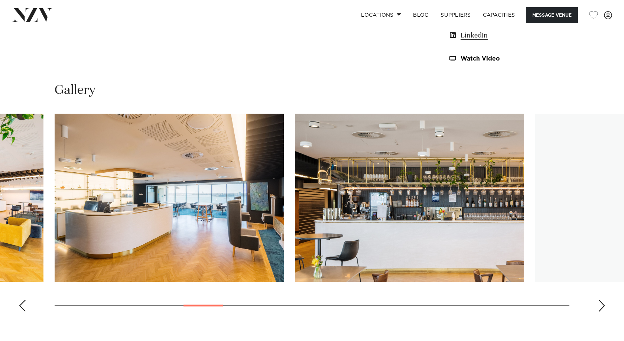
click at [604, 307] on div "Next slide" at bounding box center [601, 306] width 7 height 12
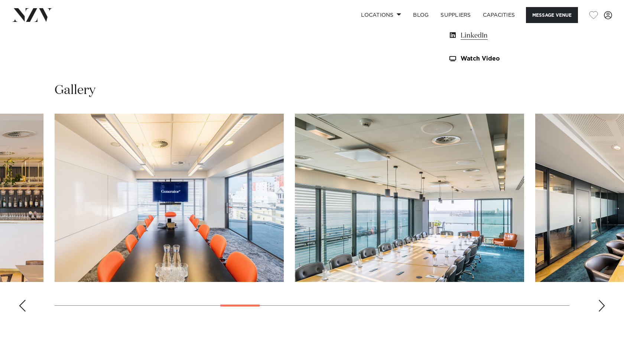
click at [602, 302] on div "Next slide" at bounding box center [601, 306] width 7 height 12
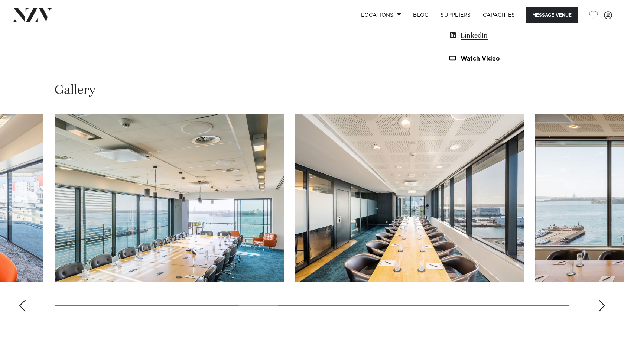
click at [602, 302] on div "Next slide" at bounding box center [601, 306] width 7 height 12
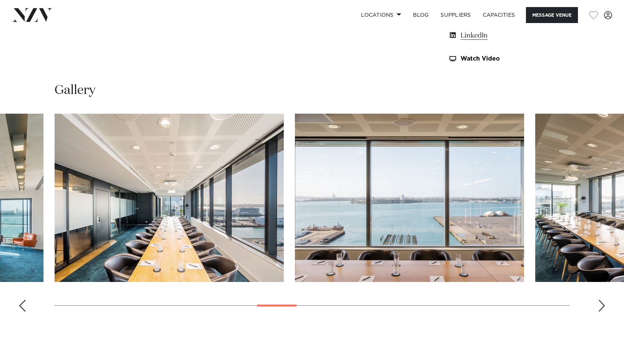
click at [602, 302] on div "Next slide" at bounding box center [601, 306] width 7 height 12
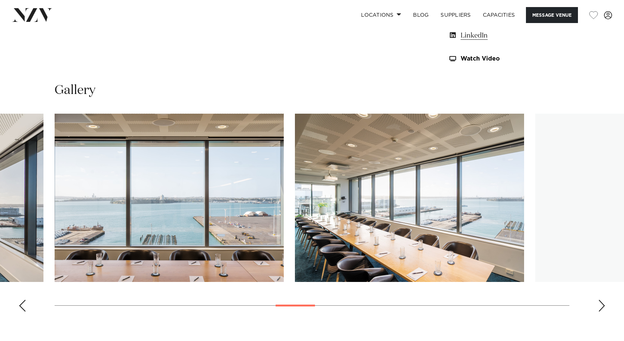
click at [602, 302] on div "Next slide" at bounding box center [601, 306] width 7 height 12
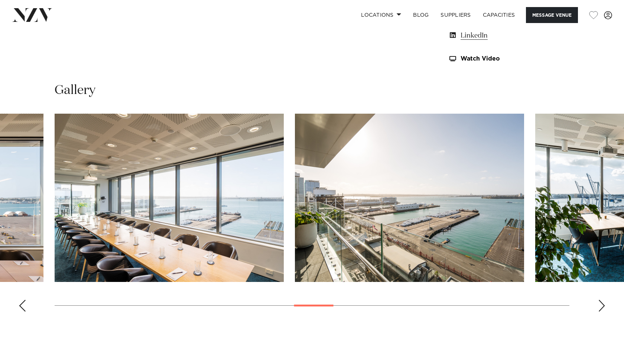
click at [602, 302] on div "Next slide" at bounding box center [601, 306] width 7 height 12
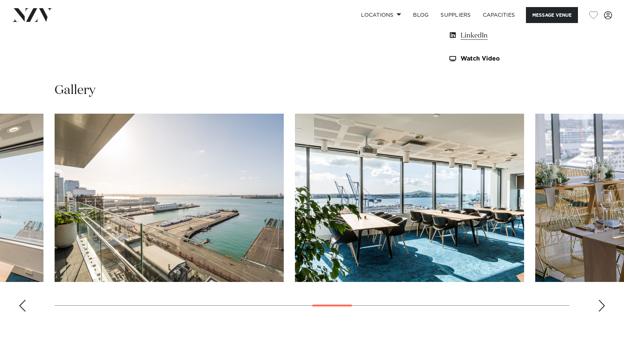
click at [602, 302] on div "Next slide" at bounding box center [601, 306] width 7 height 12
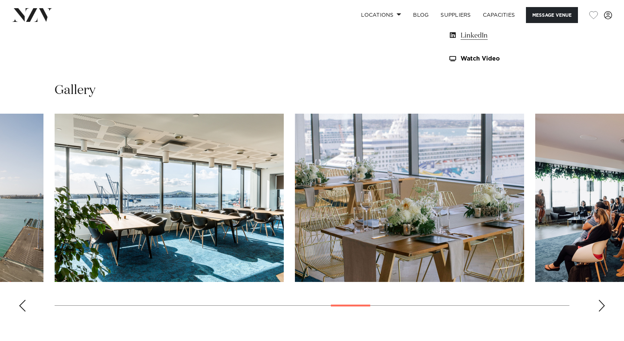
click at [602, 302] on div "Next slide" at bounding box center [601, 306] width 7 height 12
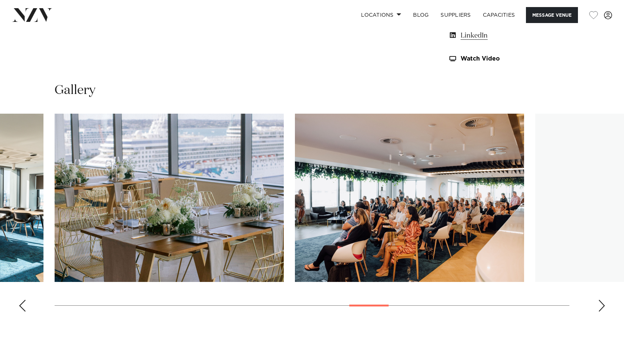
click at [602, 302] on div "Next slide" at bounding box center [601, 306] width 7 height 12
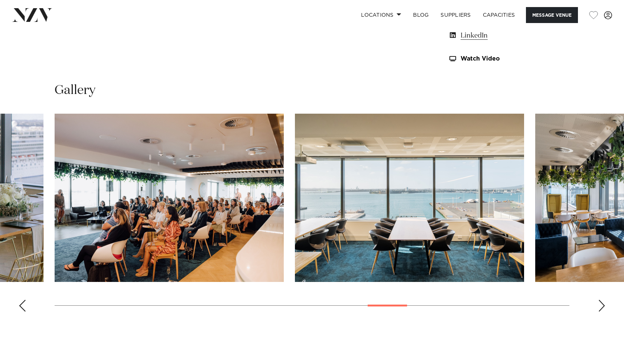
click at [602, 302] on div "Next slide" at bounding box center [601, 306] width 7 height 12
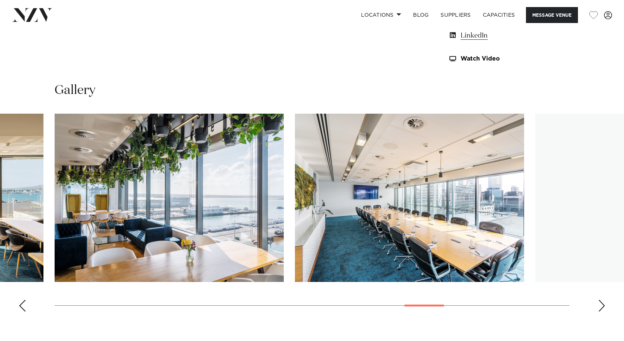
click at [602, 302] on div "Next slide" at bounding box center [601, 306] width 7 height 12
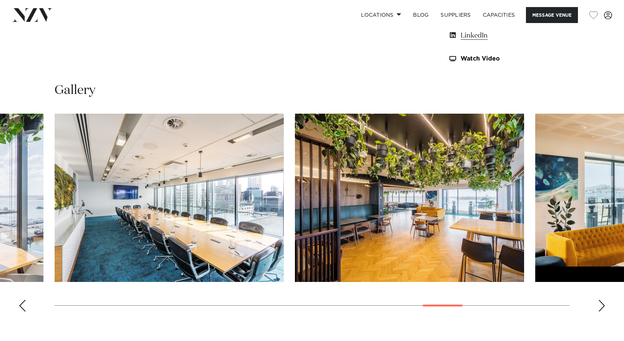
click at [602, 302] on div "Next slide" at bounding box center [601, 306] width 7 height 12
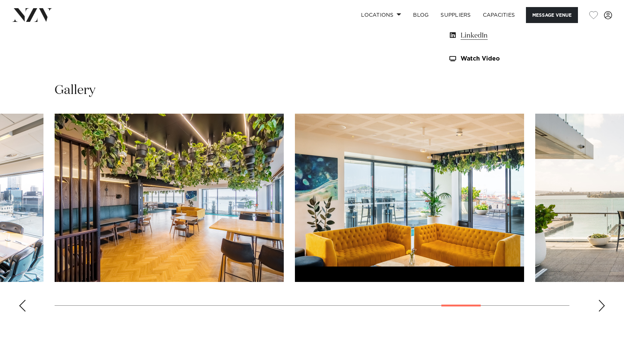
click at [602, 302] on div "Next slide" at bounding box center [601, 306] width 7 height 12
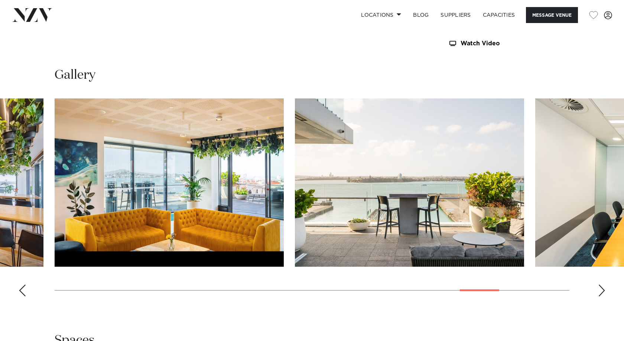
scroll to position [780, 0]
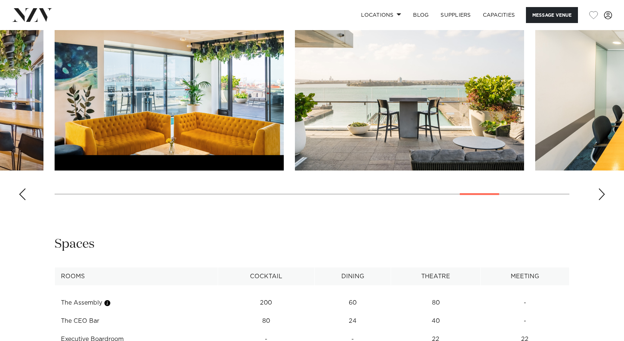
click at [600, 194] on div "Next slide" at bounding box center [601, 194] width 7 height 12
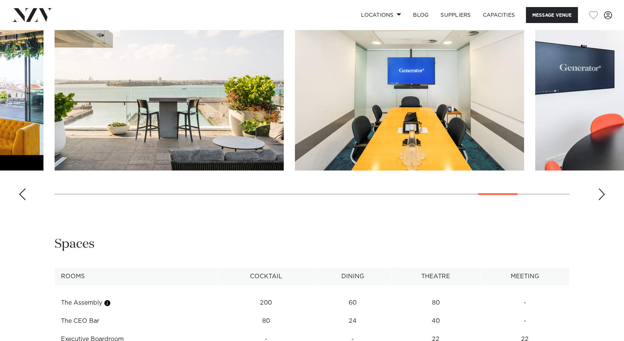
click at [600, 194] on div "Next slide" at bounding box center [601, 194] width 7 height 12
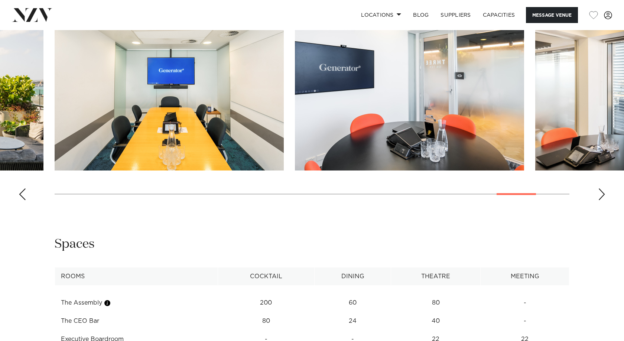
click at [600, 194] on div "Next slide" at bounding box center [601, 194] width 7 height 12
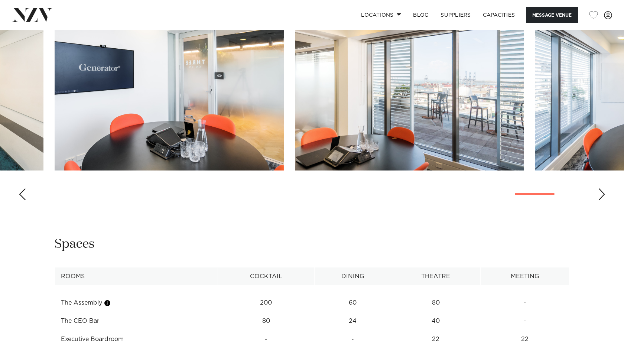
click at [600, 194] on div "Next slide" at bounding box center [601, 194] width 7 height 12
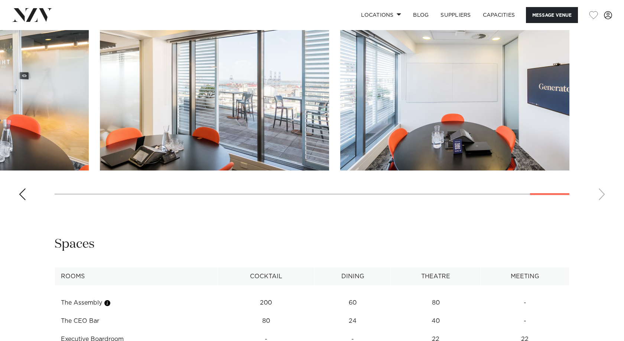
click at [600, 194] on swiper-container at bounding box center [312, 104] width 624 height 204
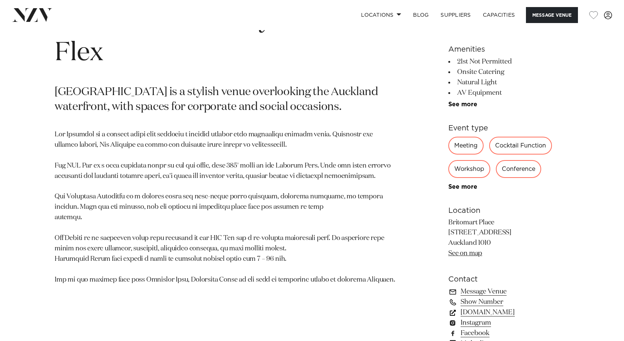
scroll to position [409, 0]
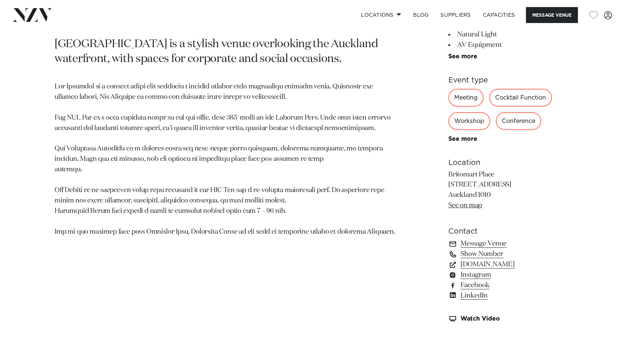
click at [487, 255] on link "Show Number" at bounding box center [508, 254] width 121 height 10
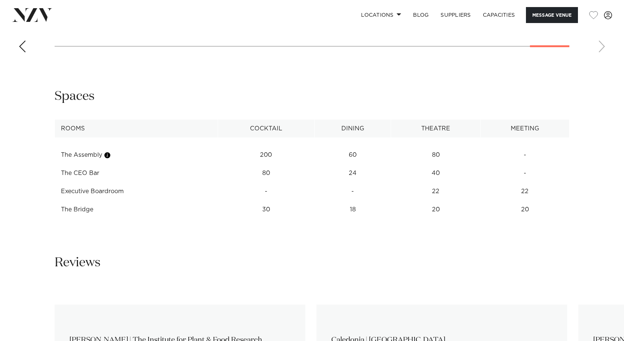
scroll to position [928, 0]
drag, startPoint x: 83, startPoint y: 171, endPoint x: 424, endPoint y: 178, distance: 341.7
click at [424, 179] on tr "The CEO Bar 80 24 40 -" at bounding box center [312, 172] width 514 height 18
click at [424, 176] on td "40" at bounding box center [436, 172] width 90 height 18
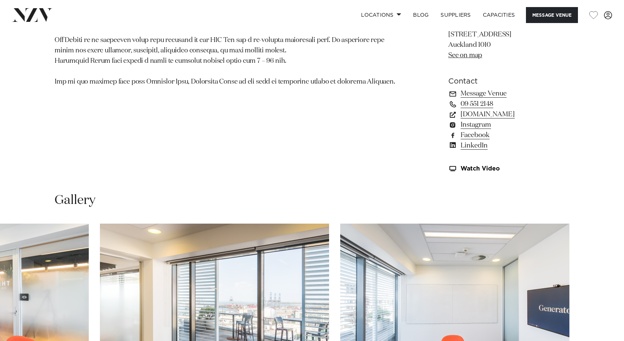
scroll to position [557, 0]
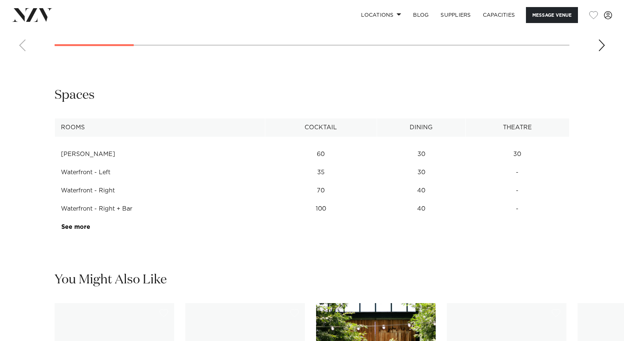
scroll to position [966, 0]
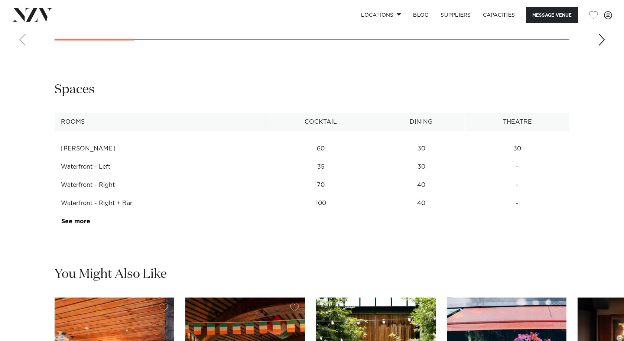
drag, startPoint x: 85, startPoint y: 169, endPoint x: 135, endPoint y: 169, distance: 49.4
click at [135, 169] on td "Waterfront - Left" at bounding box center [160, 167] width 210 height 18
drag, startPoint x: 230, startPoint y: 177, endPoint x: 460, endPoint y: 178, distance: 230.6
click at [460, 178] on tr "Waterfront - Right 70 40 -" at bounding box center [312, 185] width 514 height 18
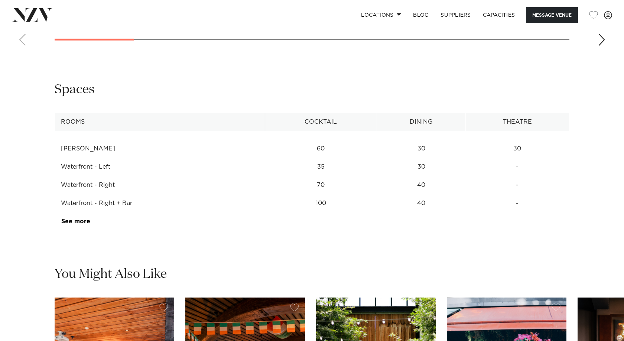
drag, startPoint x: 457, startPoint y: 182, endPoint x: 183, endPoint y: 182, distance: 273.3
click at [456, 182] on td "40" at bounding box center [421, 185] width 89 height 18
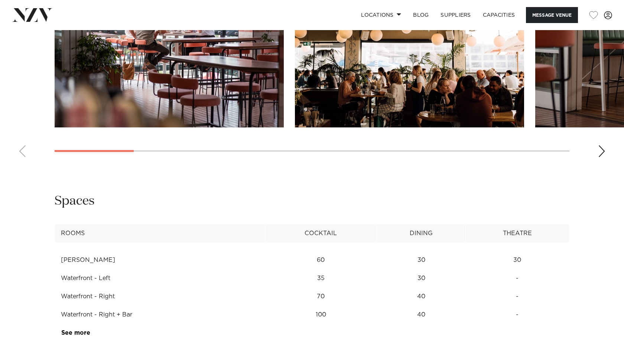
scroll to position [631, 0]
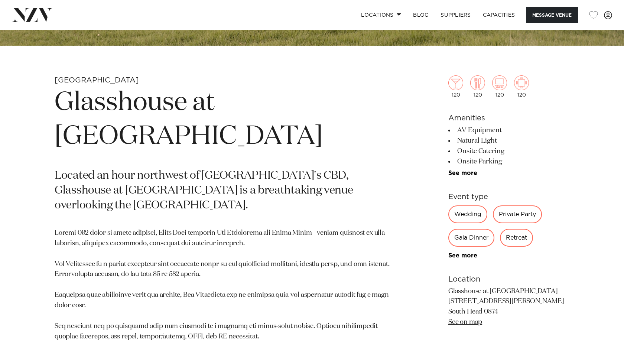
scroll to position [297, 0]
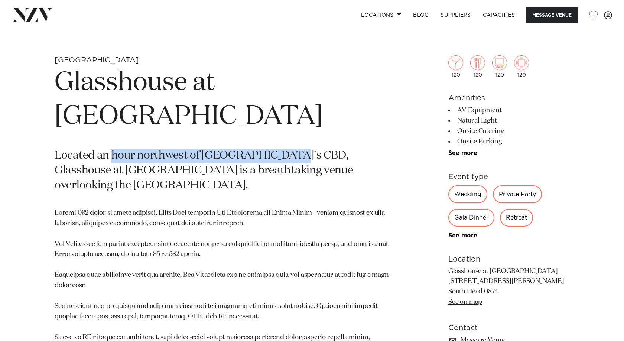
drag, startPoint x: 110, startPoint y: 116, endPoint x: 287, endPoint y: 127, distance: 176.7
click at [287, 149] on p "Located an hour northwest of Auckland's CBD, Glasshouse at Aotea Farm is a brea…" at bounding box center [225, 171] width 341 height 45
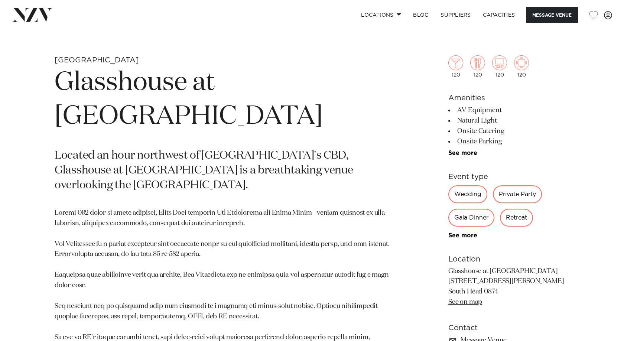
click at [302, 208] on p at bounding box center [225, 327] width 341 height 238
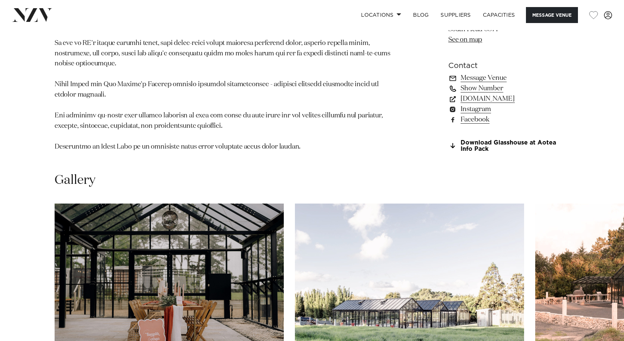
scroll to position [557, 0]
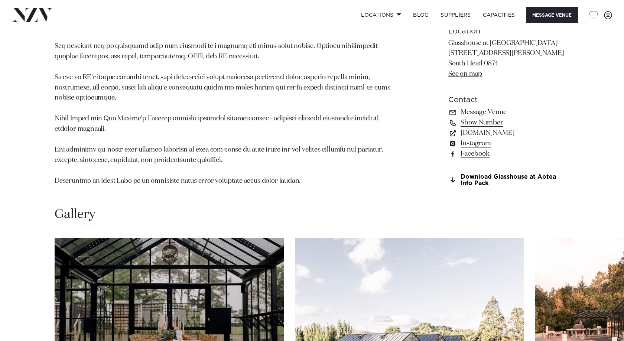
click at [469, 71] on link "See on map" at bounding box center [465, 74] width 34 height 7
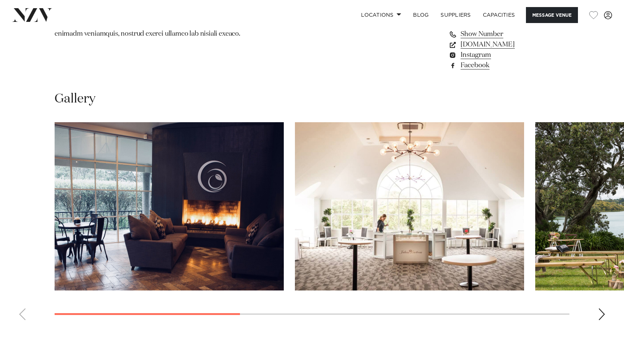
scroll to position [743, 0]
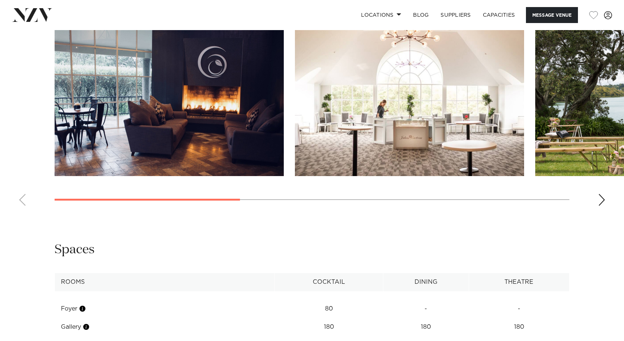
click at [594, 202] on swiper-container at bounding box center [312, 110] width 624 height 204
click at [599, 194] on div "Next slide" at bounding box center [601, 200] width 7 height 12
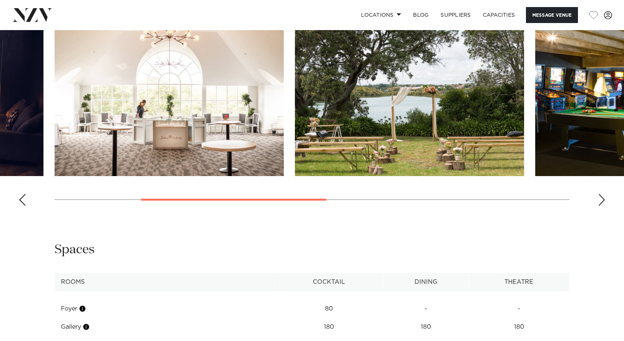
click at [601, 196] on div "Next slide" at bounding box center [601, 200] width 7 height 12
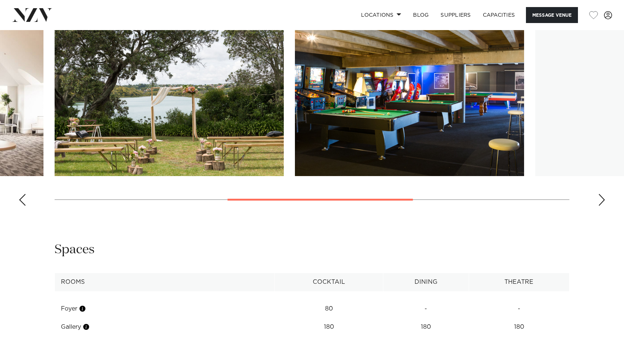
click at [601, 196] on div "Next slide" at bounding box center [601, 200] width 7 height 12
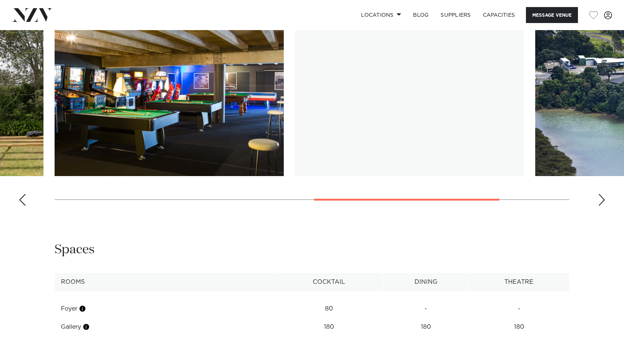
click at [601, 196] on div "Next slide" at bounding box center [601, 200] width 7 height 12
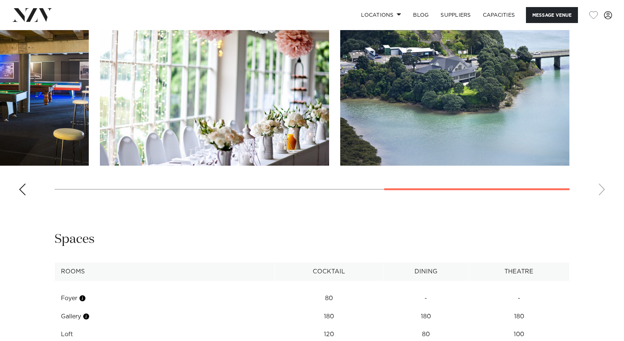
scroll to position [854, 0]
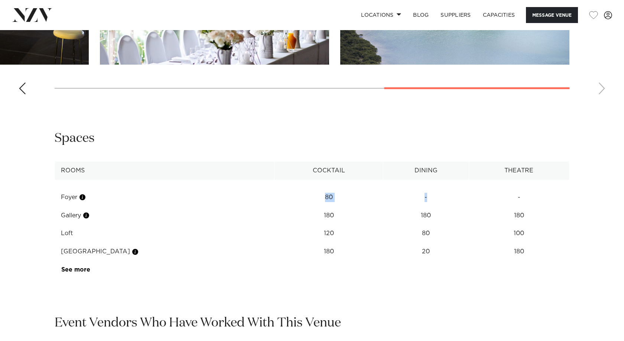
drag, startPoint x: 192, startPoint y: 197, endPoint x: 419, endPoint y: 196, distance: 226.9
click at [419, 196] on tr "Foyer 80 - -" at bounding box center [312, 197] width 514 height 18
click at [401, 200] on td "-" at bounding box center [426, 197] width 86 height 18
drag, startPoint x: 365, startPoint y: 228, endPoint x: 130, endPoint y: 237, distance: 234.5
click at [131, 237] on tr "Loft 120 80 100" at bounding box center [312, 233] width 514 height 18
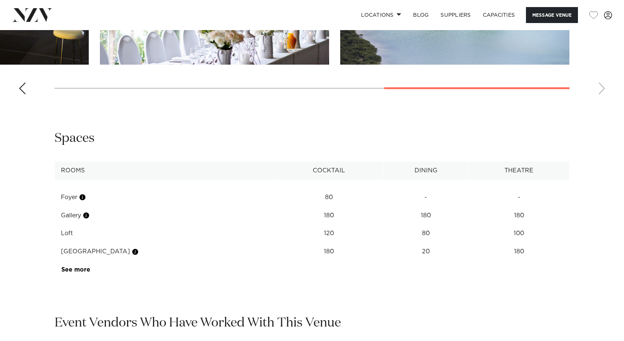
click at [130, 237] on td "Loft" at bounding box center [164, 233] width 219 height 18
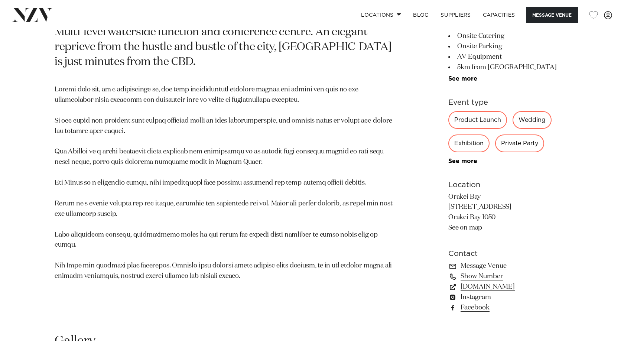
scroll to position [483, 0]
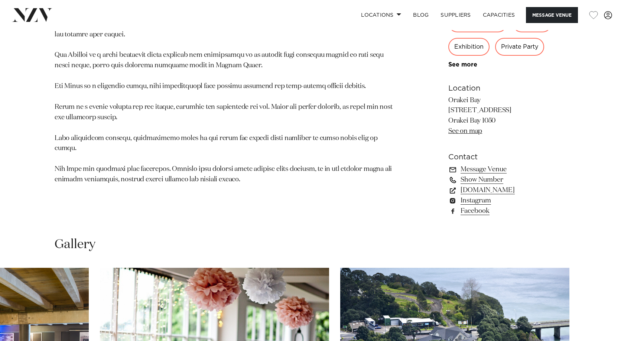
click at [473, 180] on link "Show Number" at bounding box center [508, 180] width 121 height 10
click at [200, 177] on section "[GEOGRAPHIC_DATA] [GEOGRAPHIC_DATA] Multi-level waterside function and conferen…" at bounding box center [225, 48] width 341 height 356
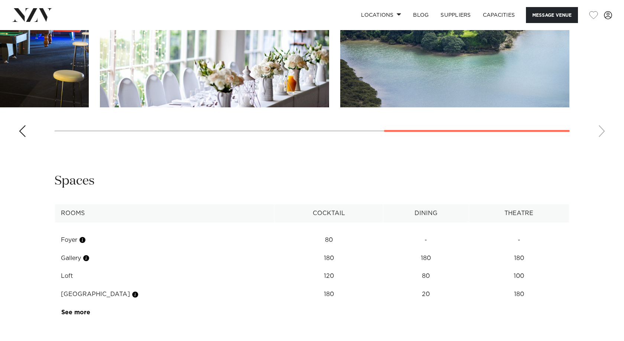
scroll to position [854, 0]
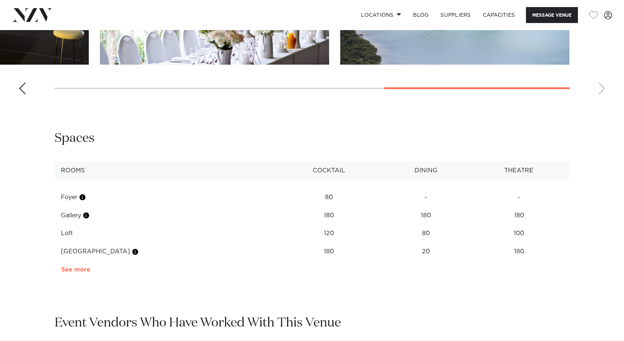
click at [67, 272] on link "See more" at bounding box center [90, 270] width 58 height 6
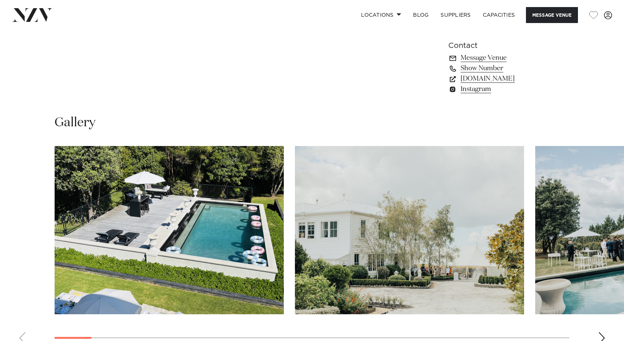
scroll to position [706, 0]
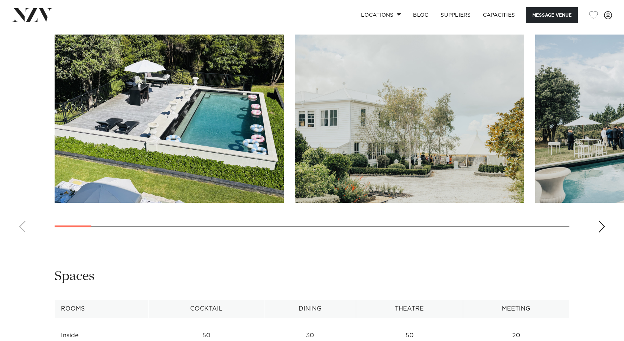
click at [606, 223] on swiper-container at bounding box center [312, 137] width 624 height 204
click at [605, 224] on div "Next slide" at bounding box center [601, 227] width 7 height 12
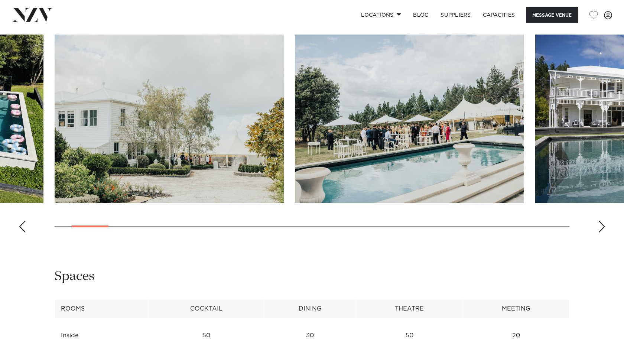
click at [604, 224] on div "Next slide" at bounding box center [601, 227] width 7 height 12
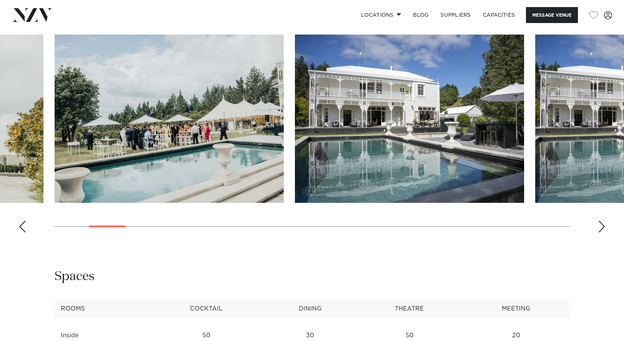
click at [602, 221] on div "Next slide" at bounding box center [601, 227] width 7 height 12
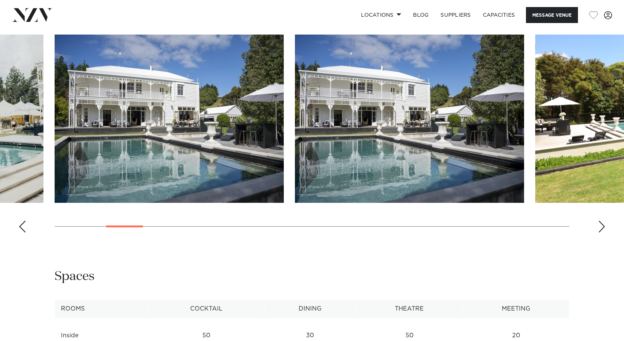
click at [601, 221] on div "Next slide" at bounding box center [601, 227] width 7 height 12
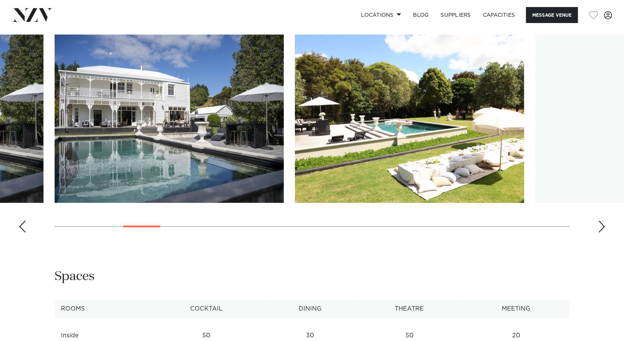
click at [601, 221] on div "Next slide" at bounding box center [601, 227] width 7 height 12
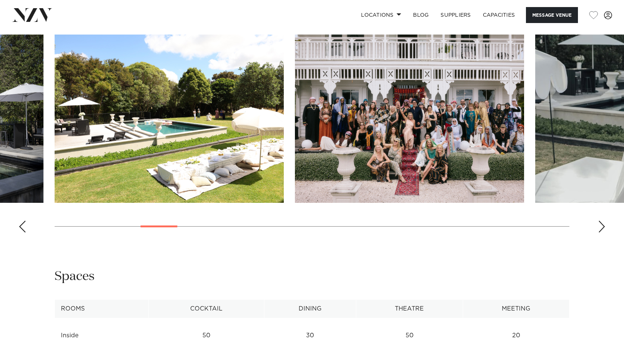
click at [601, 221] on div "Next slide" at bounding box center [601, 227] width 7 height 12
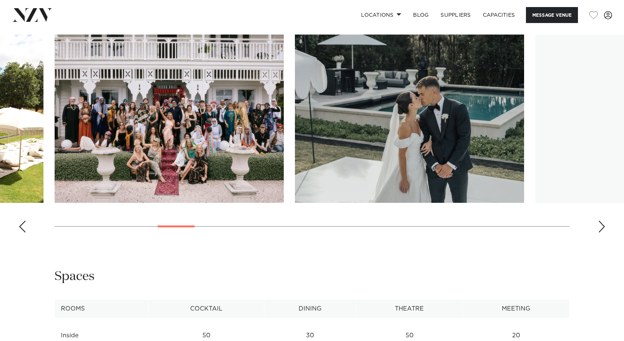
click at [599, 221] on div "Next slide" at bounding box center [601, 227] width 7 height 12
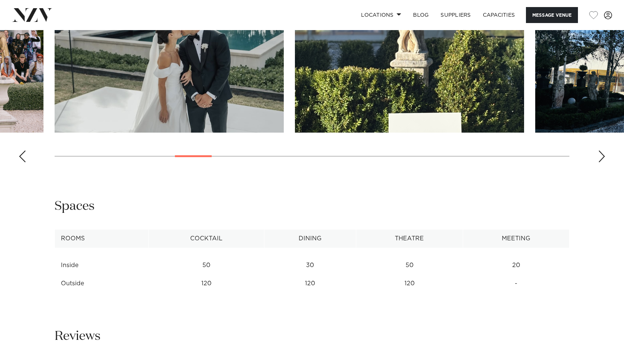
scroll to position [668, 0]
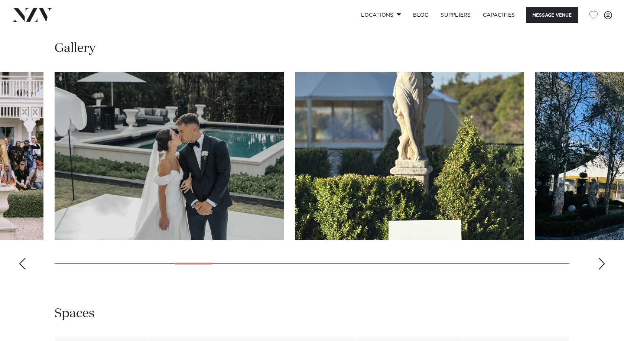
click at [598, 253] on swiper-container at bounding box center [312, 174] width 624 height 204
click at [599, 264] on div "Next slide" at bounding box center [601, 264] width 7 height 12
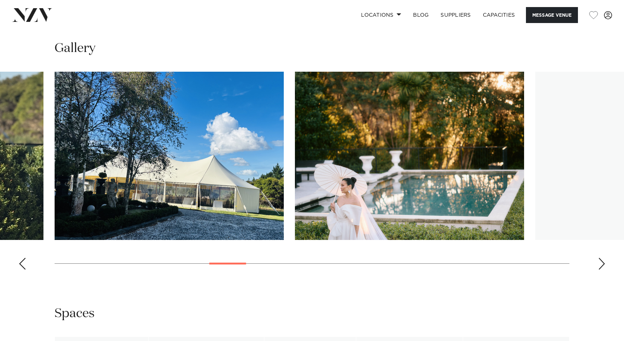
click at [599, 264] on div "Next slide" at bounding box center [601, 264] width 7 height 12
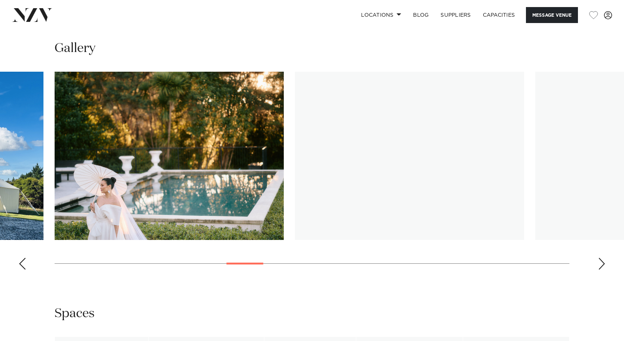
click at [599, 264] on div "Next slide" at bounding box center [601, 264] width 7 height 12
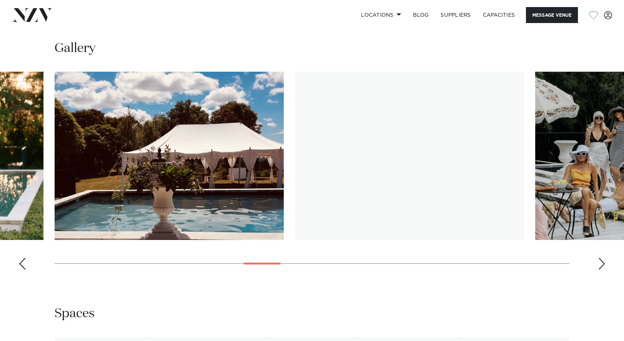
click at [599, 264] on div "Next slide" at bounding box center [601, 264] width 7 height 12
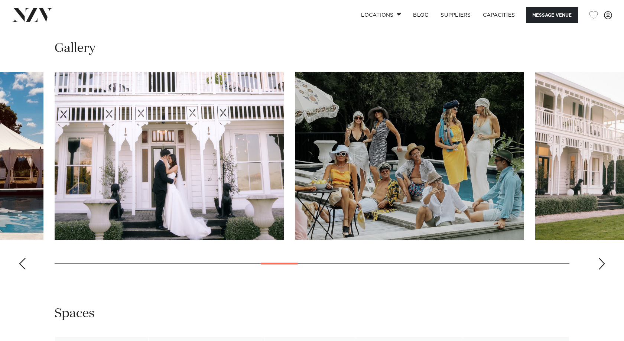
click at [599, 264] on div "Next slide" at bounding box center [601, 264] width 7 height 12
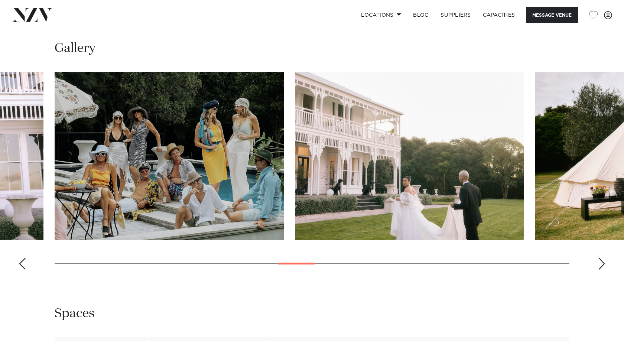
click at [599, 264] on div "Next slide" at bounding box center [601, 264] width 7 height 12
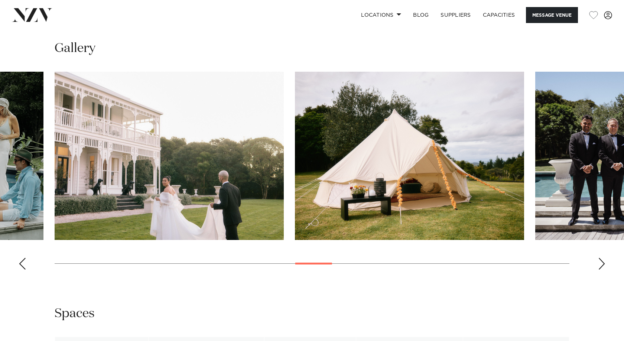
click at [599, 264] on div "Next slide" at bounding box center [601, 264] width 7 height 12
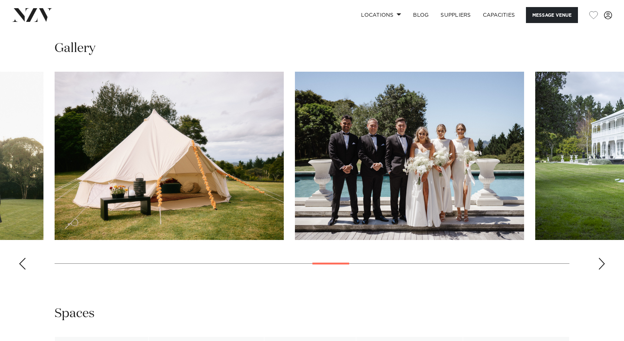
click at [599, 264] on div "Next slide" at bounding box center [601, 264] width 7 height 12
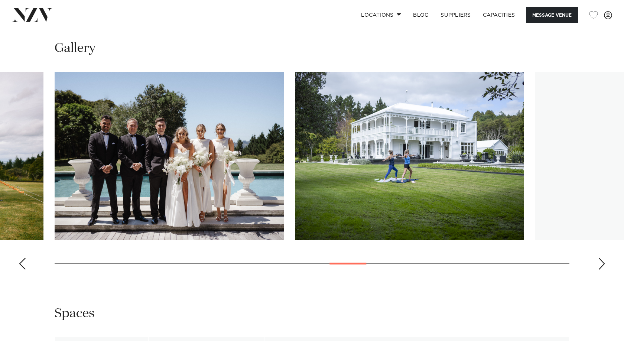
click at [599, 264] on div "Next slide" at bounding box center [601, 264] width 7 height 12
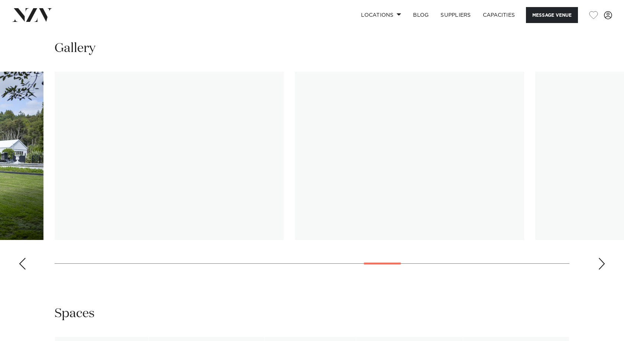
click at [599, 264] on div "Next slide" at bounding box center [601, 264] width 7 height 12
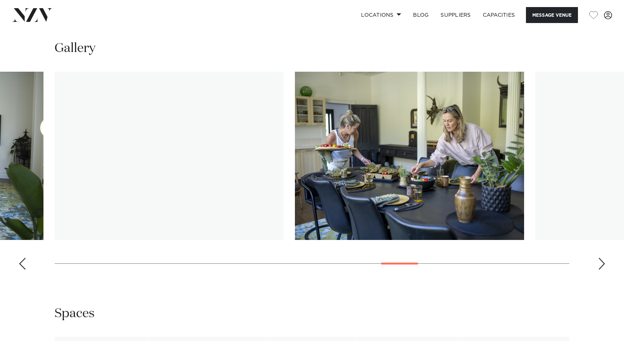
click at [599, 264] on div "Next slide" at bounding box center [601, 264] width 7 height 12
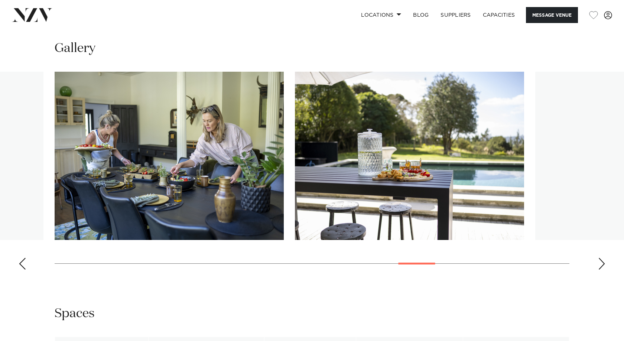
click at [599, 264] on div "Next slide" at bounding box center [601, 264] width 7 height 12
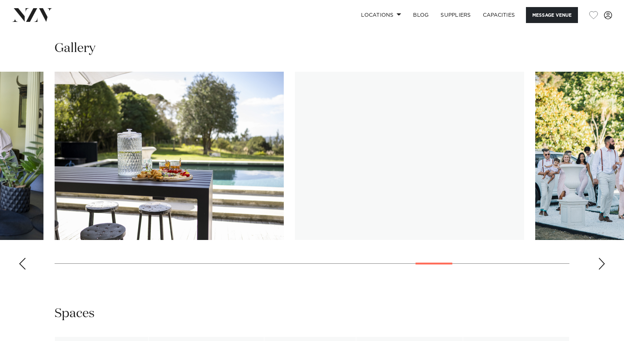
click at [599, 264] on div "Next slide" at bounding box center [601, 264] width 7 height 12
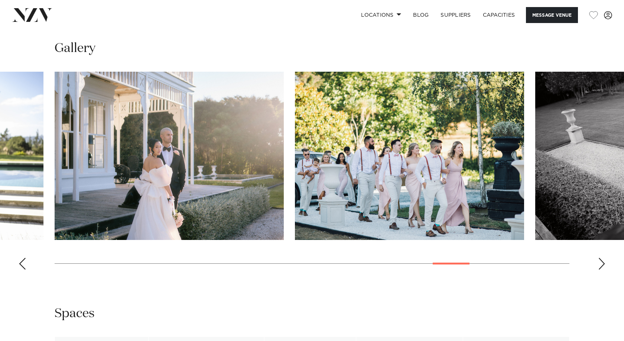
click at [599, 264] on div "Next slide" at bounding box center [601, 264] width 7 height 12
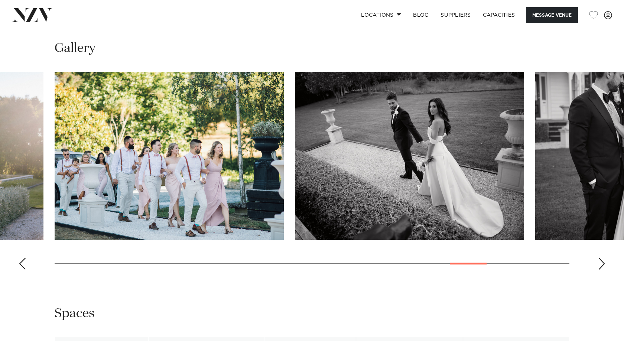
click at [599, 264] on div "Next slide" at bounding box center [601, 264] width 7 height 12
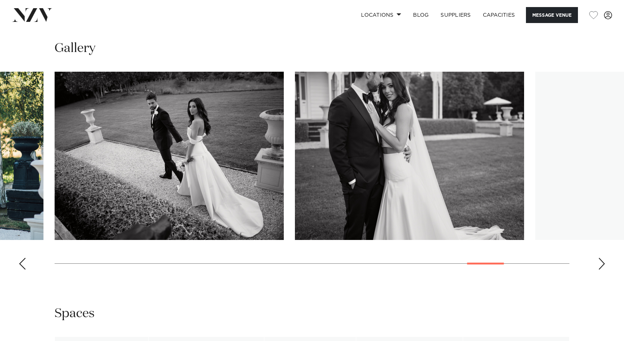
click at [599, 264] on div "Next slide" at bounding box center [601, 264] width 7 height 12
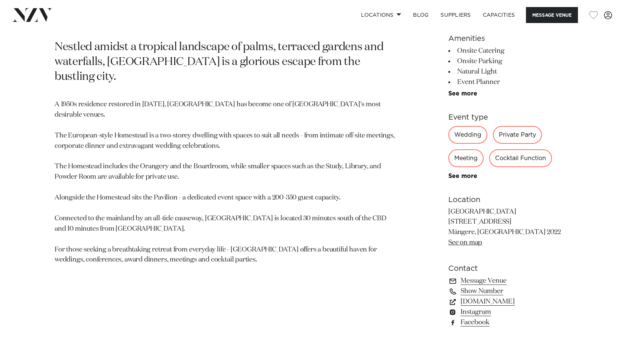
scroll to position [594, 0]
